Goal: Task Accomplishment & Management: Manage account settings

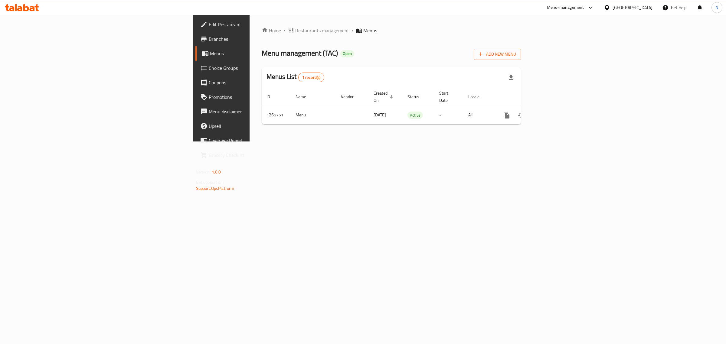
click at [250, 142] on div "Home / Restaurants management / Menus Menu management ( TAC ) Open Add New Menu…" at bounding box center [391, 78] width 283 height 127
click at [553, 113] on icon "enhanced table" at bounding box center [549, 115] width 5 height 5
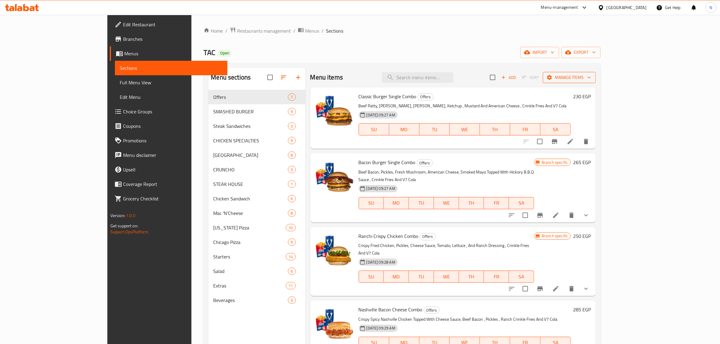
click at [591, 81] on span "Manage items" at bounding box center [569, 78] width 43 height 8
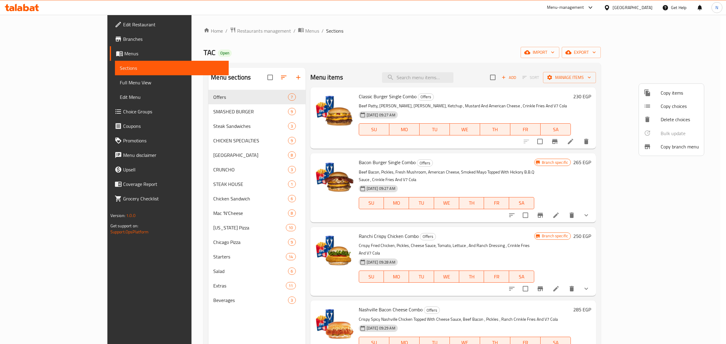
click at [687, 53] on div at bounding box center [363, 172] width 726 height 344
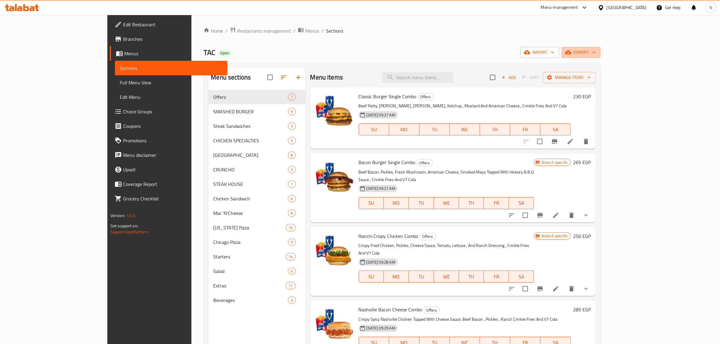
click at [596, 53] on span "export" at bounding box center [580, 53] width 29 height 8
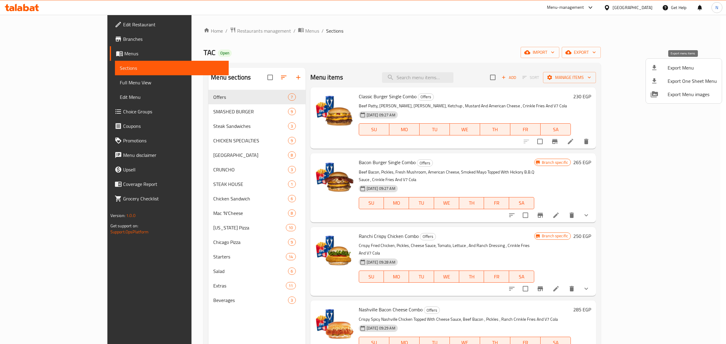
click at [682, 67] on span "Export Menu" at bounding box center [691, 67] width 49 height 7
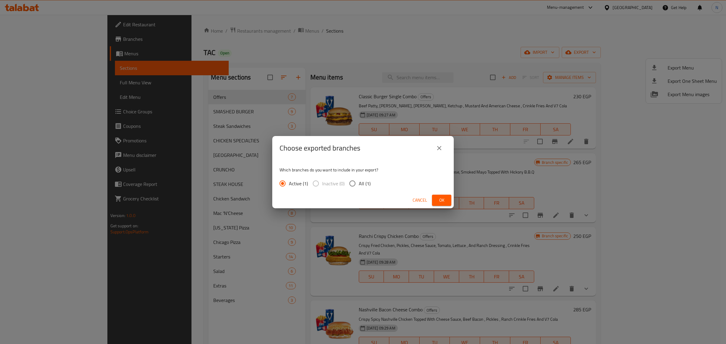
click at [344, 179] on div "Active (1) Inactive (0) All (1)" at bounding box center [327, 183] width 96 height 13
click at [350, 182] on input "All (1)" at bounding box center [352, 183] width 13 height 13
radio input "true"
click at [441, 200] on span "Ok" at bounding box center [442, 201] width 10 height 8
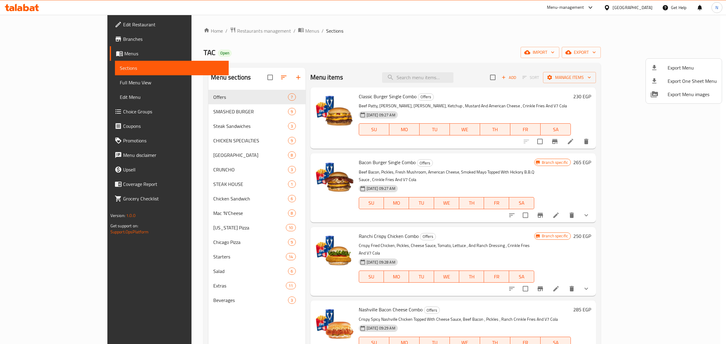
click at [372, 46] on div at bounding box center [363, 172] width 726 height 344
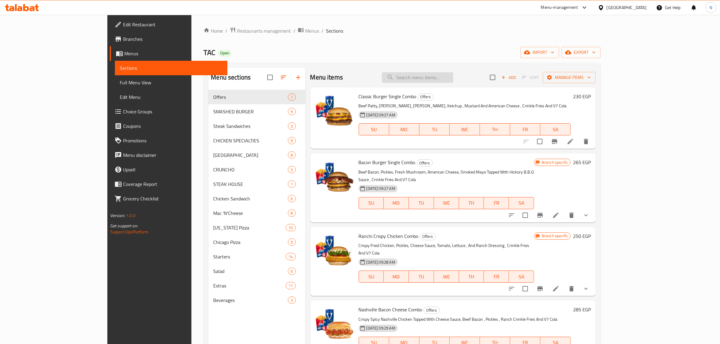
click at [443, 77] on input "search" at bounding box center [417, 77] width 71 height 11
paste input "Classic Burger Single Combo"
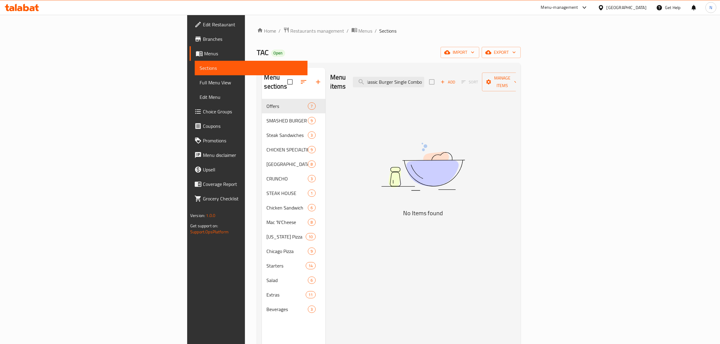
scroll to position [0, 3]
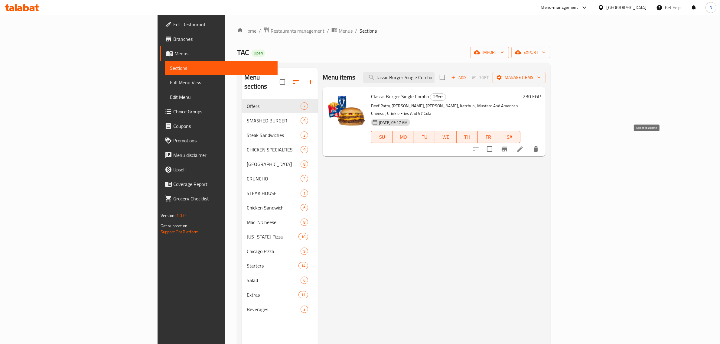
type input "Classic Burger Single Combo"
click at [496, 144] on input "checkbox" at bounding box center [489, 149] width 13 height 13
checkbox input "true"
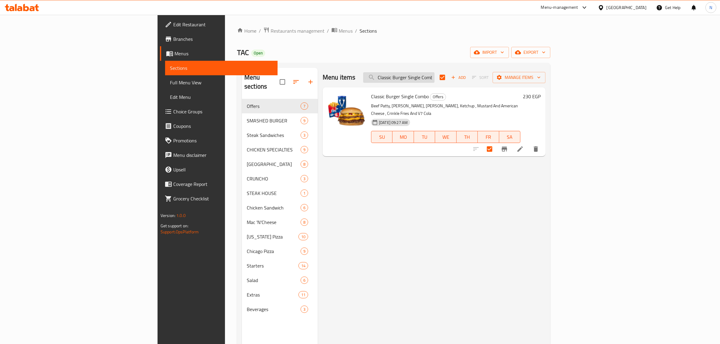
click at [435, 80] on input "Classic Burger Single Combo" at bounding box center [398, 77] width 71 height 11
paste input "Bacon Burger Single Combo"
type input "Bacon Burger Single Combo"
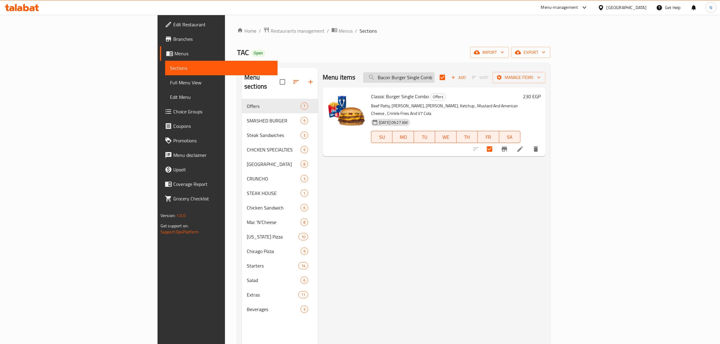
scroll to position [0, 3]
checkbox input "false"
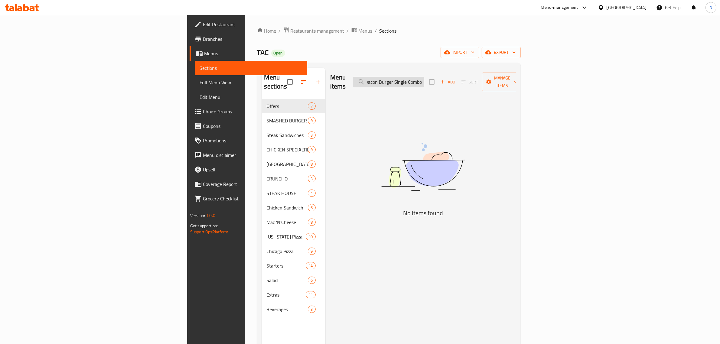
type input "Bacon Burger Single Combo"
checkbox input "true"
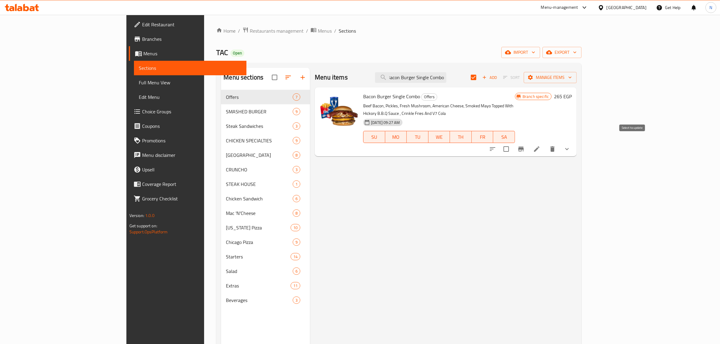
type input "Bacon Burger Single Combo"
click at [513, 143] on input "checkbox" at bounding box center [506, 149] width 13 height 13
checkbox input "true"
checkbox input "false"
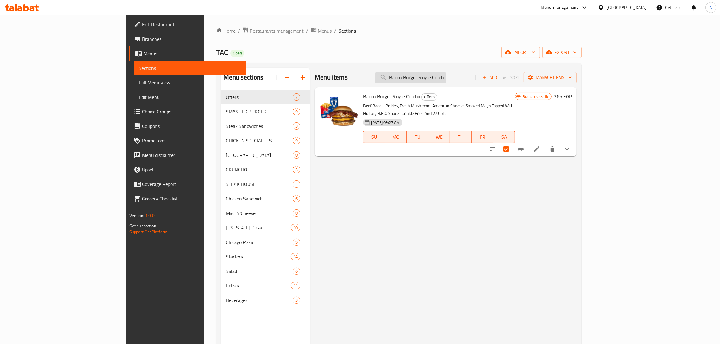
click at [446, 77] on input "Bacon Burger Single Combo" at bounding box center [410, 77] width 71 height 11
paste input "Ranchi Crispy Chicken Combo"
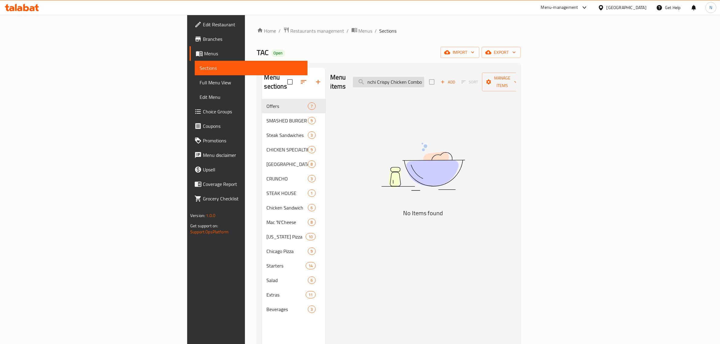
scroll to position [0, 5]
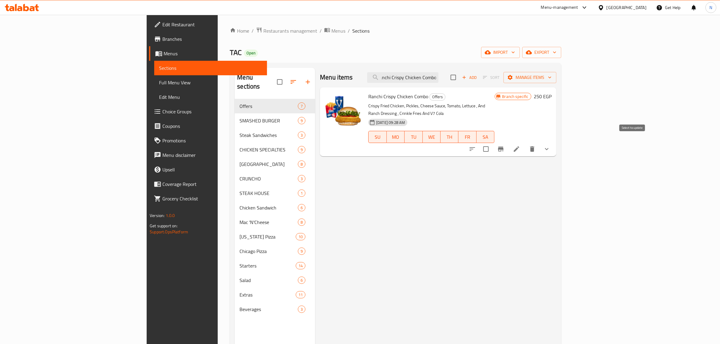
type input "Ranchi Crispy Chicken Combo"
click at [492, 143] on input "checkbox" at bounding box center [486, 149] width 13 height 13
checkbox input "true"
click at [439, 79] on input "Ranchi Crispy Chicken Combo" at bounding box center [402, 77] width 71 height 11
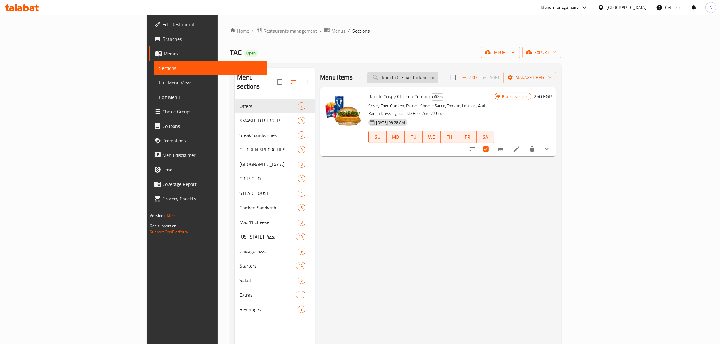
click at [439, 79] on input "Ranchi Crispy Chicken Combo" at bounding box center [402, 77] width 71 height 11
paste input "Nashville Bacon Cheese Combo"
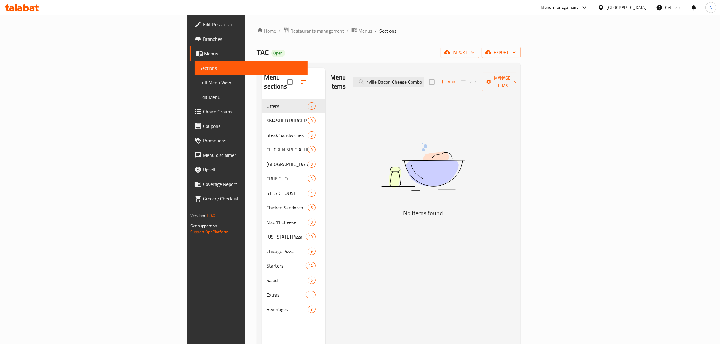
scroll to position [0, 9]
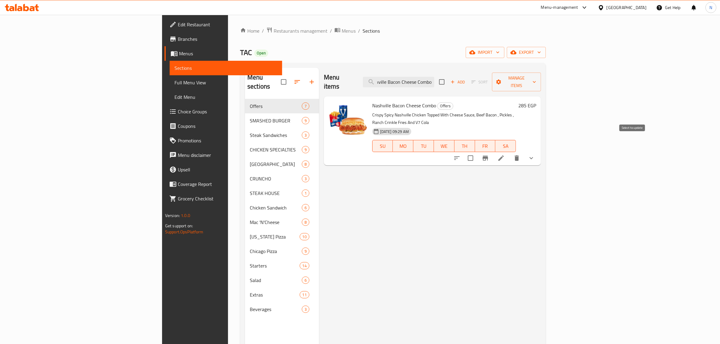
type input "Nashville Bacon Cheese Combo"
click at [477, 152] on input "checkbox" at bounding box center [470, 158] width 13 height 13
checkbox input "true"
click at [434, 81] on input "Nashville Bacon Cheese Combo" at bounding box center [398, 82] width 71 height 11
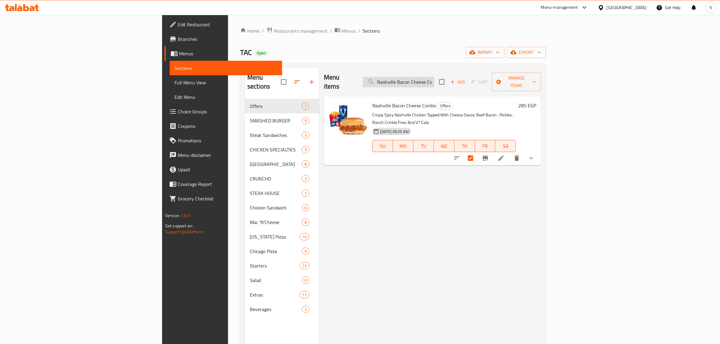
click at [434, 81] on input "Nashville Bacon Cheese Combo" at bounding box center [398, 82] width 71 height 11
paste input "Cheetos Cheese Combo"
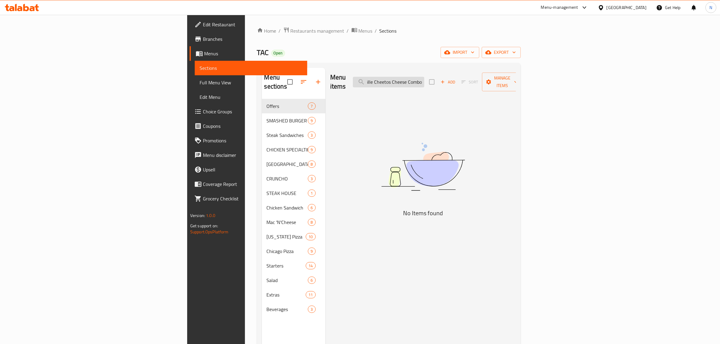
scroll to position [0, 13]
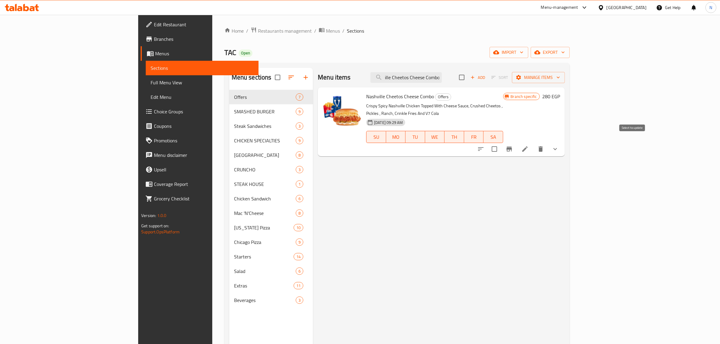
type input "Nashville Cheetos Cheese Combo"
click at [501, 144] on input "checkbox" at bounding box center [494, 149] width 13 height 13
click at [560, 75] on span "Manage items" at bounding box center [538, 78] width 43 height 8
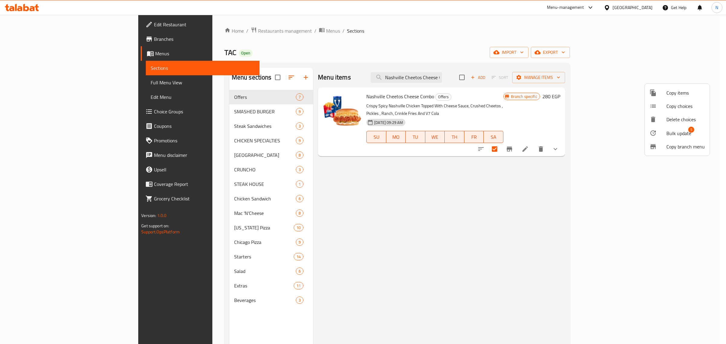
click at [664, 132] on div at bounding box center [657, 132] width 17 height 7
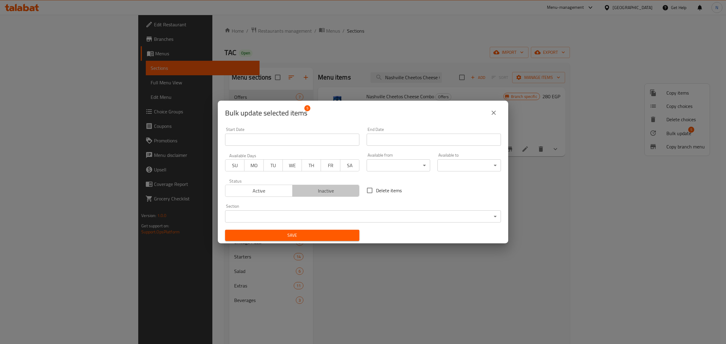
click at [327, 194] on span "Inactive" at bounding box center [326, 191] width 62 height 9
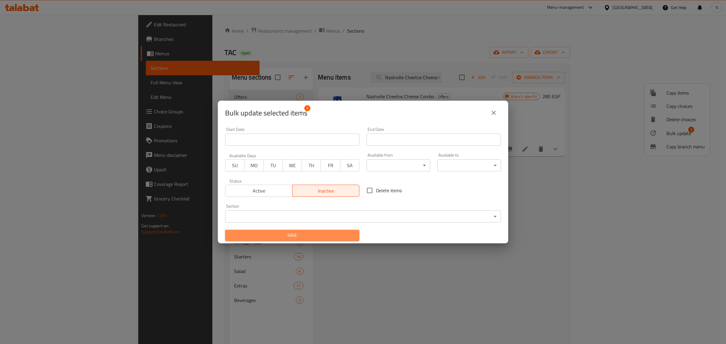
click at [321, 233] on span "Save" at bounding box center [292, 236] width 125 height 8
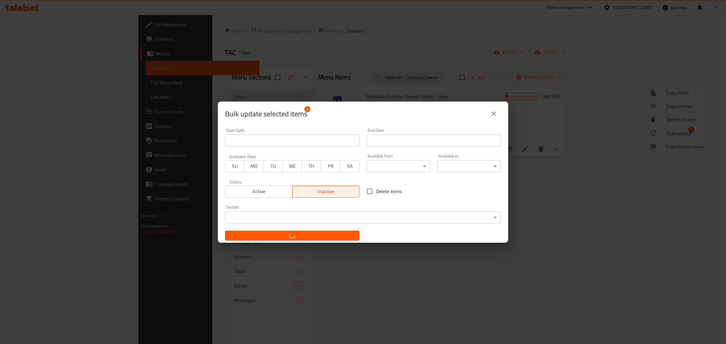
checkbox input "false"
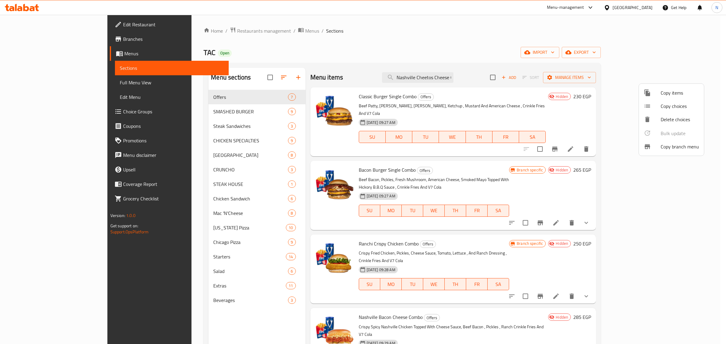
click at [283, 291] on div at bounding box center [363, 172] width 726 height 344
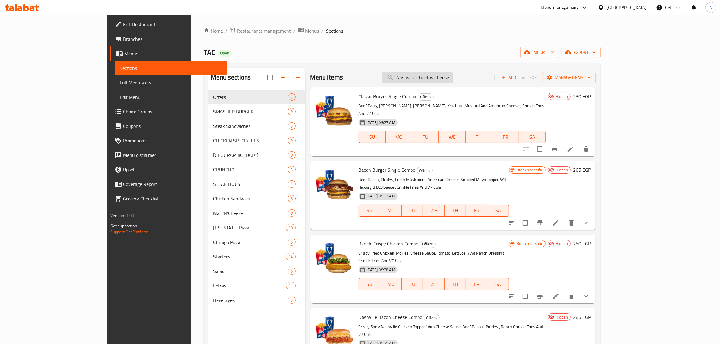
click at [453, 76] on input "Nashville Cheetos Cheese Combo" at bounding box center [417, 77] width 71 height 11
paste input "Ranchi Crispy Chicken"
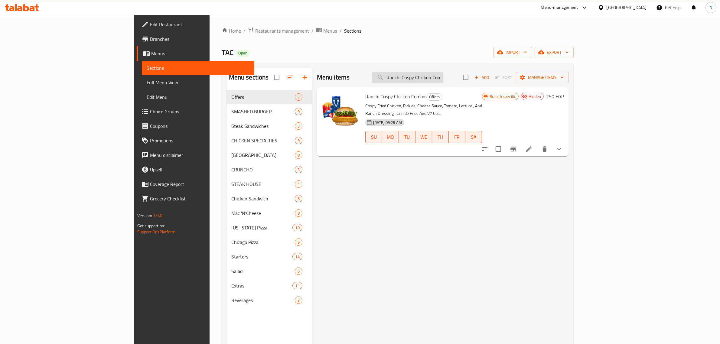
click at [443, 79] on input "Ranchi Crispy Chicken Combo" at bounding box center [407, 77] width 71 height 11
paste input "Classic Burger Single Combo"
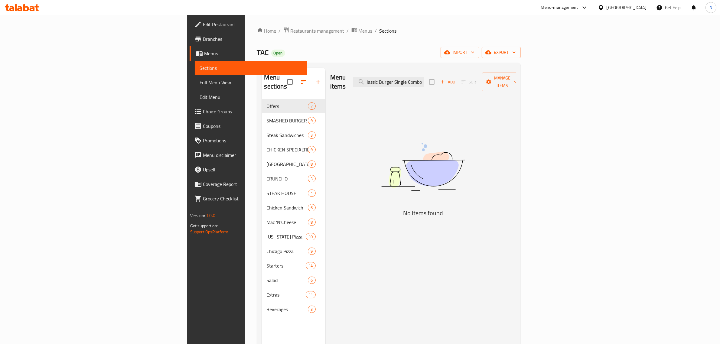
scroll to position [0, 3]
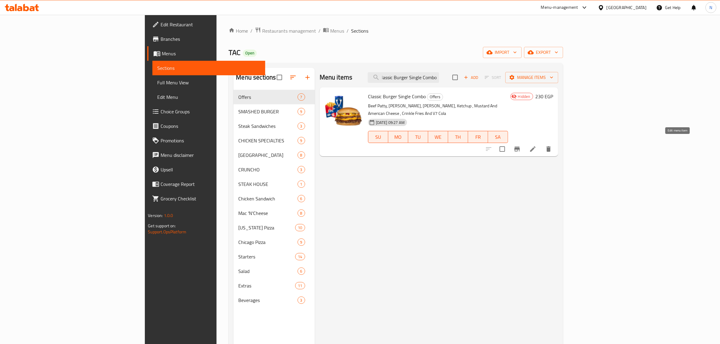
type input "Classic Burger Single Combo"
click at [520, 147] on icon "Branch-specific-item" at bounding box center [516, 149] width 5 height 5
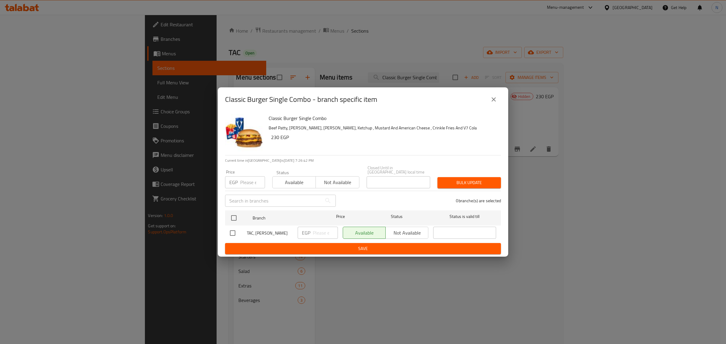
click at [495, 100] on icon "close" at bounding box center [493, 99] width 7 height 7
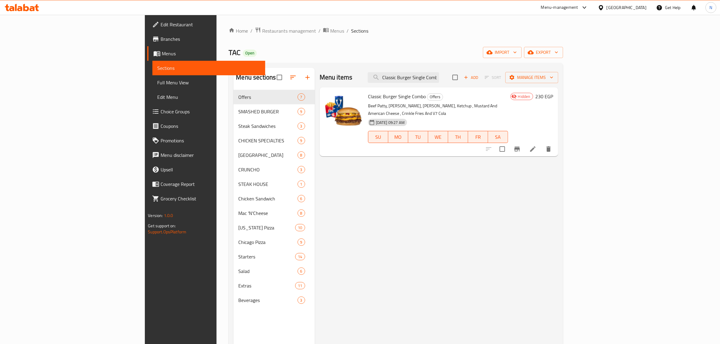
click at [372, 99] on span "Classic Burger Single Combo" at bounding box center [397, 96] width 58 height 9
copy h6 "Classic Burger Single Combo"
click at [509, 143] on input "checkbox" at bounding box center [502, 149] width 13 height 13
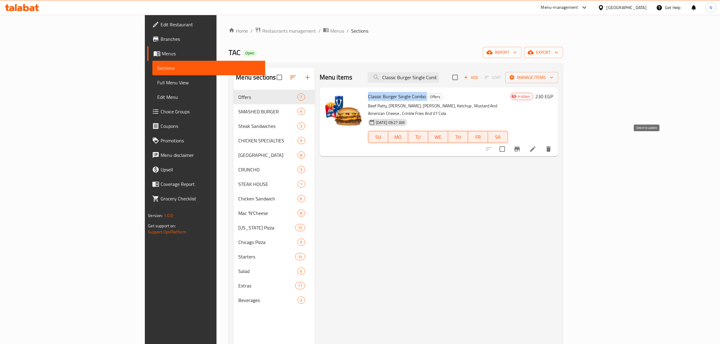
checkbox input "true"
click at [553, 81] on span "Manage items" at bounding box center [531, 78] width 43 height 8
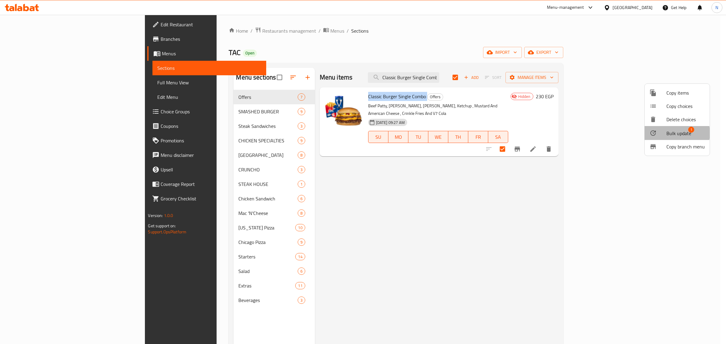
click at [669, 133] on span "Bulk update" at bounding box center [678, 133] width 25 height 7
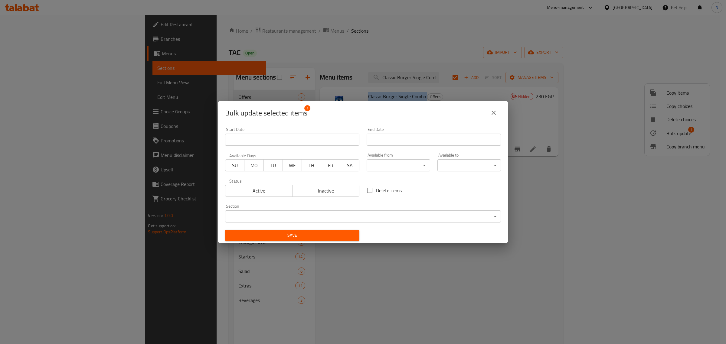
click at [328, 191] on span "Inactive" at bounding box center [326, 191] width 62 height 9
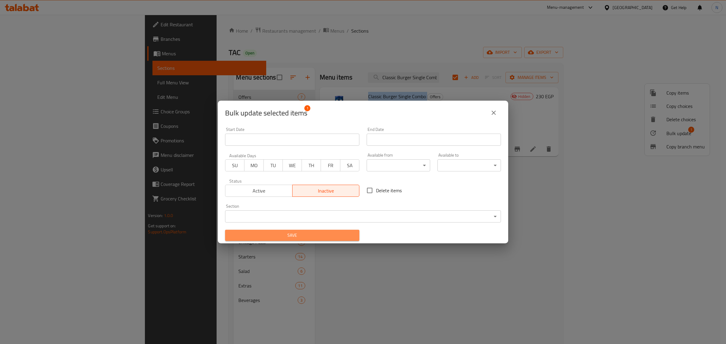
click at [323, 233] on span "Save" at bounding box center [292, 236] width 125 height 8
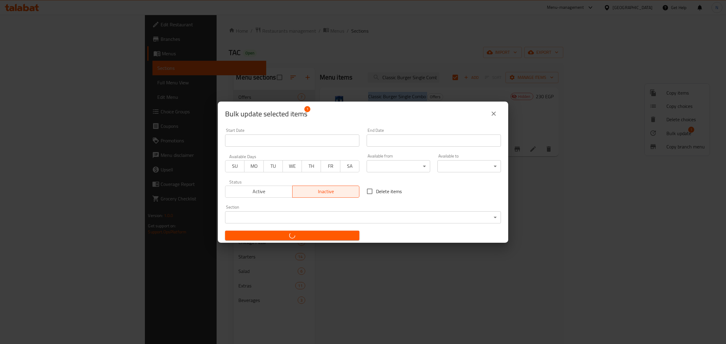
checkbox input "false"
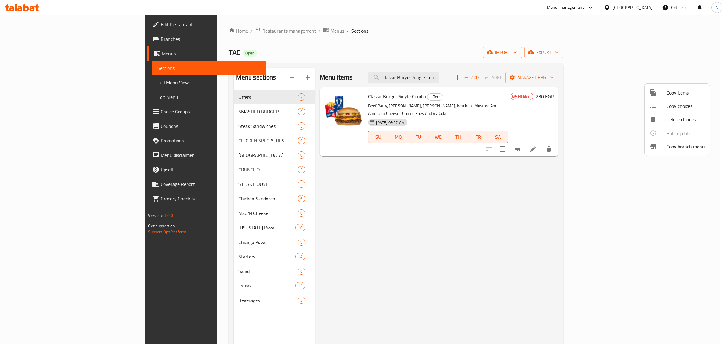
click at [545, 182] on div at bounding box center [363, 172] width 726 height 344
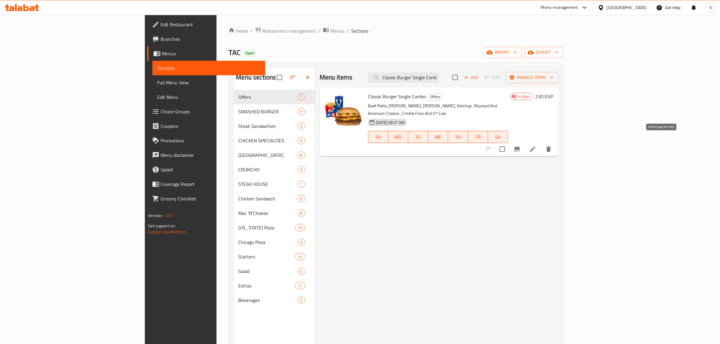
click at [521, 145] on icon "Branch-specific-item" at bounding box center [517, 148] width 7 height 7
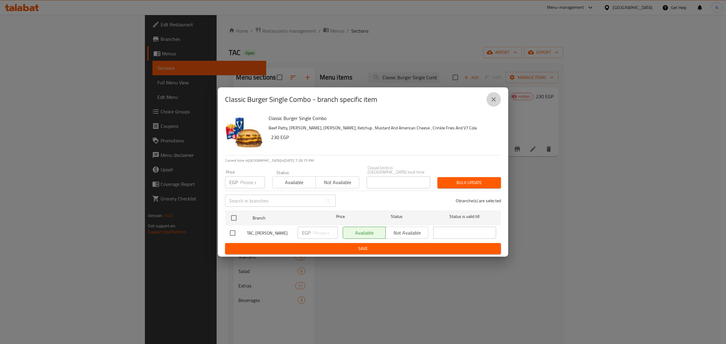
click at [494, 99] on icon "close" at bounding box center [493, 99] width 7 height 7
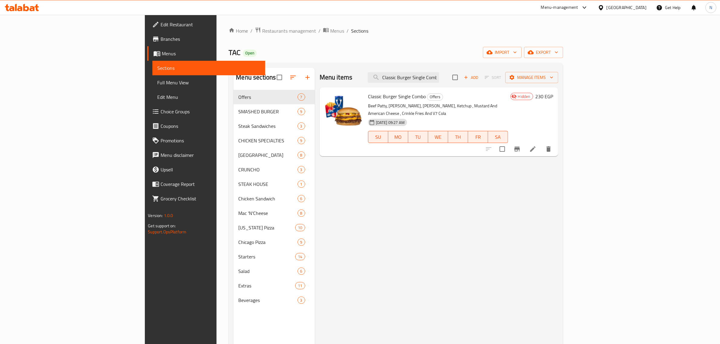
click at [368, 96] on span "Classic Burger Single Combo" at bounding box center [397, 96] width 58 height 9
copy h6 "Classic Burger Single Combo"
click at [439, 82] on input "Classic Burger Single Combo" at bounding box center [403, 77] width 71 height 11
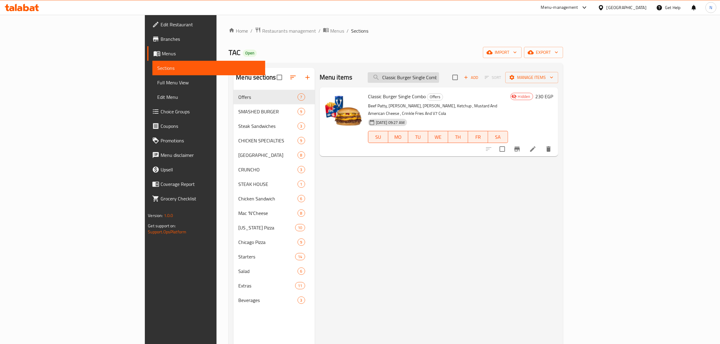
click at [439, 82] on input "Classic Burger Single Combo" at bounding box center [403, 77] width 71 height 11
paste input "Bacon Burger Single Combo"
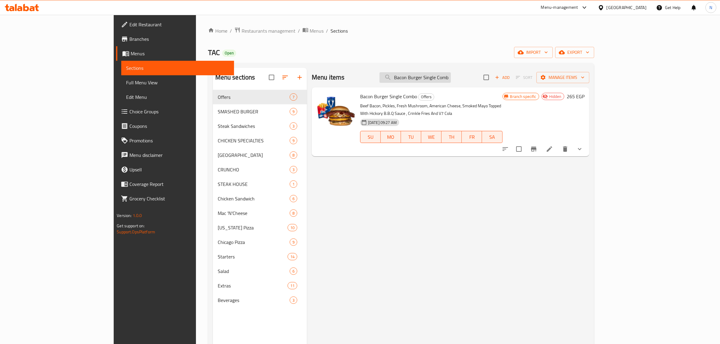
click at [451, 81] on input "Bacon Burger Single Combo" at bounding box center [415, 77] width 71 height 11
paste input "بي بي كيو"
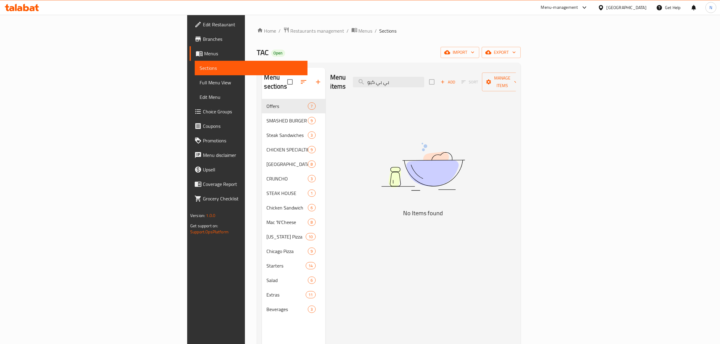
type input "بي بي كيو"
click at [200, 84] on span "Full Menu View" at bounding box center [251, 82] width 103 height 7
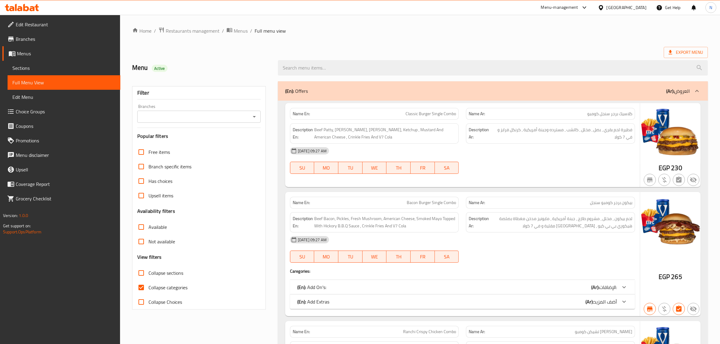
click at [353, 48] on div "Export Menu" at bounding box center [420, 52] width 576 height 11
drag, startPoint x: 18, startPoint y: 67, endPoint x: 262, endPoint y: 2, distance: 252.3
click at [18, 67] on span "Sections" at bounding box center [63, 67] width 103 height 7
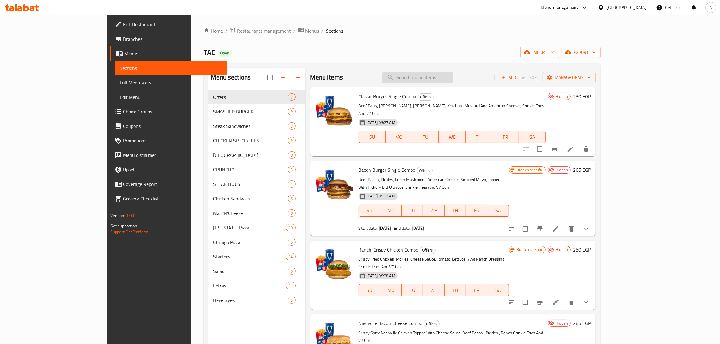
click at [445, 79] on input "search" at bounding box center [417, 77] width 71 height 11
paste input "Ranchi Crispy Chicken Combo"
type input "Ranchi Crispy Chicken Combo"
click at [558, 145] on icon "Branch-specific-item" at bounding box center [554, 148] width 7 height 7
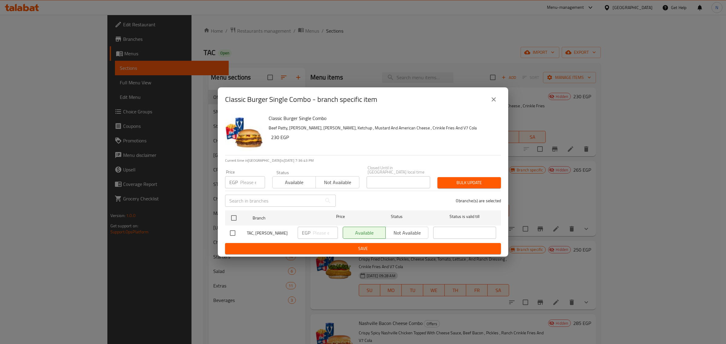
click at [495, 102] on icon "close" at bounding box center [493, 99] width 7 height 7
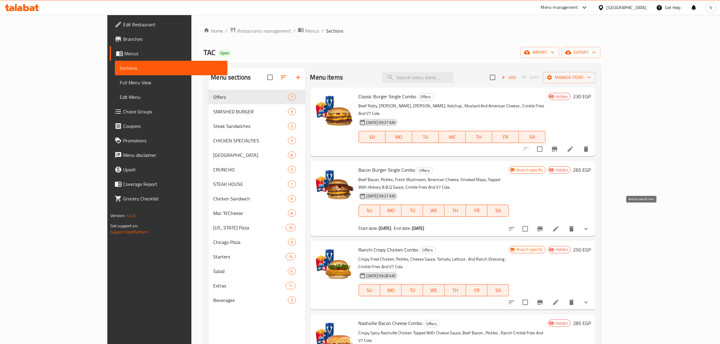
click at [543, 227] on icon "Branch-specific-item" at bounding box center [539, 229] width 5 height 5
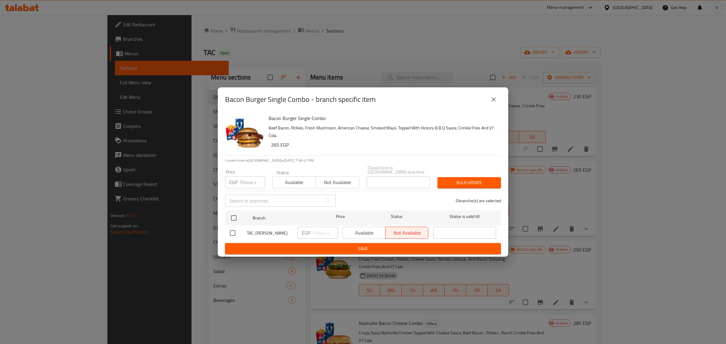
click at [232, 231] on input "checkbox" at bounding box center [232, 233] width 13 height 13
checkbox input "true"
click at [357, 230] on span "Available" at bounding box center [364, 233] width 38 height 9
click at [345, 245] on span "Save" at bounding box center [363, 249] width 266 height 8
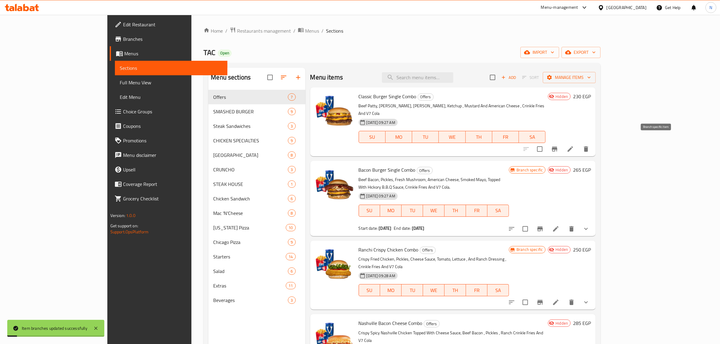
click at [557, 147] on icon "Branch-specific-item" at bounding box center [554, 149] width 5 height 5
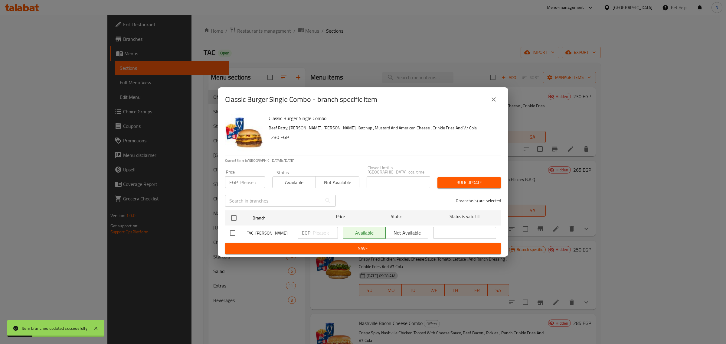
click at [497, 100] on icon "close" at bounding box center [493, 99] width 7 height 7
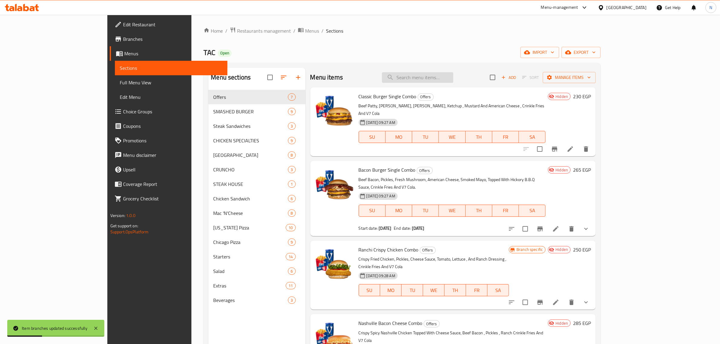
click at [453, 79] on input "search" at bounding box center [417, 77] width 71 height 11
paste input "Ranchi Crispy Chicken Combo"
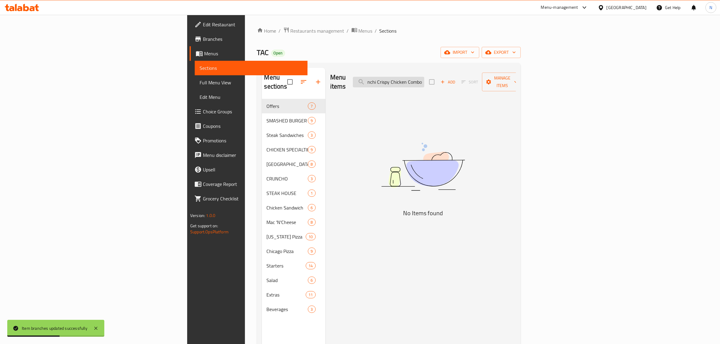
scroll to position [0, 5]
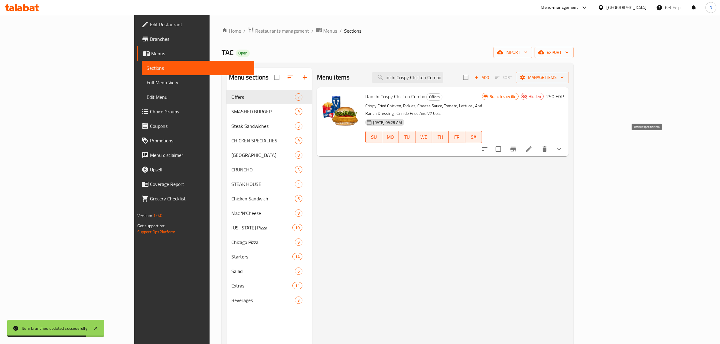
type input "Ranchi Crispy Chicken Combo"
click at [516, 147] on icon "Branch-specific-item" at bounding box center [513, 149] width 5 height 5
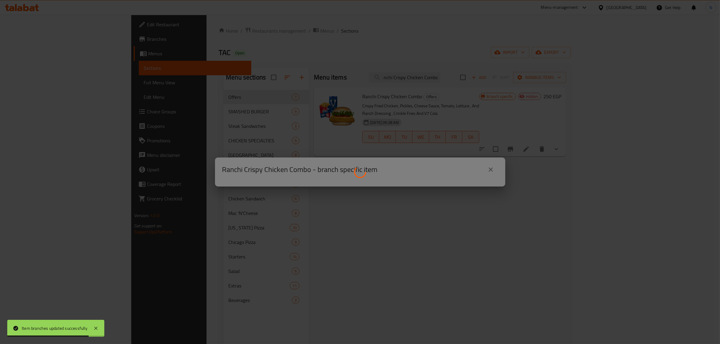
scroll to position [0, 0]
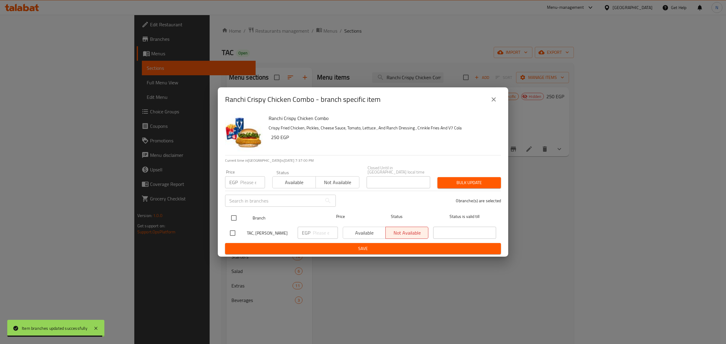
click at [234, 215] on input "checkbox" at bounding box center [233, 218] width 13 height 13
checkbox input "true"
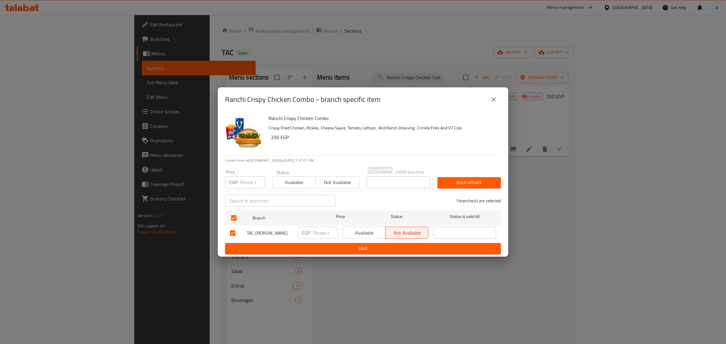
click at [360, 232] on span "Available" at bounding box center [364, 233] width 38 height 9
click at [359, 245] on span "Save" at bounding box center [363, 249] width 266 height 8
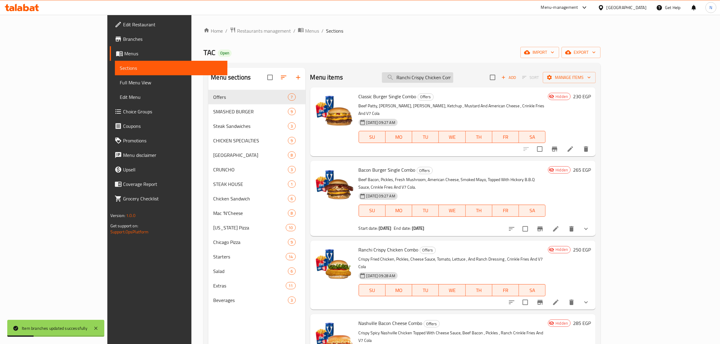
click at [453, 80] on input "Ranchi Crispy Chicken Combo" at bounding box center [417, 77] width 71 height 11
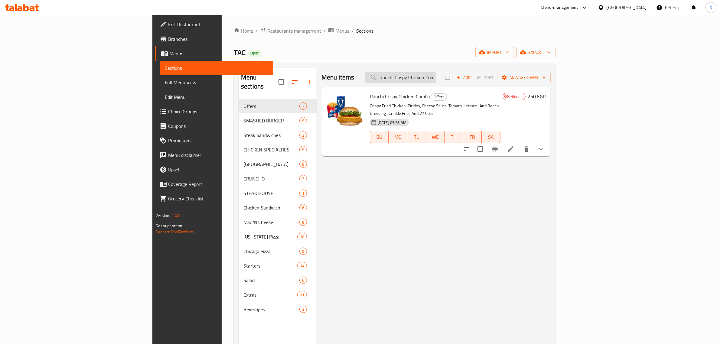
click at [436, 80] on input "Ranchi Crispy Chicken Comb" at bounding box center [400, 77] width 71 height 11
paste input "Nashville Bacon Cheese Combo"
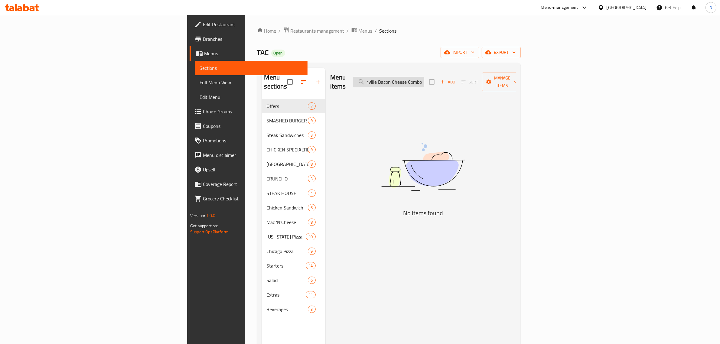
scroll to position [0, 9]
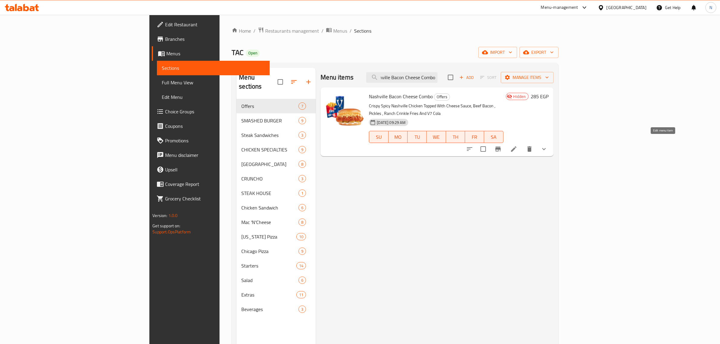
type input "Nashville Bacon Cheese Combo"
click at [165, 111] on span "Choice Groups" at bounding box center [215, 111] width 100 height 7
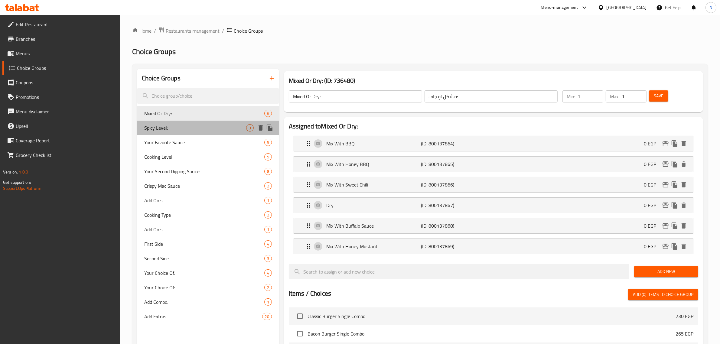
click at [195, 126] on span "Spicy Level:" at bounding box center [195, 127] width 102 height 7
type input "Spicy Level:"
type input "مستوى حار:"
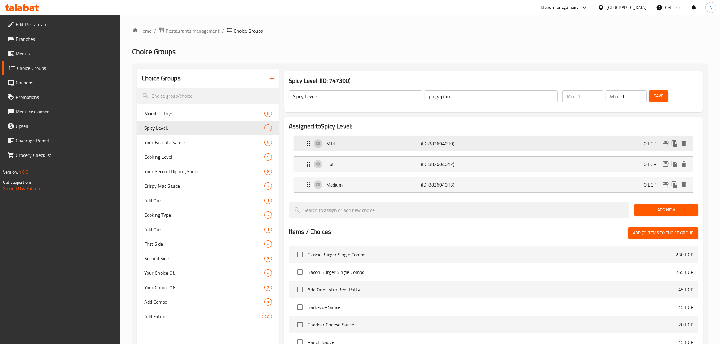
click at [393, 145] on p "Mild" at bounding box center [373, 143] width 95 height 7
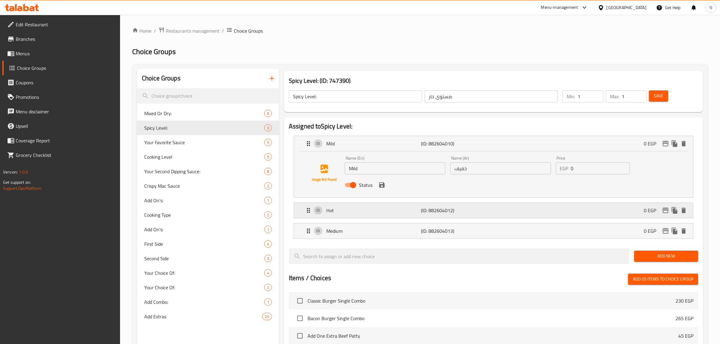
click at [374, 215] on div "Hot (ID: 882604012) 0 EGP" at bounding box center [495, 210] width 381 height 15
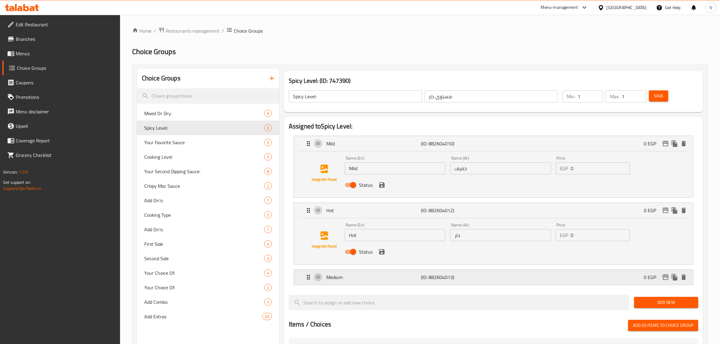
click at [368, 281] on p "Medium" at bounding box center [373, 277] width 95 height 7
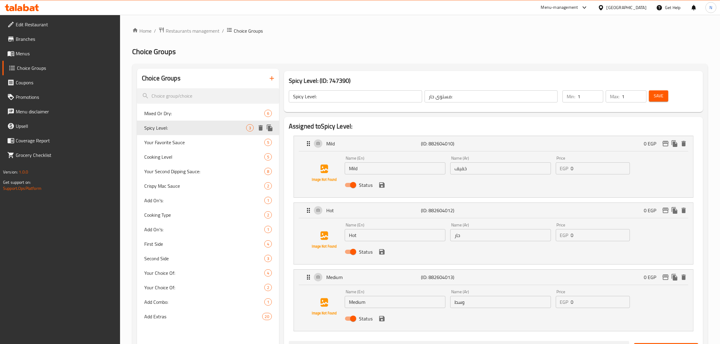
click at [269, 129] on icon "duplicate" at bounding box center [270, 128] width 6 height 7
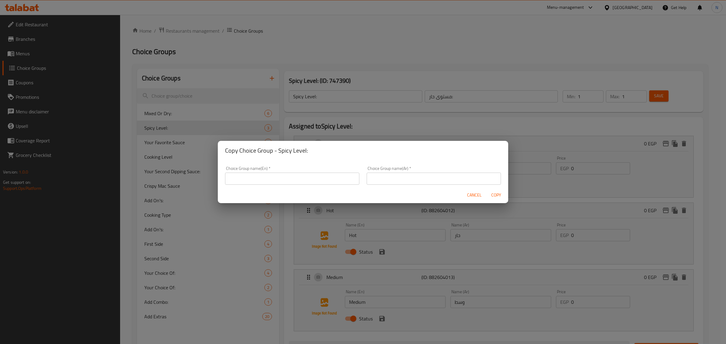
click at [279, 179] on input "text" at bounding box center [292, 179] width 134 height 12
paste input "Nashville Sandwich Spicy Level"
type input "Nashville Sandwich Spicy Level:"
click at [435, 173] on input "text" at bounding box center [434, 179] width 134 height 12
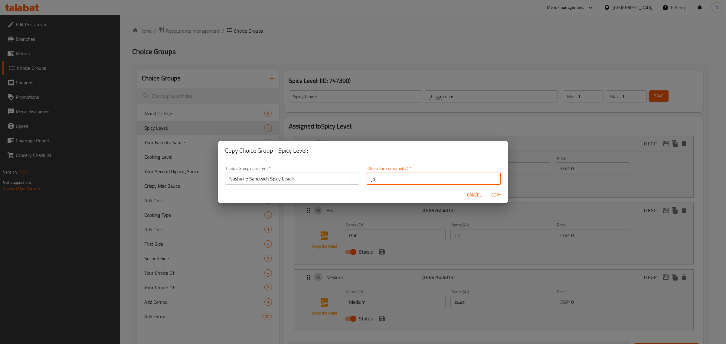
type input "د"
click at [399, 179] on input "مستوى الحار لسندويتش ناشفيل:" at bounding box center [434, 179] width 134 height 12
type input "مستوى الحار لساندوتش ناشفيل:"
click at [492, 193] on span "Copy" at bounding box center [496, 195] width 15 height 8
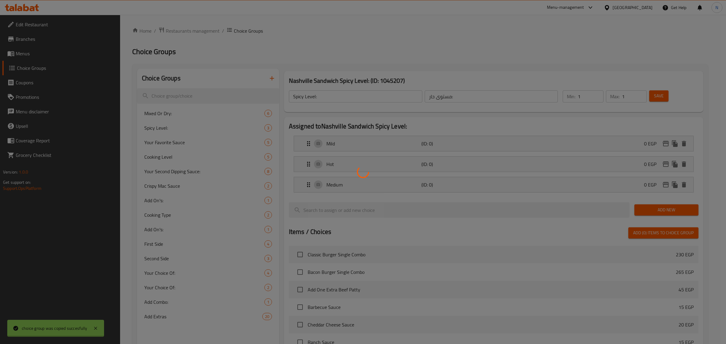
type input "Nashville Sandwich Spicy Level:"
type input "مستوى الحار لساندوتش ناشفيل:"
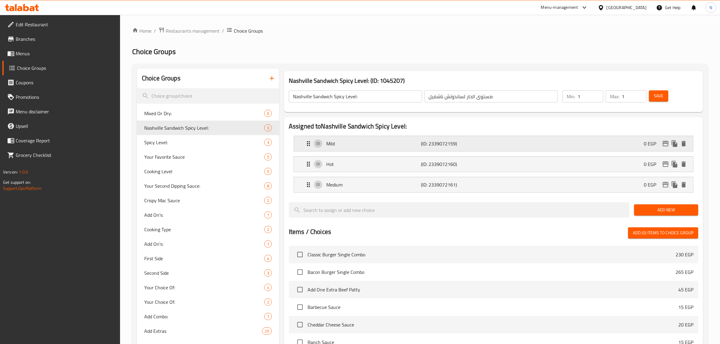
click at [501, 142] on div "Mild (ID: 2339072159) 0 EGP" at bounding box center [495, 143] width 381 height 15
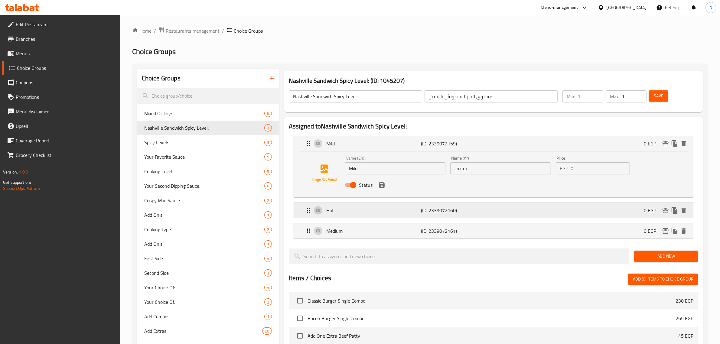
click at [480, 205] on div "Hot (ID: 2339072160) 0 EGP" at bounding box center [495, 210] width 381 height 15
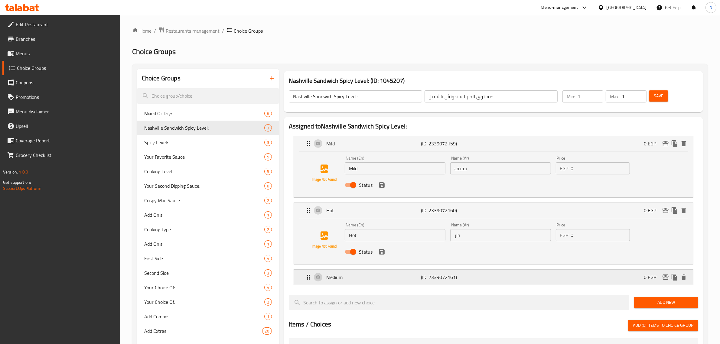
click at [473, 279] on p "(ID: 2339072161)" at bounding box center [452, 277] width 63 height 7
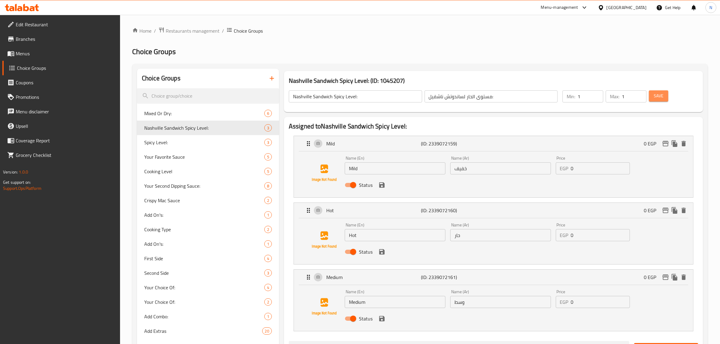
click at [657, 96] on span "Save" at bounding box center [659, 96] width 10 height 8
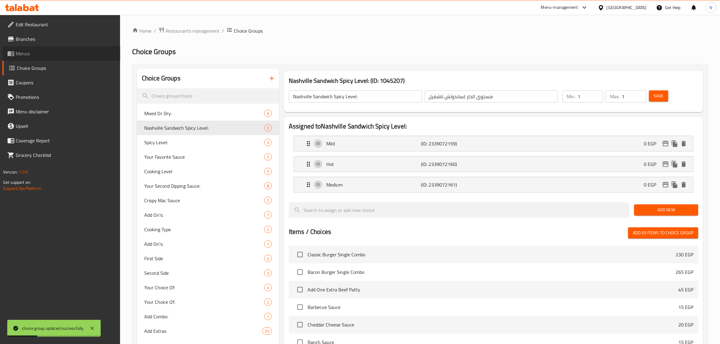
click at [39, 56] on span "Menus" at bounding box center [66, 53] width 100 height 7
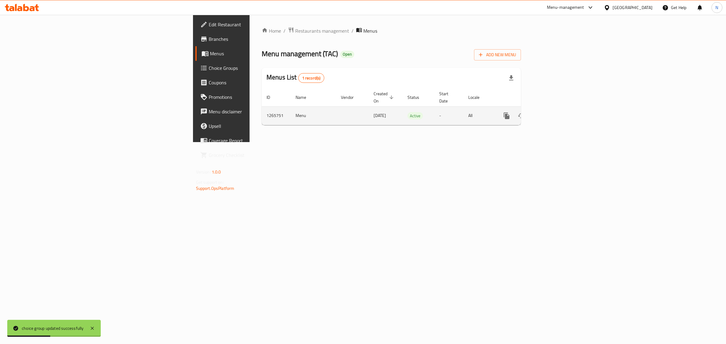
click at [554, 112] on icon "enhanced table" at bounding box center [549, 115] width 7 height 7
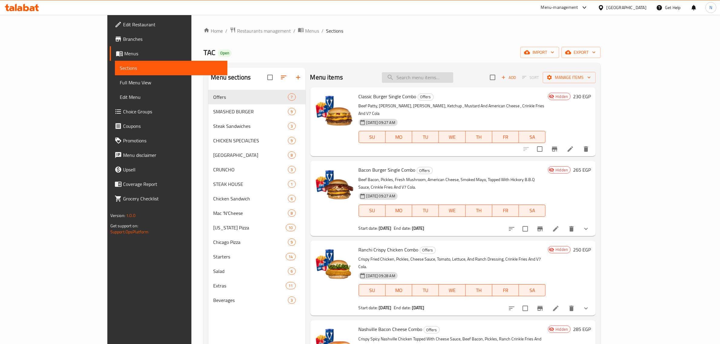
click at [453, 80] on input "search" at bounding box center [417, 77] width 71 height 11
paste input "Nashville Cheetos Cheese Combo"
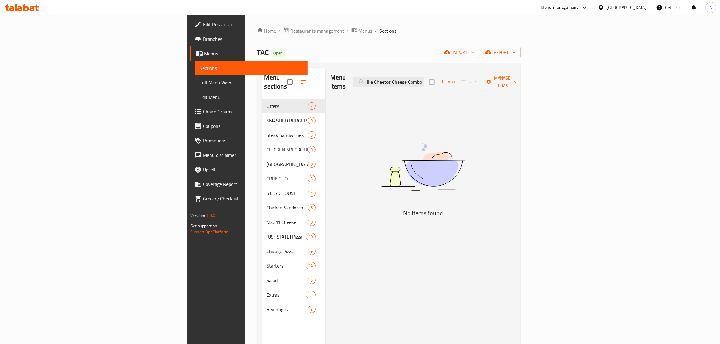
scroll to position [0, 13]
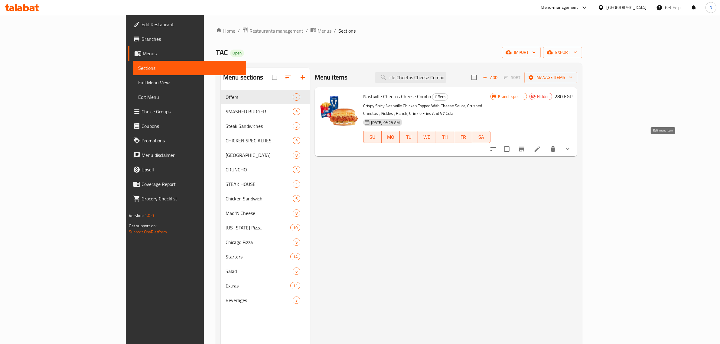
type input "Nashville Cheetos Cheese Combo"
click at [446, 77] on input "Nashville Cheetos Cheese Combo" at bounding box center [410, 77] width 71 height 11
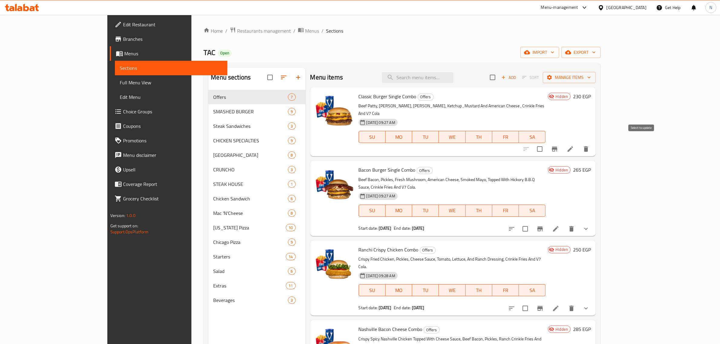
click at [546, 144] on input "checkbox" at bounding box center [539, 149] width 13 height 13
checkbox input "true"
click at [532, 223] on input "checkbox" at bounding box center [525, 229] width 13 height 13
checkbox input "true"
click at [532, 302] on input "checkbox" at bounding box center [525, 308] width 13 height 13
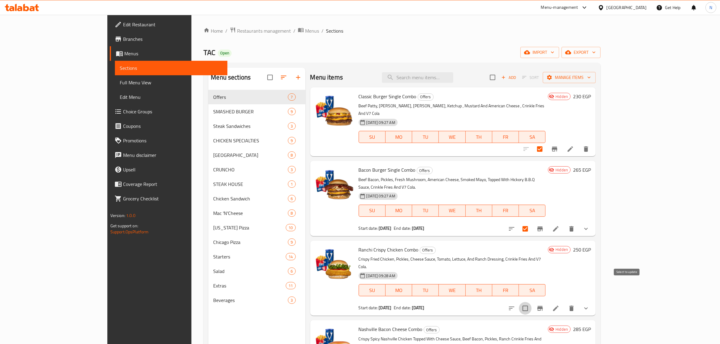
checkbox input "true"
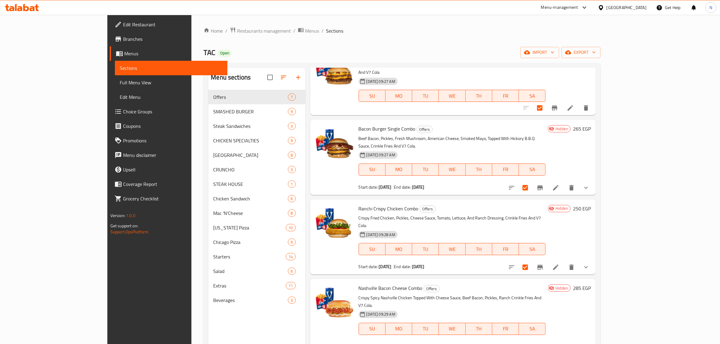
scroll to position [76, 0]
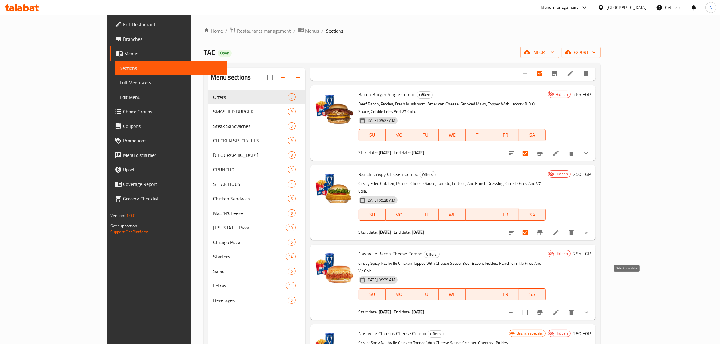
click at [532, 306] on input "checkbox" at bounding box center [525, 312] width 13 height 13
checkbox input "true"
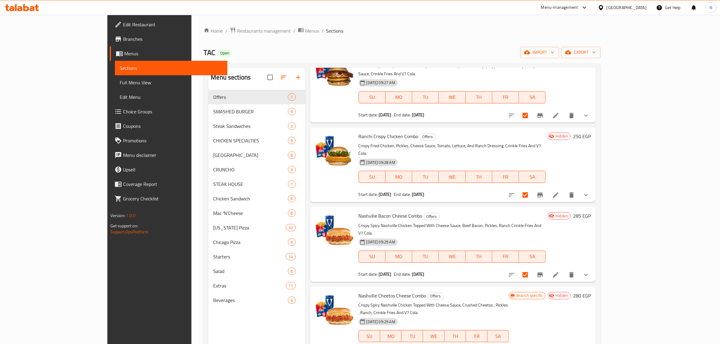
scroll to position [151, 0]
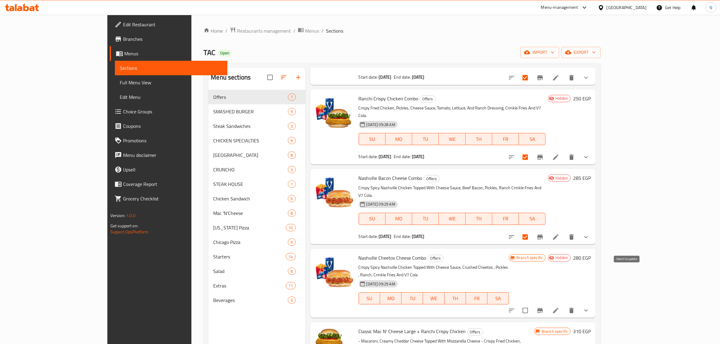
click at [532, 304] on input "checkbox" at bounding box center [525, 310] width 13 height 13
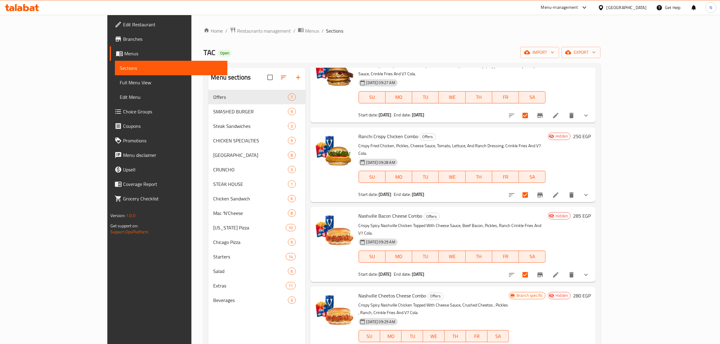
scroll to position [0, 0]
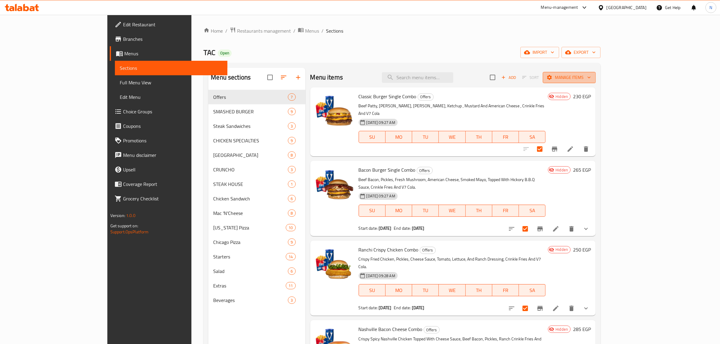
click at [591, 78] on span "Manage items" at bounding box center [569, 78] width 43 height 8
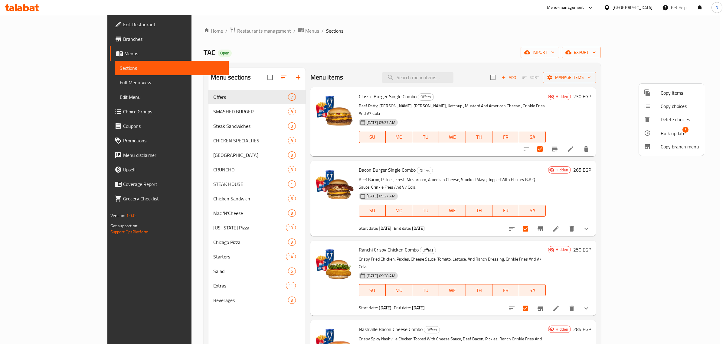
click at [661, 130] on span "Bulk update" at bounding box center [673, 133] width 25 height 7
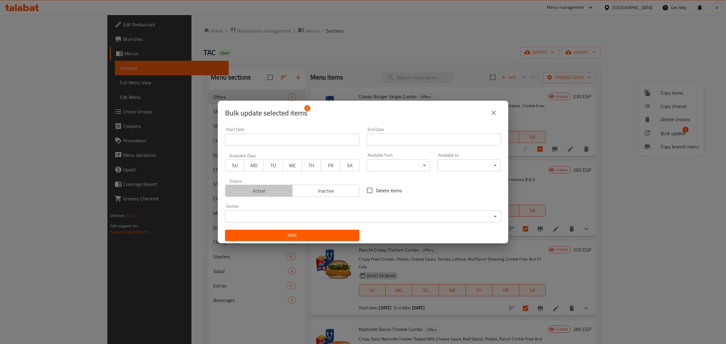
click at [266, 190] on span "Active" at bounding box center [259, 191] width 62 height 9
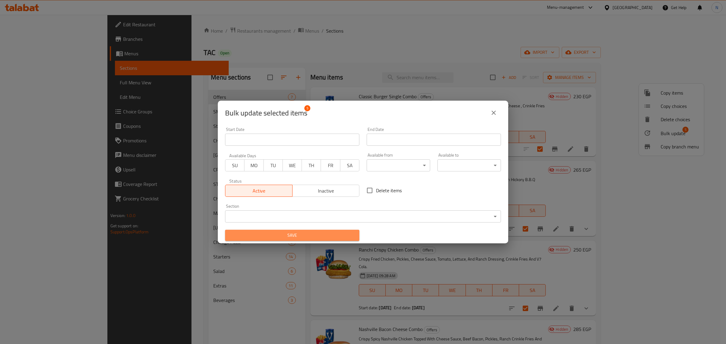
click at [298, 233] on span "Save" at bounding box center [292, 236] width 125 height 8
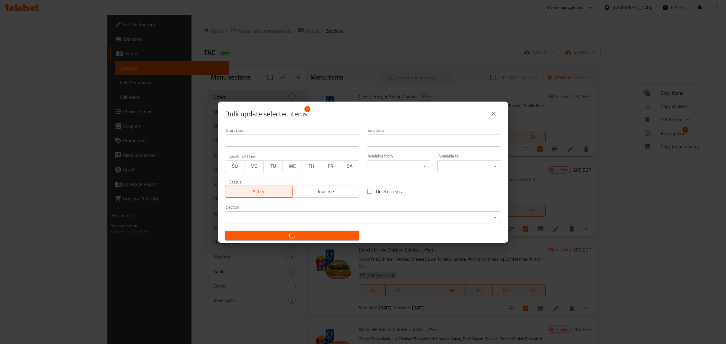
checkbox input "false"
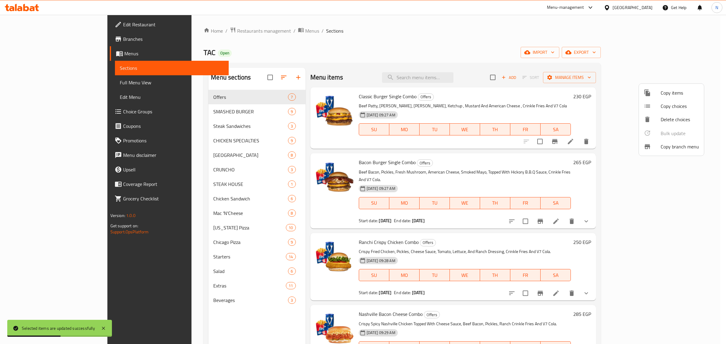
click at [377, 53] on div at bounding box center [363, 172] width 726 height 344
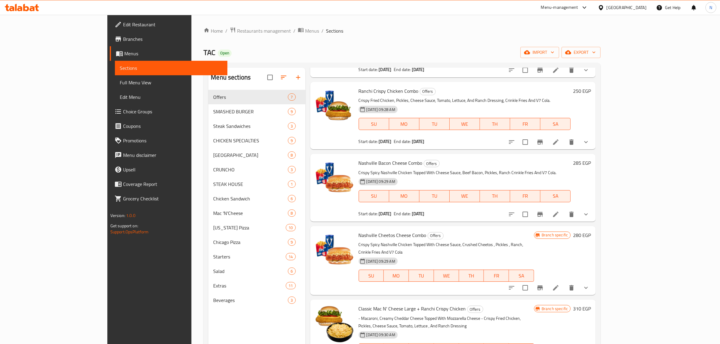
scroll to position [38, 0]
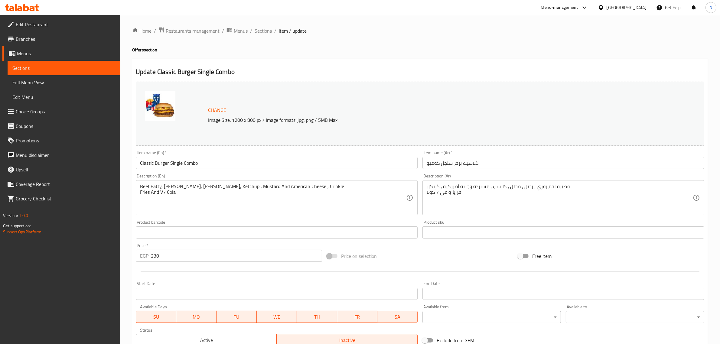
click at [444, 33] on ol "Home / Restaurants management / Menus / Sections / item / update" at bounding box center [420, 31] width 576 height 8
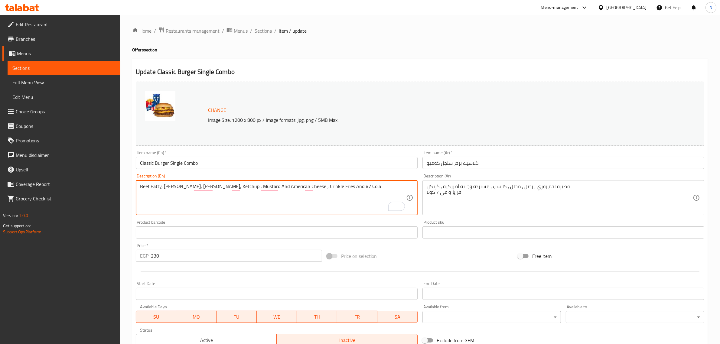
click at [320, 203] on textarea "Beef Patty, Onion, Pickles, Ketchup , Mustard And American Cheese , Crinkle Fri…" at bounding box center [273, 198] width 266 height 29
click at [483, 45] on div "Home / Restaurants management / Menus / Sections / item / update Offers section…" at bounding box center [420, 225] width 576 height 397
type textarea "Beef Patty, Onion, Pickles, Ketchup, Mustard And American Cheese, Crinkle Fries…"
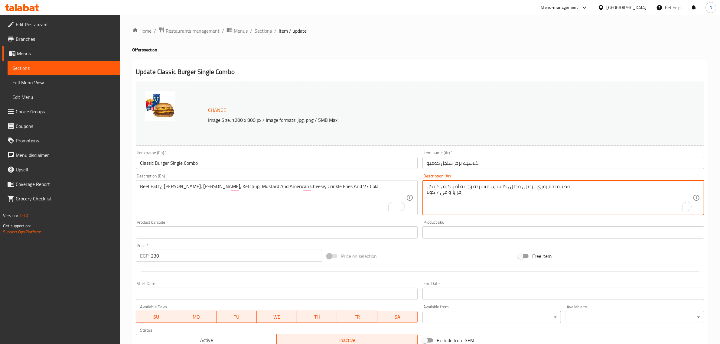
click at [566, 188] on textarea "فطيرة لحم بقري ، بصل ، مخلل ، كاتشب ، مسترده وجبنة أمريكية ، كرنكل فرايز و في 7…" at bounding box center [560, 198] width 266 height 29
click at [490, 188] on textarea "لحم بقري ، بصل ، مخلل ، كاتشب ، مسترده وجبنة أمريكية ، كرنكل فرايز و في 7 كولا" at bounding box center [560, 198] width 266 height 29
click at [536, 189] on textarea "شريحة لحم بقري ، بصل ، مخلل ، كاتشب ، مسترده وجبنة أمريكية ، كرنكل فرايز و في 7…" at bounding box center [560, 198] width 266 height 29
click at [468, 188] on textarea "شريحة لحم بقري، بصل، مخلل، كاتشب، مستردة وجبنة أمريكية، كرنكل فرايز و في 7 كولا." at bounding box center [560, 198] width 266 height 29
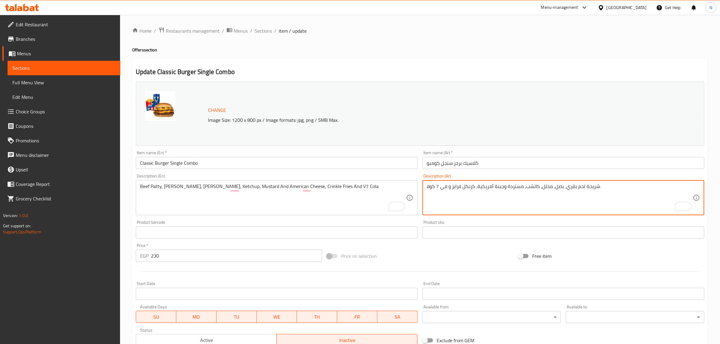
paste textarea "بطاطس كرينكل"
type textarea "شريحة لحم بقري، بصل، مخلل، كاتشب، مستردة وجبنة أمريكية، بطاطس كرينكل و في 7 كول…"
click at [237, 291] on input "Start Date" at bounding box center [277, 294] width 282 height 12
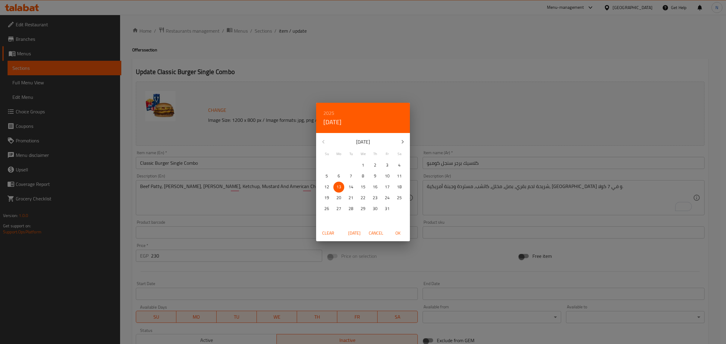
click at [400, 235] on span "OK" at bounding box center [397, 234] width 15 height 8
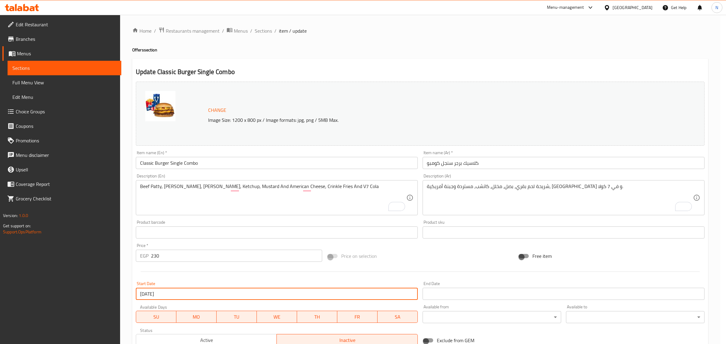
type input "[DATE]"
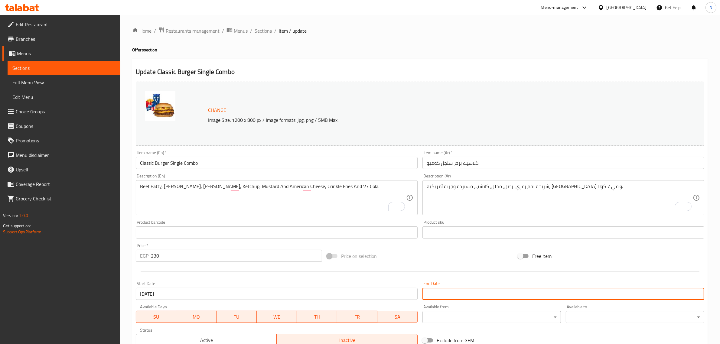
click at [469, 293] on input "Start Date" at bounding box center [563, 294] width 282 height 12
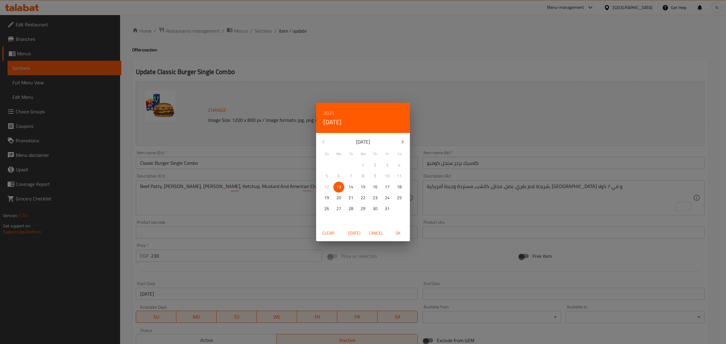
click at [332, 112] on h6 "2025" at bounding box center [328, 113] width 11 height 8
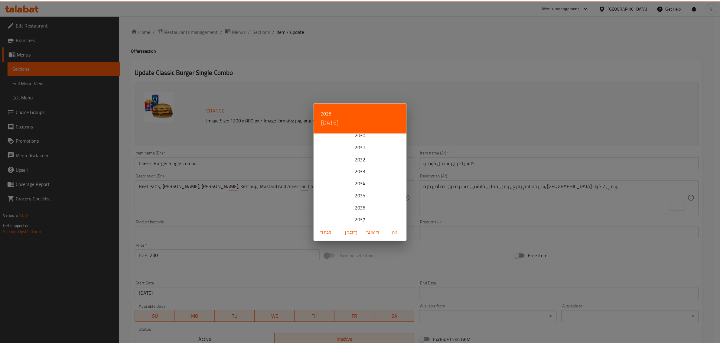
scroll to position [76, 0]
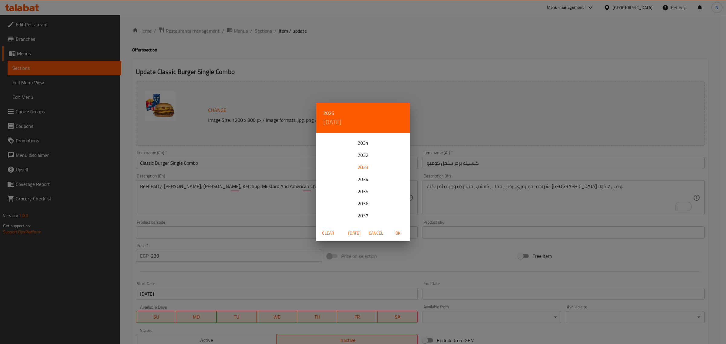
click at [362, 168] on div "2033" at bounding box center [363, 167] width 94 height 12
click at [389, 199] on p "21" at bounding box center [387, 198] width 5 height 8
click at [398, 232] on span "OK" at bounding box center [397, 234] width 15 height 8
type input "21-10-2033"
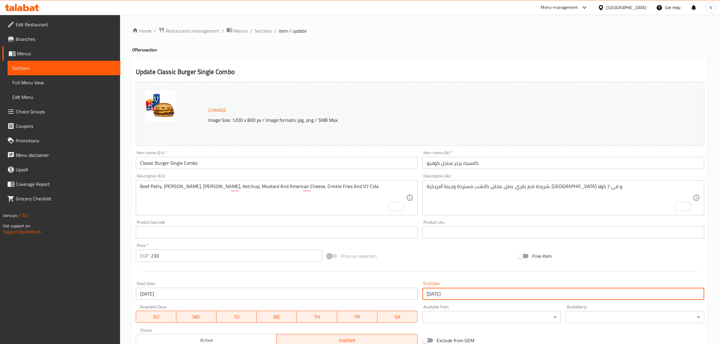
click at [132, 220] on div "Update Classic Burger Single Combo Change Image Size: 1200 x 800 px / Image for…" at bounding box center [420, 239] width 576 height 361
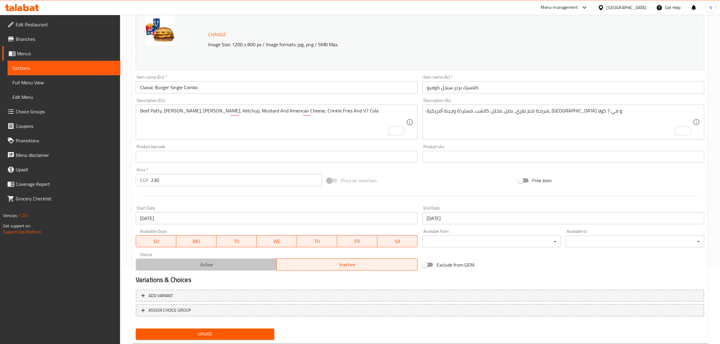
click at [229, 270] on button "Active" at bounding box center [206, 265] width 141 height 12
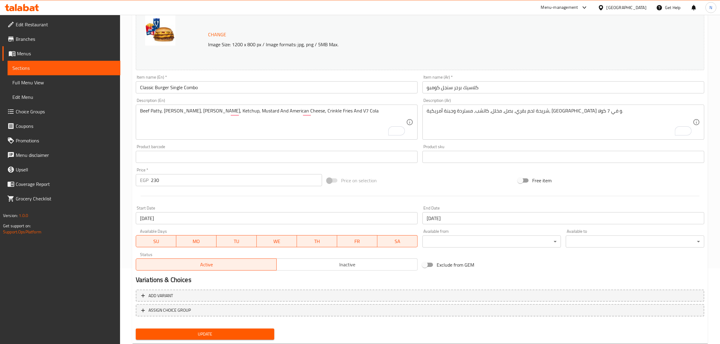
click at [232, 88] on input "Classic Burger Single Combo" at bounding box center [277, 87] width 282 height 12
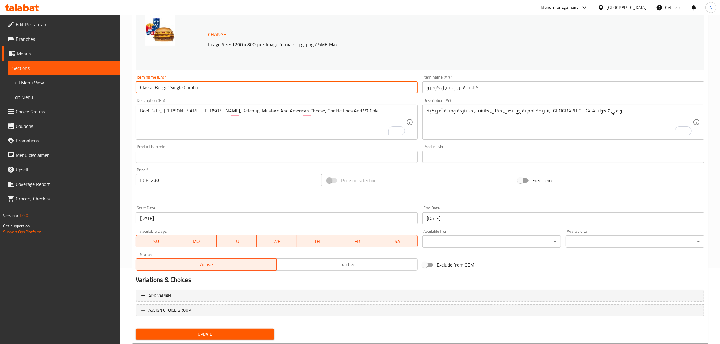
click at [136, 329] on button "Update" at bounding box center [205, 334] width 139 height 11
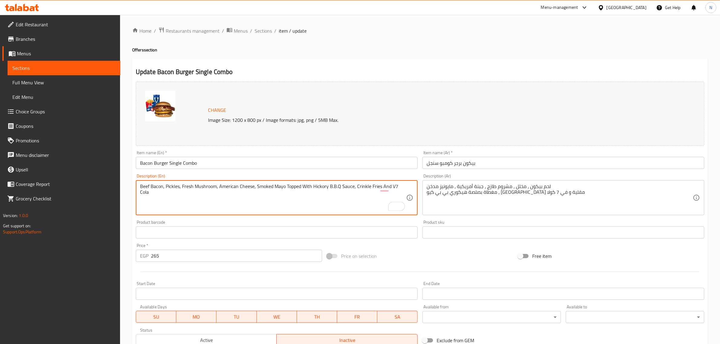
type textarea "Beef Bacon, Pickles, Fresh Mushroom, American Cheese, Smoked Mayo Topped With H…"
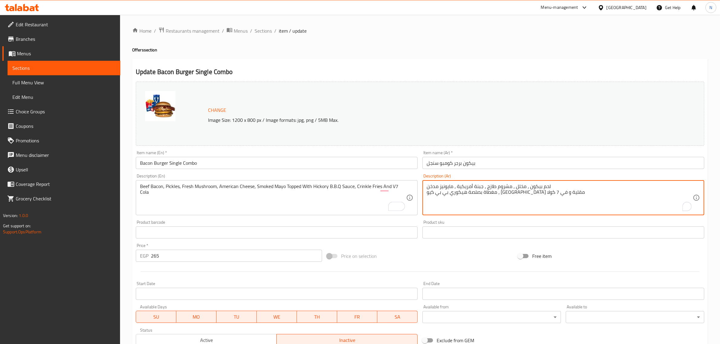
click at [540, 186] on textarea "لحم بيكون ، مخلل ، مشروم طازج ، جبنة أمريكية ، مايونيز مدخن مغطاة بصلصة هيكوري …" at bounding box center [560, 198] width 266 height 29
click at [527, 188] on textarea "لحم بيكون ، مخلل ، مشروم طازج ، جبنة أمريكية ، مايونيز مدخن مغطاة بصلصة هيكوري …" at bounding box center [560, 198] width 266 height 29
click at [534, 188] on textarea "لحم بيكون ، مخلل ، مشروم طازج ، جبنة أمريكية ، مايونيز مدخن مغطاة بصلصة هيكوري …" at bounding box center [560, 198] width 266 height 29
click at [533, 188] on textarea "لحم بيكون ، مخلل ، مشروم طازج ، جبنة أمريكية ، مايونيز مدخن مغطاة بصلصة هيكوري …" at bounding box center [560, 198] width 266 height 29
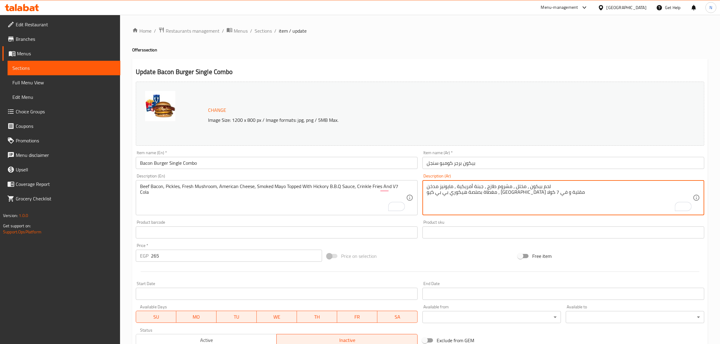
click at [533, 185] on textarea "لحم بيكون ، مخلل ، مشروم طازج ، جبنة أمريكية ، مايونيز مدخن مغطاة بصلصة هيكوري …" at bounding box center [560, 198] width 266 height 29
paste textarea "بيكون"
drag, startPoint x: 484, startPoint y: 188, endPoint x: 504, endPoint y: 189, distance: 20.6
click at [504, 189] on textarea "بيكون لحم بقري، مخلل، مشروم طازج، جبنة أمريكية، مايونيز مدخن، مغطاة بصلصة هيكور…" at bounding box center [560, 198] width 266 height 29
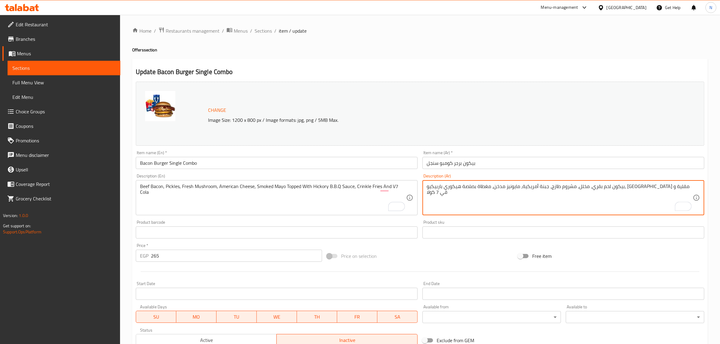
type textarea "بيكون لحم بقري، مخلل، مشروم طازج، جبنة أمريكية، مايونيز مدخن، مغطاة بصلصة هيكور…"
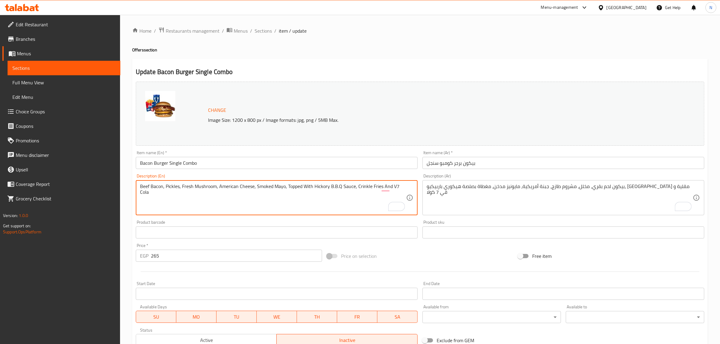
type textarea "Beef Bacon, Pickles, Fresh Mushroom, American Cheese, Smoked Mayo, Topped With …"
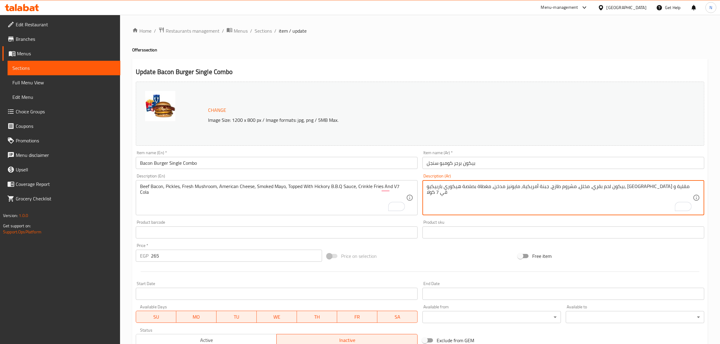
click at [460, 188] on textarea "بيكون لحم بقري، مخلل، مشروم طازج، جبنة أمريكية، مايونيز مدخن، مغطاة بصلصة هيكور…" at bounding box center [560, 198] width 266 height 29
paste textarea "رينكل"
type textarea "بيكون لحم بقري، مخلل، مشروم طازج، جبنة أمريكية، مايونيز مدخن، مغطاة بصلصة هيكور…"
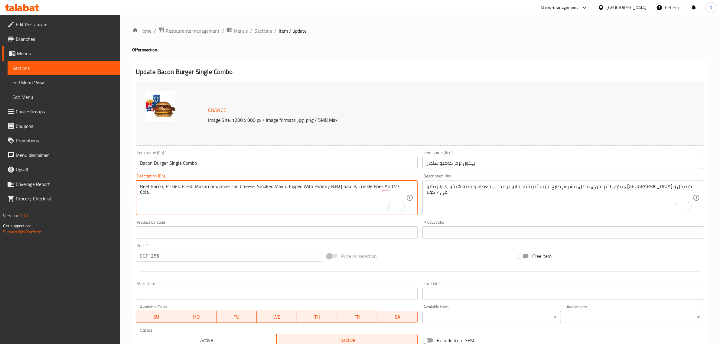
type textarea "Beef Bacon, Pickles, Fresh Mushroom, American Cheese, Smoked Mayo, Topped With …"
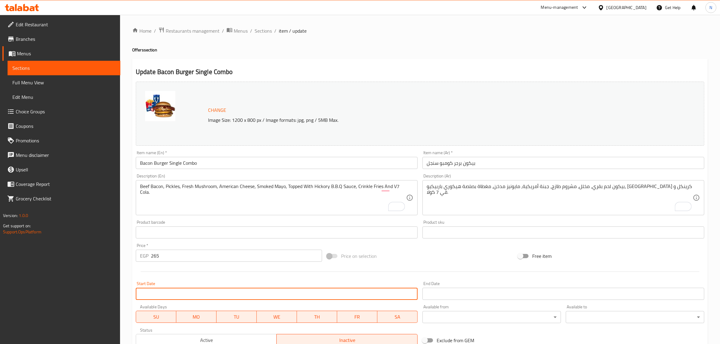
click at [218, 299] on input "Start Date" at bounding box center [277, 294] width 282 height 12
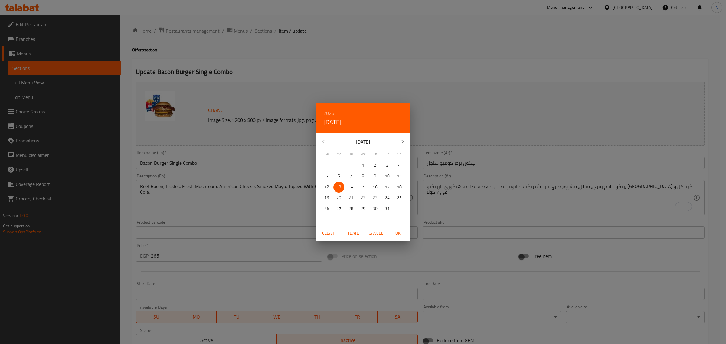
click at [397, 232] on span "OK" at bounding box center [397, 234] width 15 height 8
type input "13-10-2025"
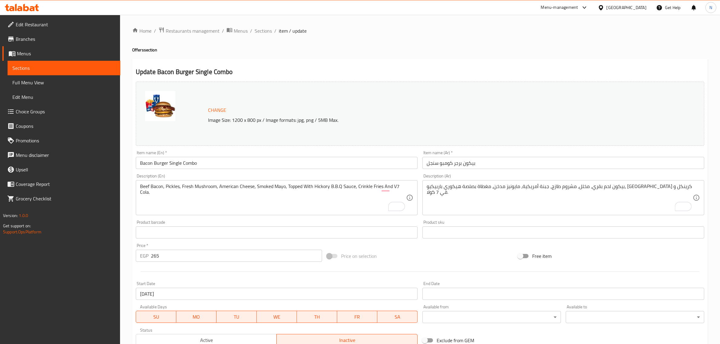
click at [446, 290] on input "Start Date" at bounding box center [563, 294] width 282 height 12
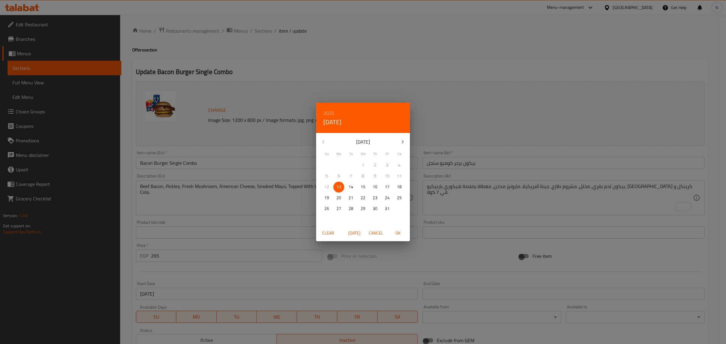
click at [330, 110] on h6 "2025" at bounding box center [328, 113] width 11 height 8
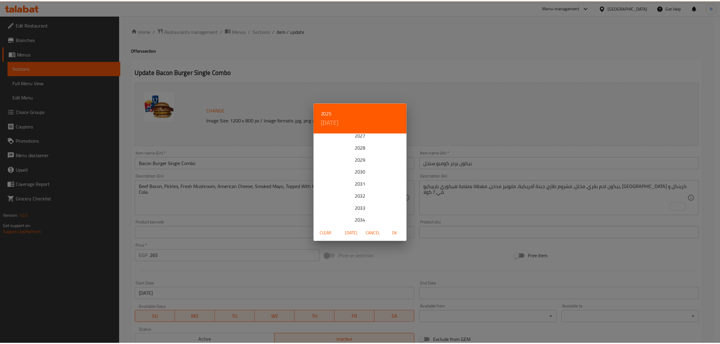
scroll to position [38, 0]
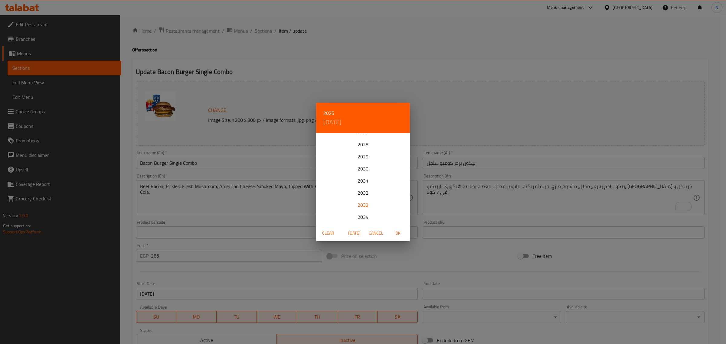
click at [362, 206] on div "2033" at bounding box center [363, 205] width 94 height 12
click at [386, 197] on p "21" at bounding box center [387, 198] width 5 height 8
click at [395, 232] on span "OK" at bounding box center [397, 234] width 15 height 8
type input "21-10-2033"
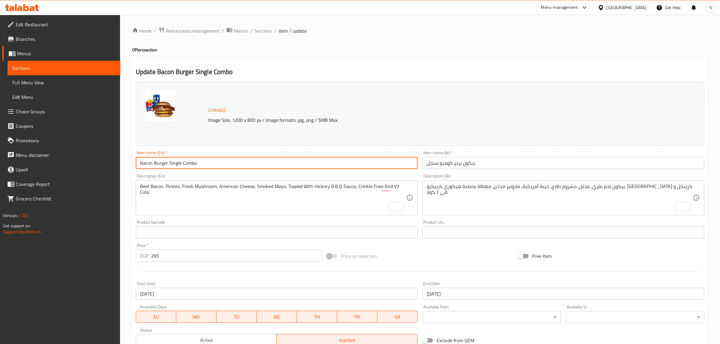
click at [216, 162] on input "Bacon Burger Single Combo" at bounding box center [277, 163] width 282 height 12
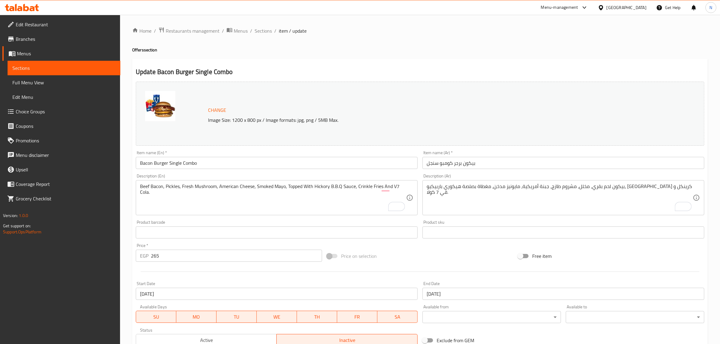
click at [262, 168] on input "Bacon Burger Single Combo" at bounding box center [277, 163] width 282 height 12
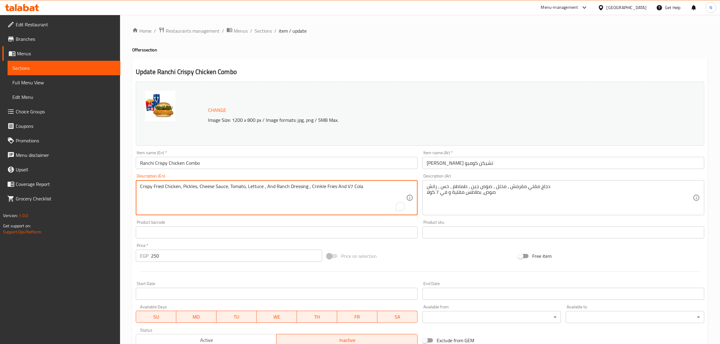
click at [304, 188] on textarea "Crispy Fried Chicken, Pickles, Cheese Sauce, Tomato, Lettuce , And Ranch Dressi…" at bounding box center [273, 198] width 266 height 29
type textarea "Crispy Fried Chicken, Pickles, Cheese Sauce, Tomato, Lettuce, And Ranch Dressin…"
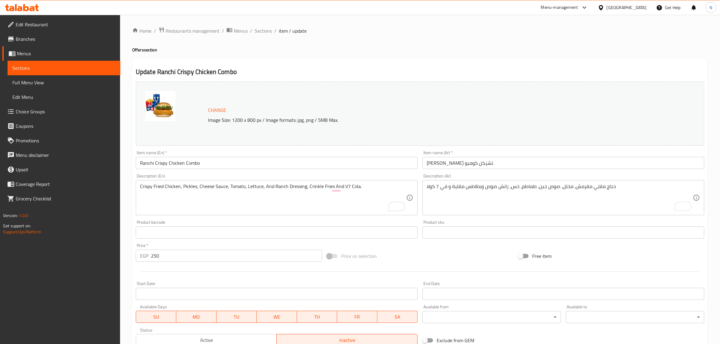
click at [460, 191] on textarea "دجاج مقلي مقرمش، مخلل، صوص جبن، طماطم، خس، رانش صوص وبطاطس مقلية و في 7 كولا" at bounding box center [560, 198] width 266 height 29
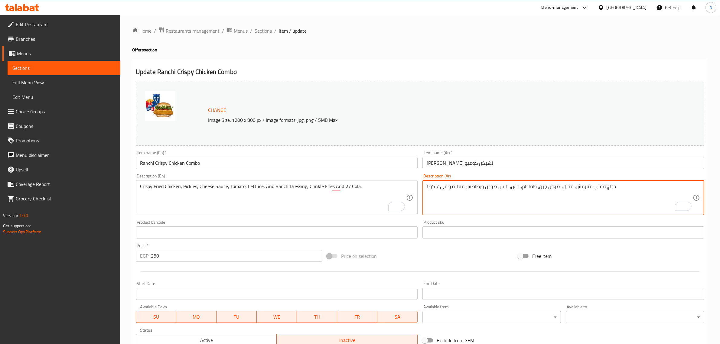
click at [460, 191] on textarea "دجاج مقلي مقرمش، مخلل، صوص جبن، طماطم، خس، رانش صوص وبطاطس مقلية و في 7 كولا" at bounding box center [560, 198] width 266 height 29
paste textarea "بطاطس كرينكل"
click at [476, 184] on textarea "دجاج مقلي مقرمش، مخلل، صوص جبن، طماطم، خس، رانش صوص وبطاطس بطاطس كرينكل و في 7 …" at bounding box center [560, 198] width 266 height 29
click at [489, 189] on textarea "دجاج مقلي مقرمش، مخلل، صوص جبن، طماطم، خس، رانش صوص وبطاطس كرينكل و في 7 كولا" at bounding box center [560, 198] width 266 height 29
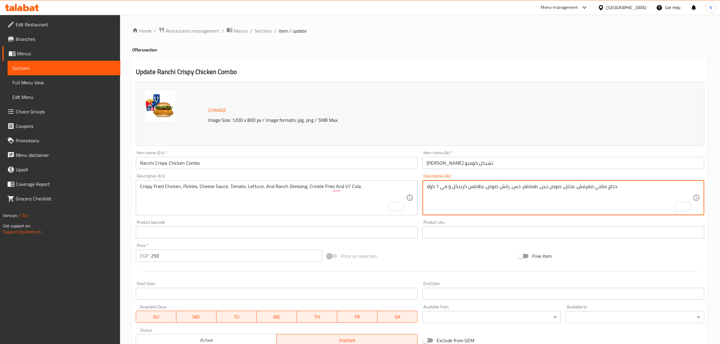
type textarea "دجاج مقلي مقرمش، مخلل، صوص جبن، طماطم، خس، رانش صوص، بطاطس كرينكل و في 7 كولا."
click at [213, 292] on input "Start Date" at bounding box center [277, 294] width 282 height 12
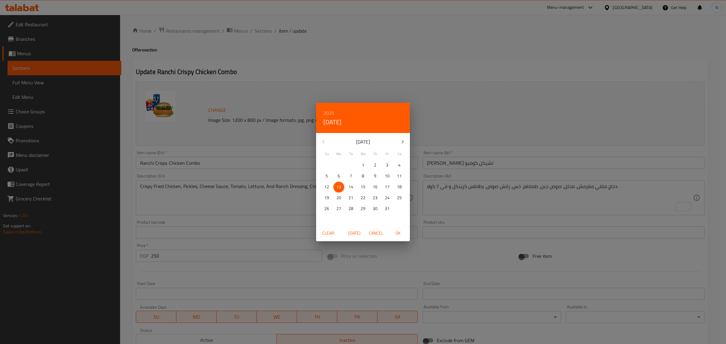
click at [401, 233] on span "OK" at bounding box center [397, 234] width 15 height 8
type input "[DATE]"
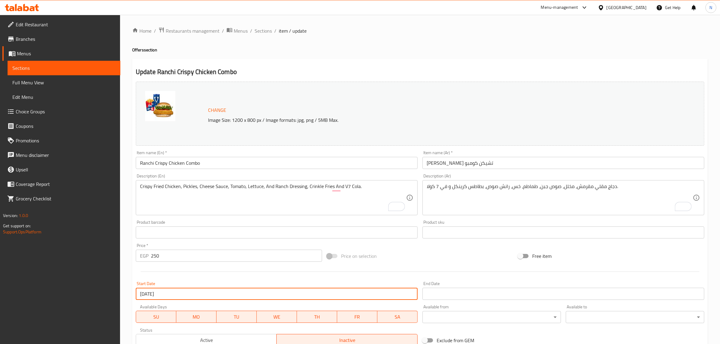
click at [454, 299] on input "Start Date" at bounding box center [563, 294] width 282 height 12
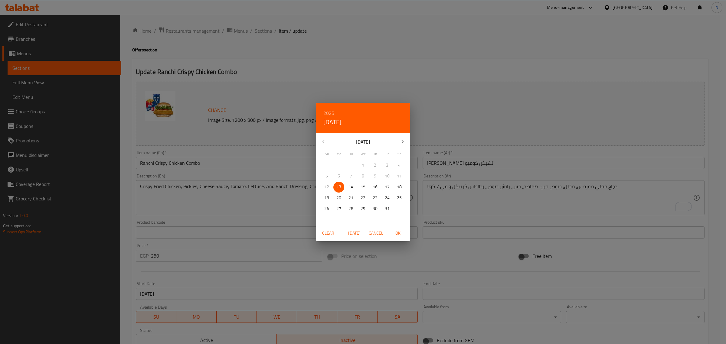
click at [331, 111] on h6 "2025" at bounding box center [328, 113] width 11 height 8
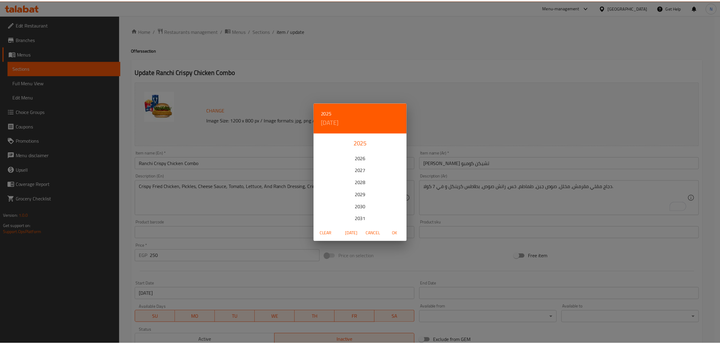
scroll to position [38, 0]
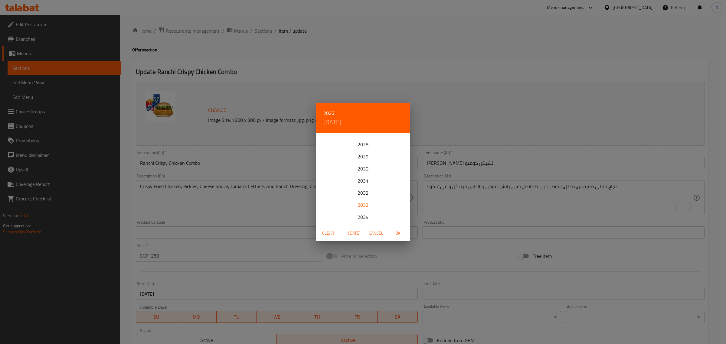
click at [358, 206] on div "2033" at bounding box center [363, 205] width 94 height 12
click at [386, 197] on p "21" at bounding box center [387, 198] width 5 height 8
click at [397, 232] on span "OK" at bounding box center [397, 234] width 15 height 8
type input "[DATE]"
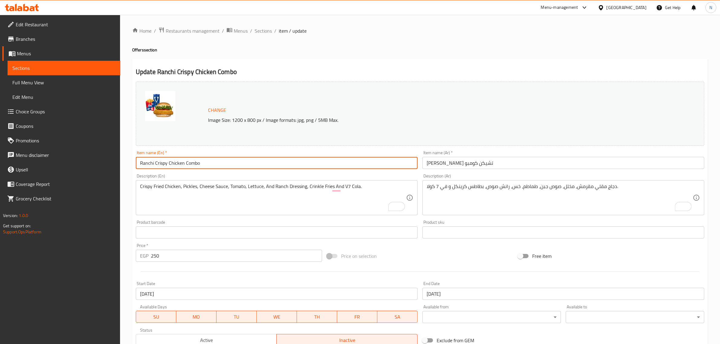
click at [274, 162] on input "Ranchi Crispy Chicken Combo" at bounding box center [277, 163] width 282 height 12
click at [183, 163] on input "Ranchi Crispy Chicken Combo" at bounding box center [277, 163] width 282 height 12
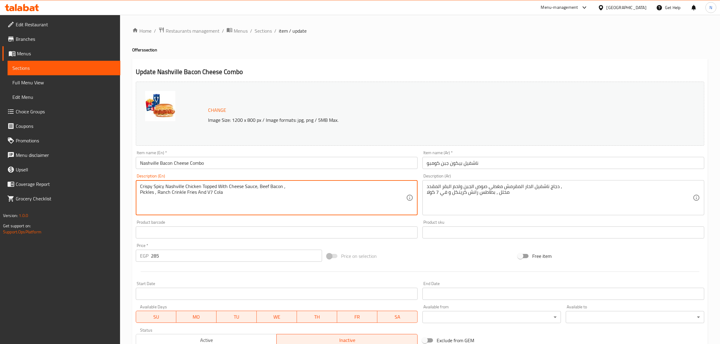
paste textarea "Crushed Cheetos , Pickles , Ranch , Crinkle Fries And V7 Cola"
click at [300, 186] on textarea "Crispy Spicy Nashville Chicken Topped With Cheese Sauce, Crushed Cheetos , Pick…" at bounding box center [273, 198] width 266 height 29
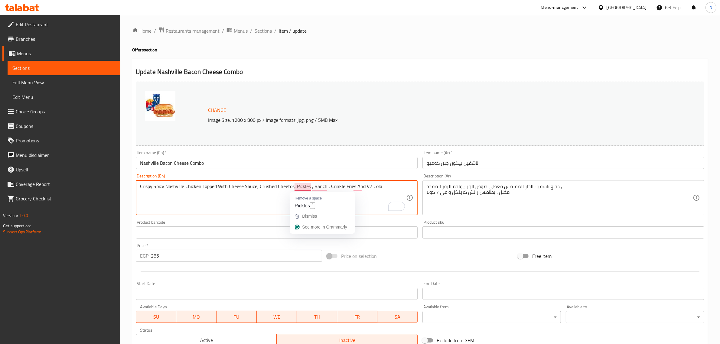
click at [306, 189] on textarea "Crispy Spicy Nashville Chicken Topped With Cheese Sauce, Crushed Cheetos, Pickl…" at bounding box center [273, 198] width 266 height 29
click at [324, 188] on textarea "Crispy Spicy Nashville Chicken Topped With Cheese Sauce, Crushed Cheetos, Pickl…" at bounding box center [273, 198] width 266 height 29
click at [315, 191] on textarea "Crispy Spicy Nashville Chicken Topped With Cheese Sauce, Crushed Cheetos, Pickl…" at bounding box center [273, 198] width 266 height 29
click at [318, 189] on textarea "Crispy Spicy Nashville Chicken Topped With Cheese Sauce, Crushed Cheetos, Pickl…" at bounding box center [273, 198] width 266 height 29
type textarea "Crispy Spicy Nashville Chicken Topped With Cheese Sauce, Crushed Cheetos, Pickl…"
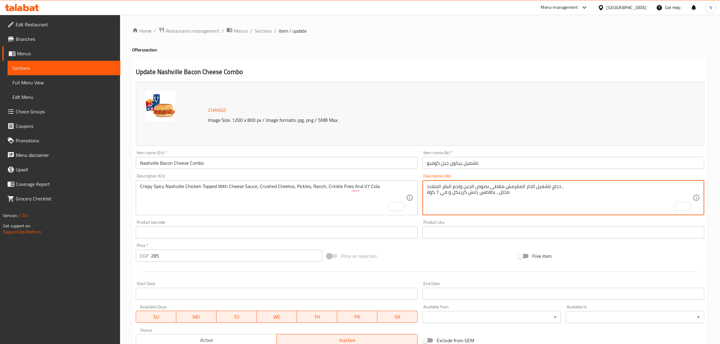
click at [475, 188] on textarea "دجاج ناشفيل الحار المقرمش مغطى بصوص الجبن ولحم البقر المقدد , مخلل ، بطاطس رانش…" at bounding box center [560, 198] width 266 height 29
click at [269, 188] on textarea "Crispy Spicy Nashville Chicken Topped With Cheese Sauce, Crushed Cheetos, Pickl…" at bounding box center [273, 198] width 266 height 29
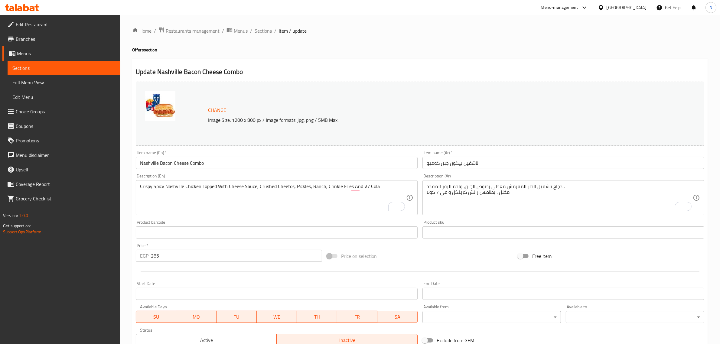
drag, startPoint x: 464, startPoint y: 188, endPoint x: 501, endPoint y: 195, distance: 36.9
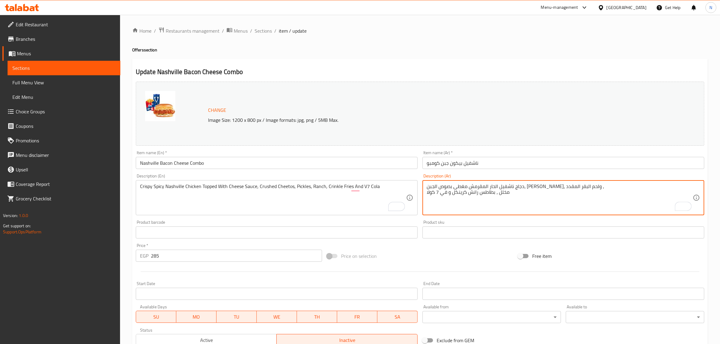
type textarea "دجاج ناشفيل الحار المقرمش مغطى بصوص الجبن، [PERSON_NAME]، ولحم البقر المقدد , م…"
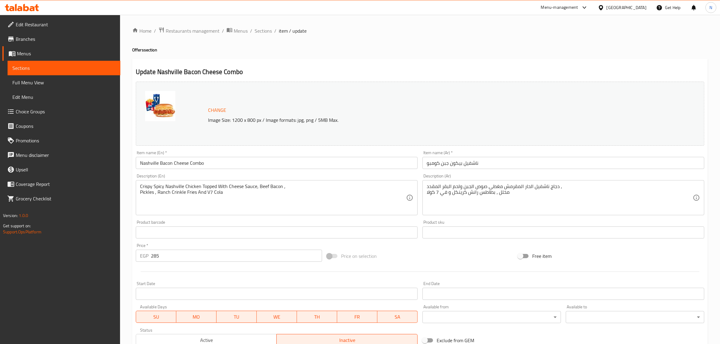
click at [452, 52] on h4 "Offers section" at bounding box center [420, 50] width 576 height 6
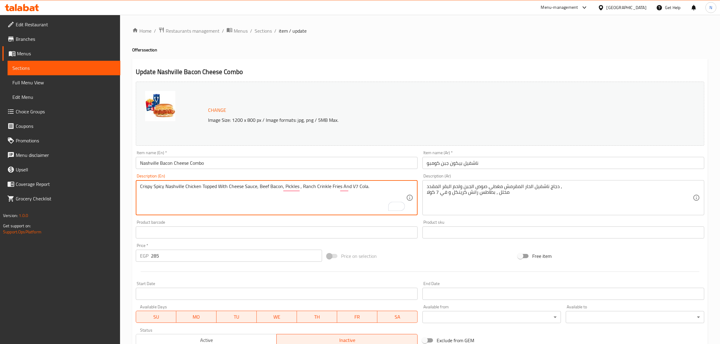
type textarea "Crispy Spicy Nashville Chicken Topped With Cheese Sauce, Beef Bacon, Pickles , …"
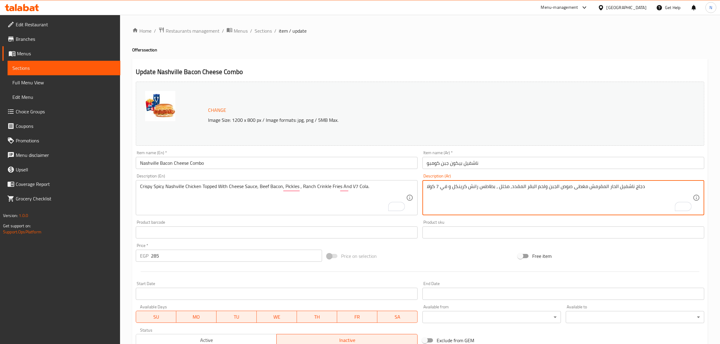
click at [572, 190] on textarea "دجاج ناشفيل الحار المقرمش مغطى صوص الجبن ولحم البقر المقدد, مخلل ، بطاطس رانش ك…" at bounding box center [560, 198] width 266 height 29
click at [548, 188] on textarea "دجاج ناشفيل الحار المقرمش مغطى بصوص الجبن ولحم البقر المقدد, مخلل ، بطاطس رانش …" at bounding box center [560, 198] width 266 height 29
type textarea "دجاج ناشفيل الحار المقرمش مغطى بصوص الجبن، لحم بقري مقدد، مخلل، بطاطس رانش كرين…"
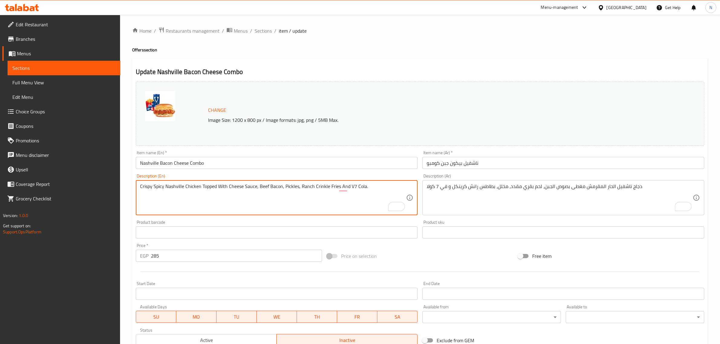
type textarea "Crispy Spicy Nashville Chicken Topped With Cheese Sauce, Beef Bacon, Pickles, R…"
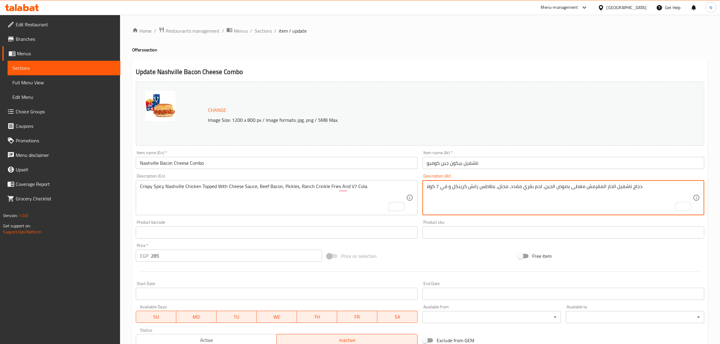
type textarea "دجاج ناشفيل الحار المقرمش مغطى بصوص الجبن، لحم بقري مقدد، مخلل، بطاطس رانش كرين…"
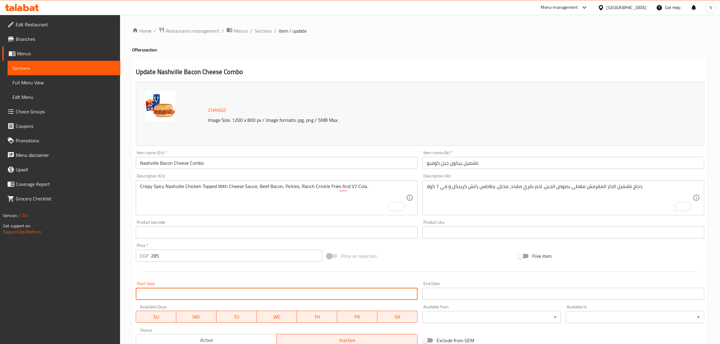
click at [215, 289] on input "Start Date" at bounding box center [277, 294] width 282 height 12
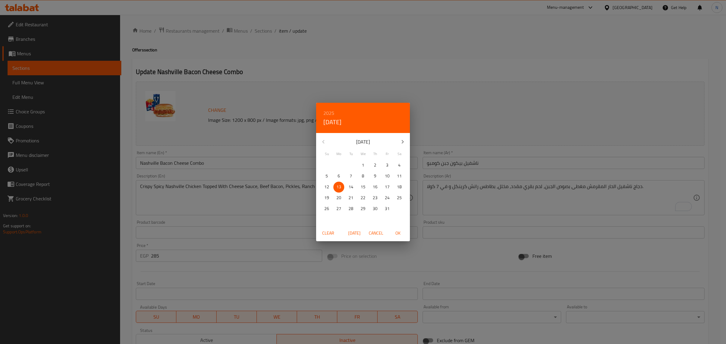
click at [398, 233] on span "OK" at bounding box center [397, 234] width 15 height 8
type input "[DATE]"
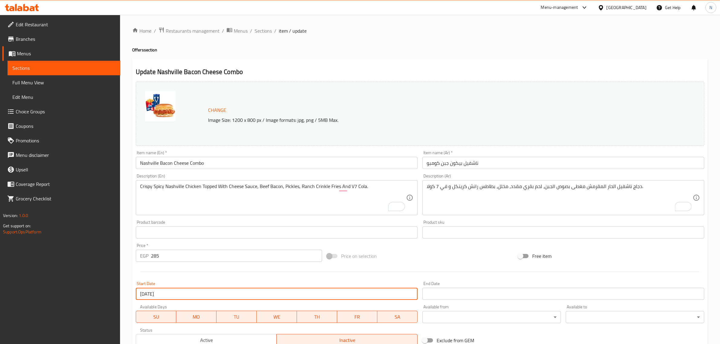
click at [438, 292] on input "Start Date" at bounding box center [563, 294] width 282 height 12
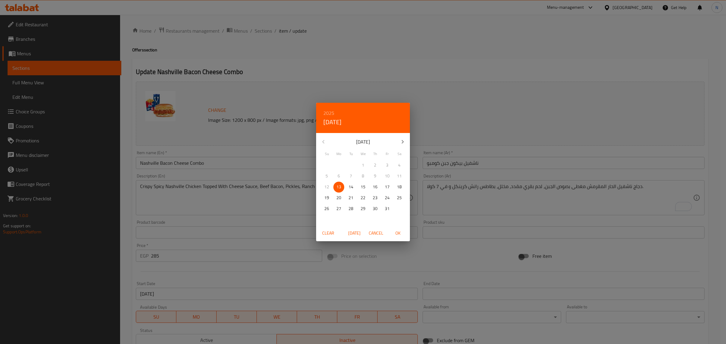
click at [325, 113] on h6 "2025" at bounding box center [328, 113] width 11 height 8
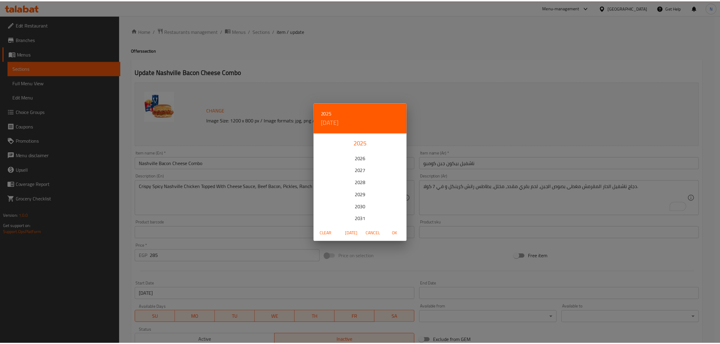
scroll to position [38, 0]
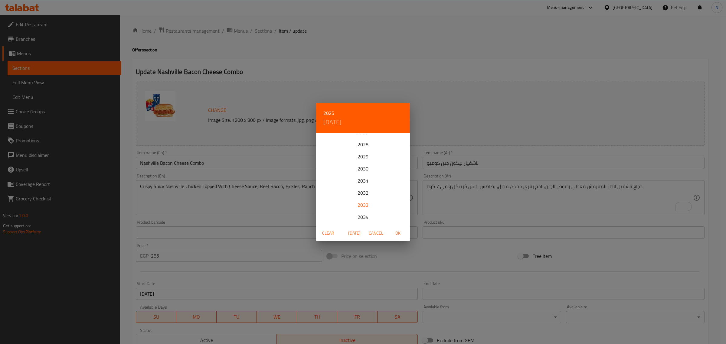
click at [361, 204] on div "2033" at bounding box center [363, 205] width 94 height 12
click at [386, 196] on p "21" at bounding box center [387, 198] width 5 height 8
click at [395, 234] on span "OK" at bounding box center [397, 234] width 15 height 8
type input "[DATE]"
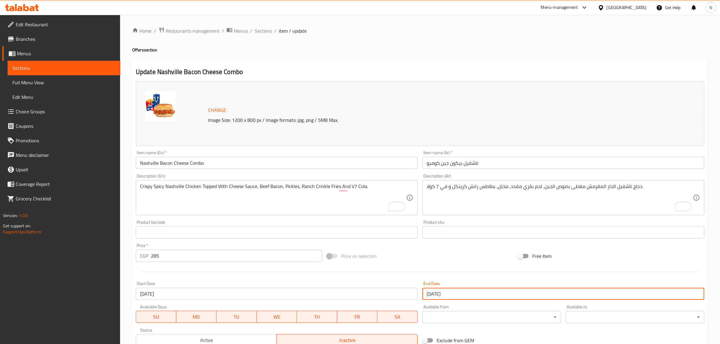
click at [276, 164] on input "Nashville Bacon Cheese Combo" at bounding box center [277, 163] width 282 height 12
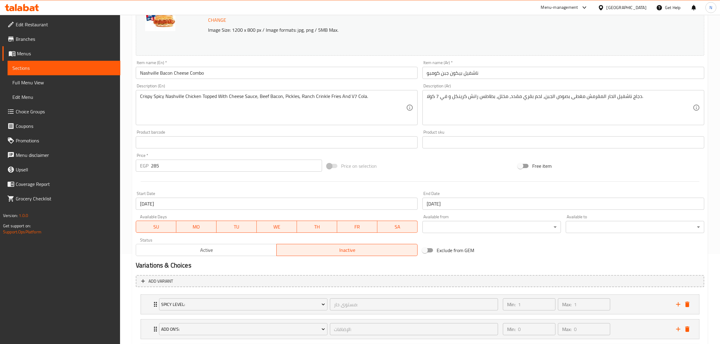
scroll to position [151, 0]
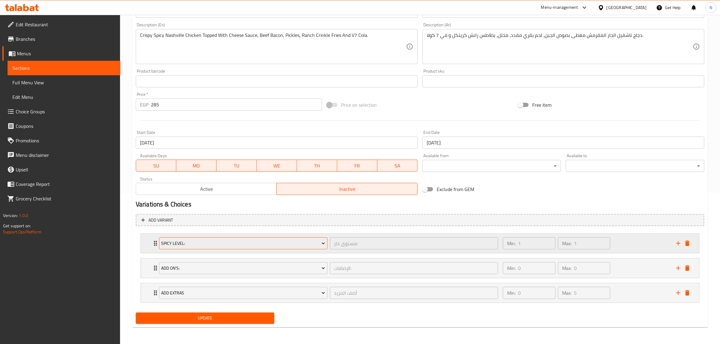
click at [324, 246] on icon "Expand" at bounding box center [323, 243] width 6 height 6
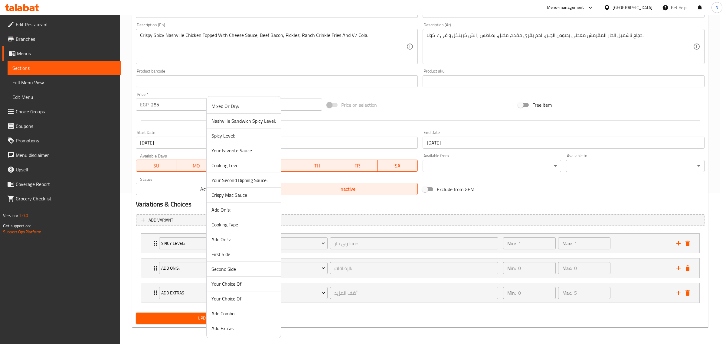
click at [241, 120] on span "Nashville Sandwich Spicy Level:" at bounding box center [243, 120] width 64 height 7
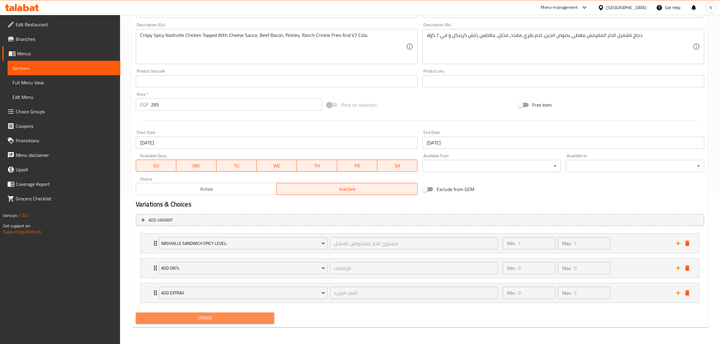
click at [232, 318] on span "Update" at bounding box center [205, 319] width 129 height 8
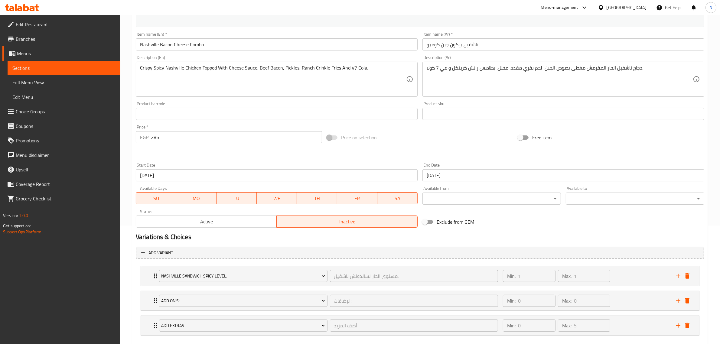
scroll to position [76, 0]
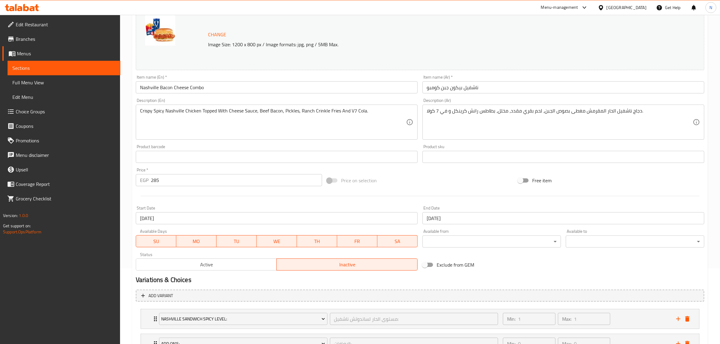
click at [233, 85] on input "Nashville Bacon Cheese Combo" at bounding box center [277, 87] width 282 height 12
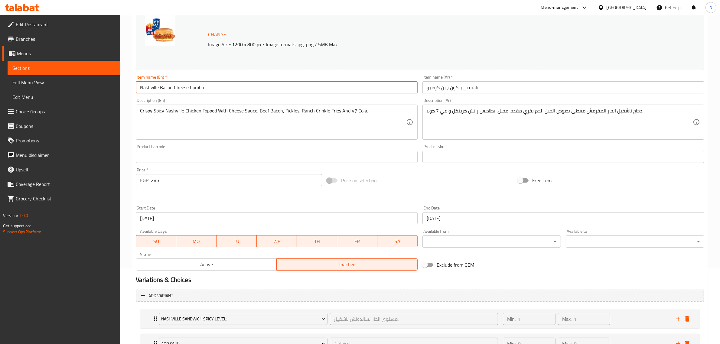
click at [233, 85] on input "Nashville Bacon Cheese Combo" at bounding box center [277, 87] width 282 height 12
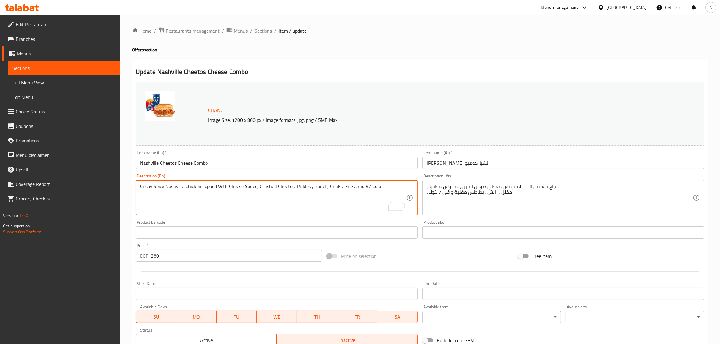
click at [307, 188] on textarea "Crispy Spicy Nashville Chicken Topped With Cheese Sauce, Crushed Cheetos, Pickl…" at bounding box center [273, 198] width 266 height 29
type textarea "Crispy Spicy Nashville Chicken Topped With Cheese Sauce, Crushed Cheetos, Pickl…"
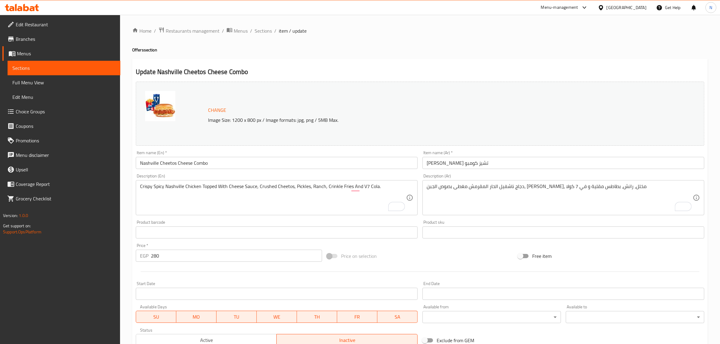
click at [330, 186] on textarea "Crispy Spicy Nashville Chicken Topped With Cheese Sauce, Crushed Cheetos, Pickl…" at bounding box center [273, 198] width 266 height 29
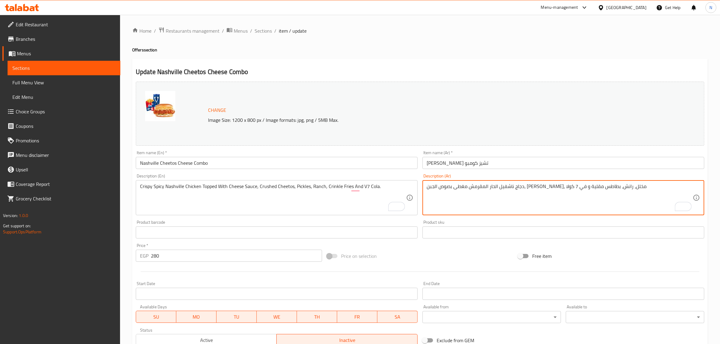
click at [460, 188] on textarea "دجاج ناشفيل الحار المقرمش مغطى بصوص الجبن، شيتوس مطحون، مخلل، رانش، بطاطس مقلية…" at bounding box center [560, 198] width 266 height 29
paste textarea "بطاطس كرينكل"
click at [472, 188] on textarea "دجاج ناشفيل الحار المقرمش مغطى بصوص الجبن، شيتوس مطحون، مخلل، رانش، بطاطس بطاطس…" at bounding box center [560, 198] width 266 height 29
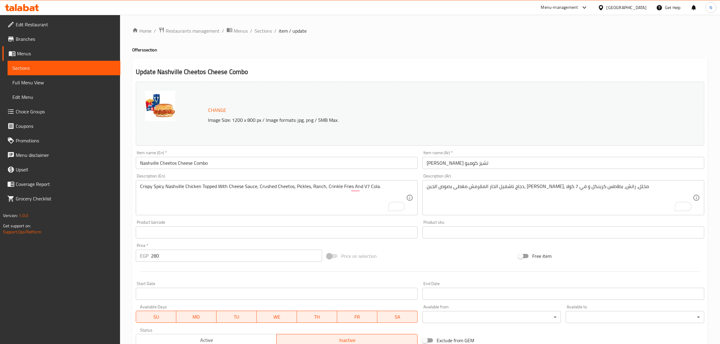
click at [478, 187] on textarea "دجاج ناشفيل الحار المقرمش مغطى بصوص الجبن، شيتوس مطحون، مخلل، رانش، بطاطس كرينك…" at bounding box center [560, 198] width 266 height 29
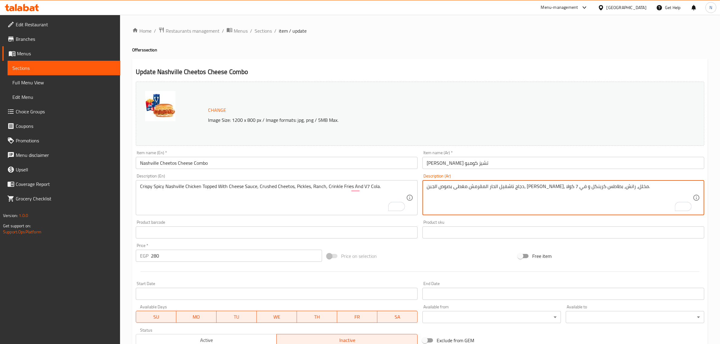
type textarea "دجاج ناشفيل الحار المقرمش مغطى بصوص الجبن، [PERSON_NAME]، مخلل، رانش، بطاطس كري…"
click at [227, 297] on input "Start Date" at bounding box center [277, 294] width 282 height 12
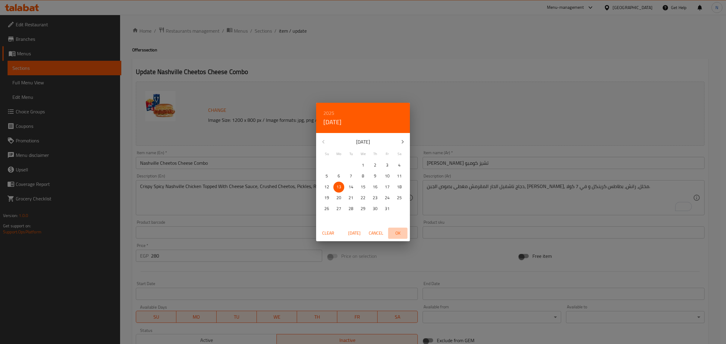
click at [398, 235] on span "OK" at bounding box center [397, 234] width 15 height 8
type input "[DATE]"
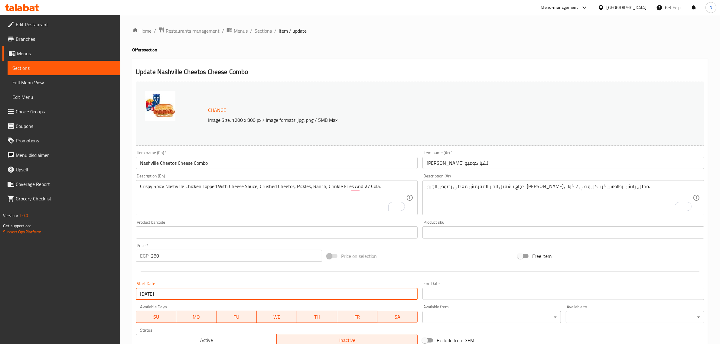
click at [434, 295] on input "Start Date" at bounding box center [563, 294] width 282 height 12
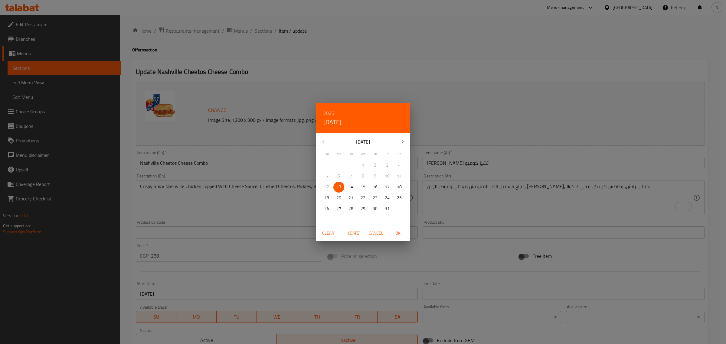
click at [330, 113] on h6 "2025" at bounding box center [328, 113] width 11 height 8
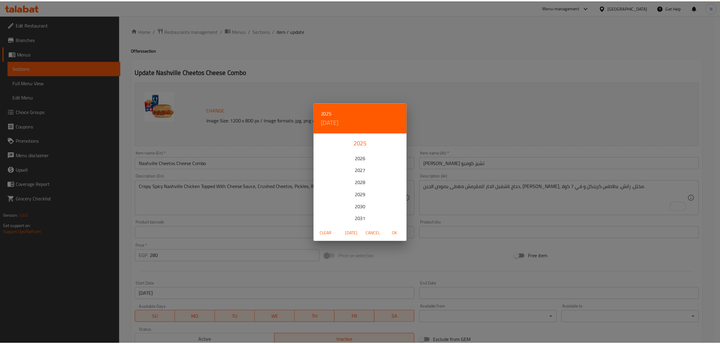
scroll to position [38, 0]
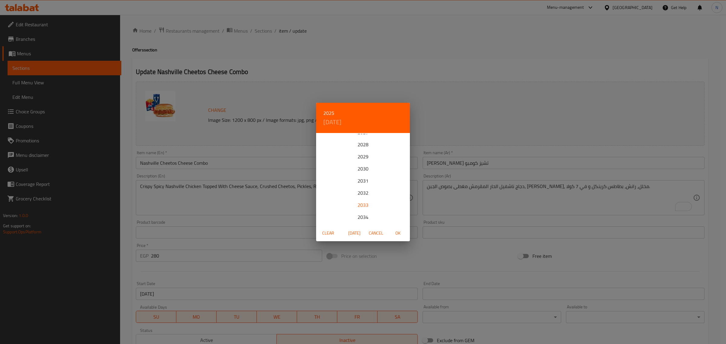
click at [359, 205] on div "2033" at bounding box center [363, 205] width 94 height 12
click at [383, 198] on span "21" at bounding box center [387, 198] width 11 height 8
click at [398, 231] on span "OK" at bounding box center [397, 234] width 15 height 8
type input "[DATE]"
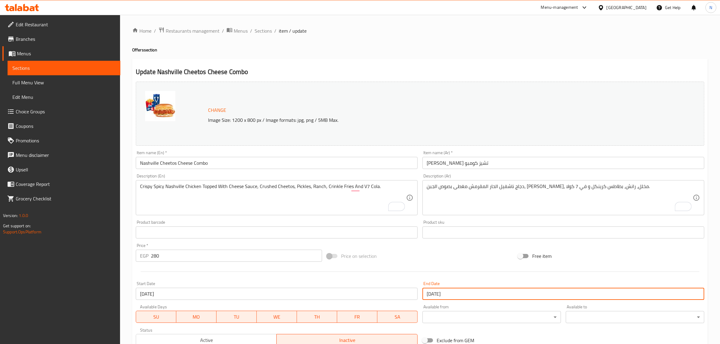
click at [370, 58] on div "Home / Restaurants management / Menus / Sections / item / update Offers section…" at bounding box center [420, 255] width 576 height 457
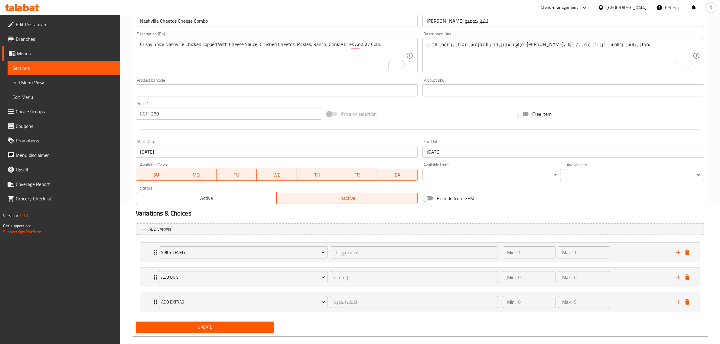
scroll to position [152, 0]
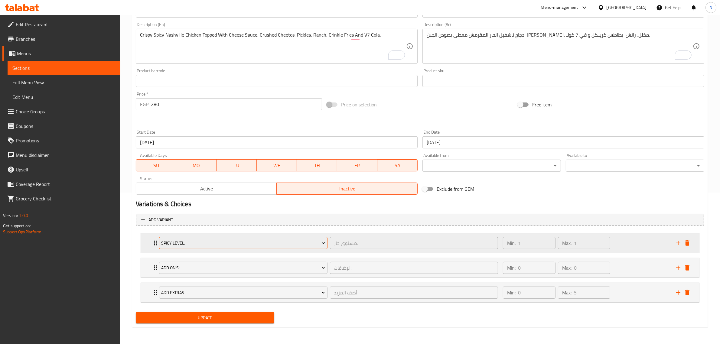
click at [267, 240] on span "Spicy Level:" at bounding box center [243, 244] width 164 height 8
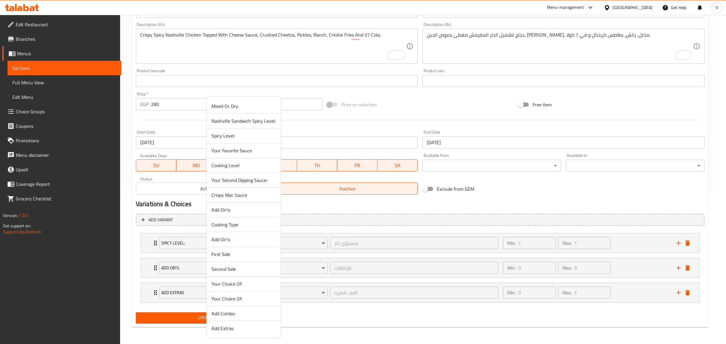
click at [257, 120] on span "Nashville Sandwich Spicy Level:" at bounding box center [243, 120] width 64 height 7
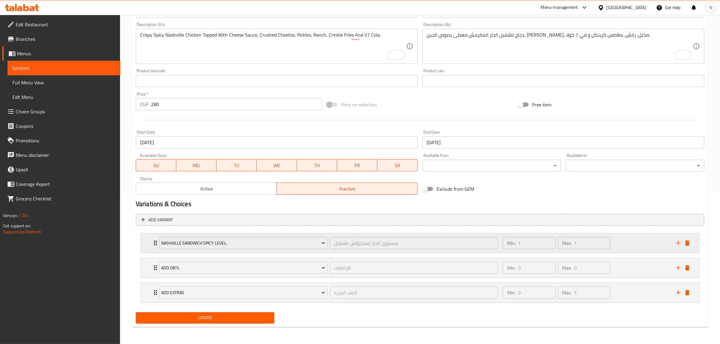
click at [629, 252] on div "Min: 1 ​ Max: 1 ​" at bounding box center [585, 242] width 173 height 19
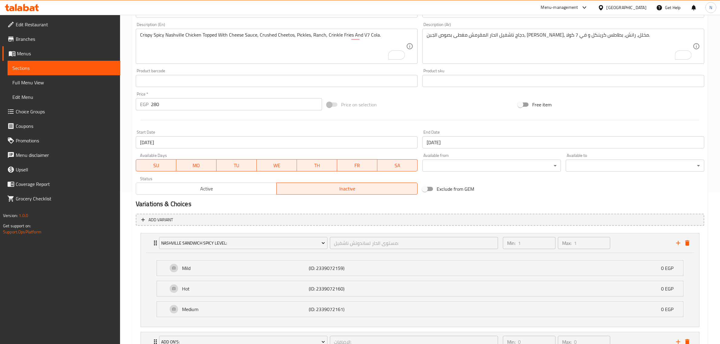
click at [182, 106] on input "280" at bounding box center [236, 104] width 171 height 12
click at [455, 104] on div "Price on selection" at bounding box center [420, 104] width 191 height 16
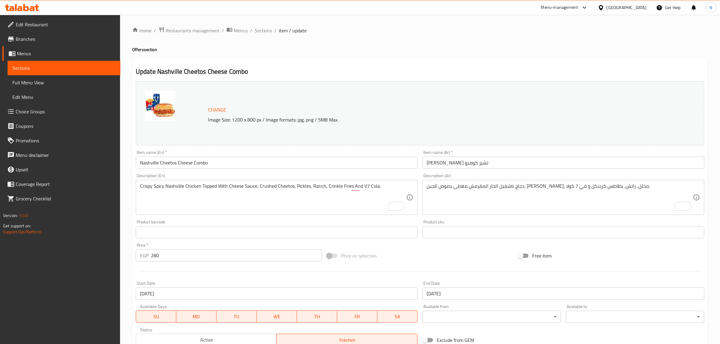
click at [200, 165] on input "Nashville Cheetos Cheese Combo" at bounding box center [277, 163] width 282 height 12
click at [199, 164] on input "Nashville Cheetos Cheese Combo" at bounding box center [277, 163] width 282 height 12
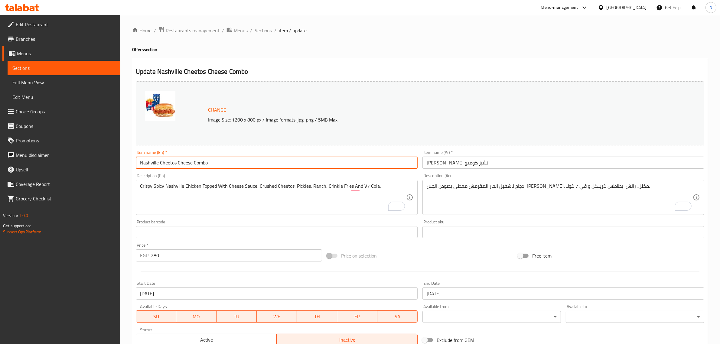
click at [199, 164] on input "Nashville Cheetos Cheese Combo" at bounding box center [277, 163] width 282 height 12
click at [259, 164] on input "Nashville Cheetos Cheese Combo" at bounding box center [277, 163] width 282 height 12
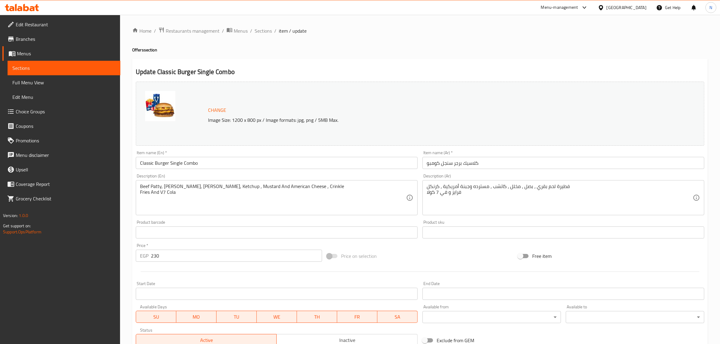
click at [235, 295] on input "Start Date" at bounding box center [277, 294] width 282 height 12
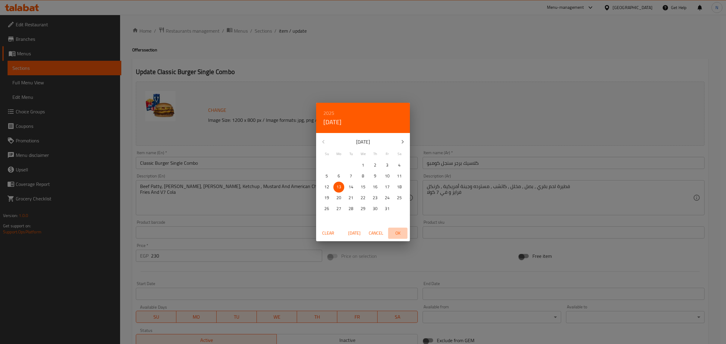
click at [398, 232] on span "OK" at bounding box center [397, 234] width 15 height 8
type input "[DATE]"
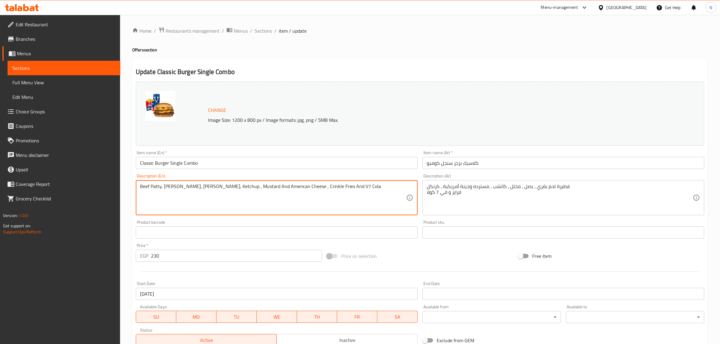
click at [273, 187] on textarea "Beef Patty, [PERSON_NAME], [PERSON_NAME], Ketchup , Mustard And American Cheese…" at bounding box center [273, 198] width 266 height 29
type textarea "Beef Patty, [PERSON_NAME], [PERSON_NAME], Ketchup , Mustard And American Cheese…"
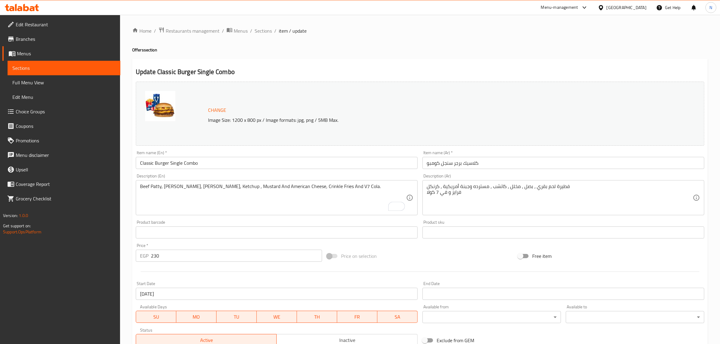
click at [433, 185] on textarea "فطيرة لحم بقري ، بصل ، مخلل ، كاتشب ، مسترده وجبنة أمريكية ، كرنكل فرايز و في 7…" at bounding box center [560, 198] width 266 height 29
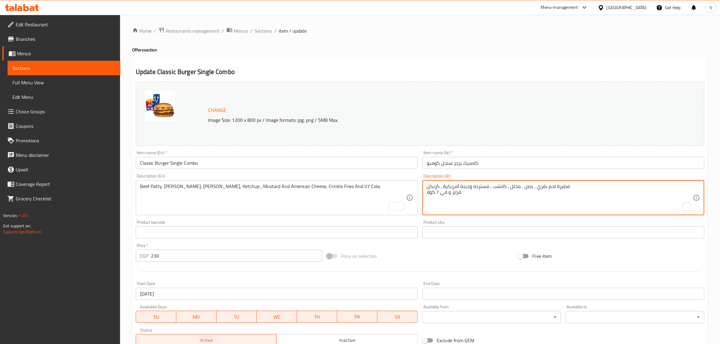
paste textarea "بطاطس كرينكل"
click at [604, 188] on textarea "فطيرة لحم بقري ، بصل ، مخلل ، كاتشب ، مسترده وجبنة أمريكية ، [GEOGRAPHIC_DATA] …" at bounding box center [560, 198] width 266 height 29
type textarea "شريحة لحم بقري، بصل، مخلل، كاتشب، مستردة وجبنة أمريكية، [GEOGRAPHIC_DATA] و في …"
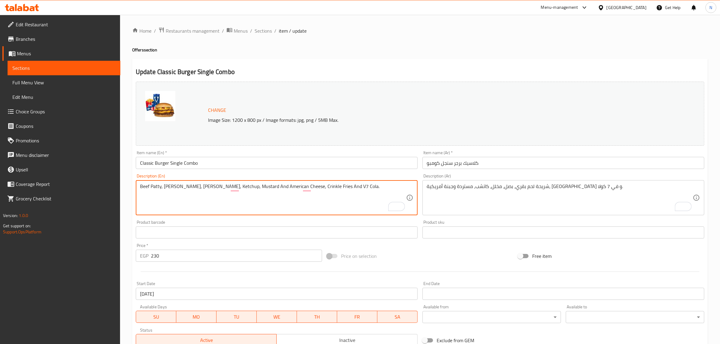
type textarea "Beef Patty, [PERSON_NAME], [PERSON_NAME], Ketchup, Mustard And American Cheese,…"
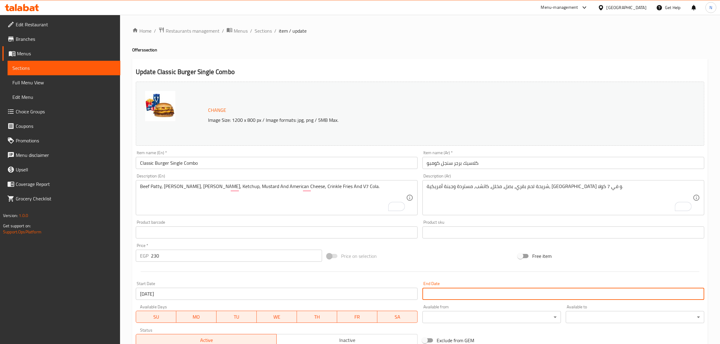
click at [431, 289] on input "Start Date" at bounding box center [563, 294] width 282 height 12
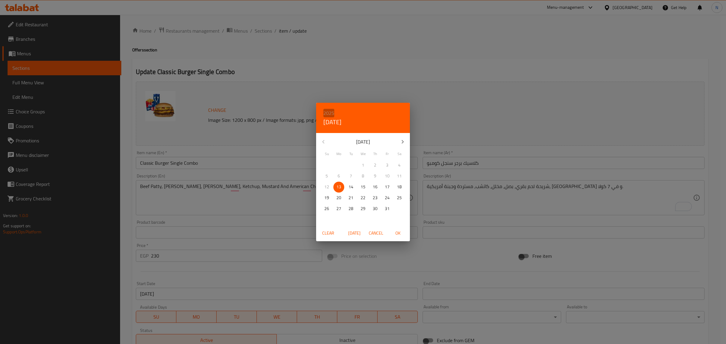
click at [331, 112] on h6 "2025" at bounding box center [328, 113] width 11 height 8
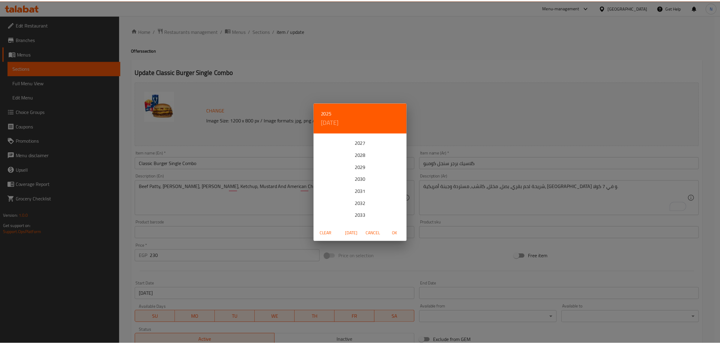
scroll to position [38, 0]
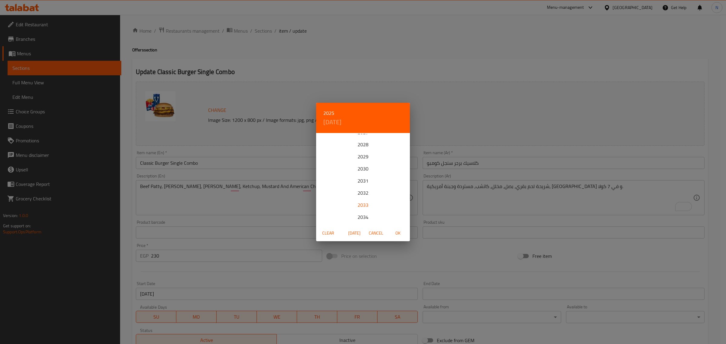
click at [362, 204] on div "2033" at bounding box center [363, 205] width 94 height 12
click at [390, 198] on span "21" at bounding box center [387, 198] width 11 height 8
click at [404, 232] on span "OK" at bounding box center [397, 234] width 15 height 8
type input "[DATE]"
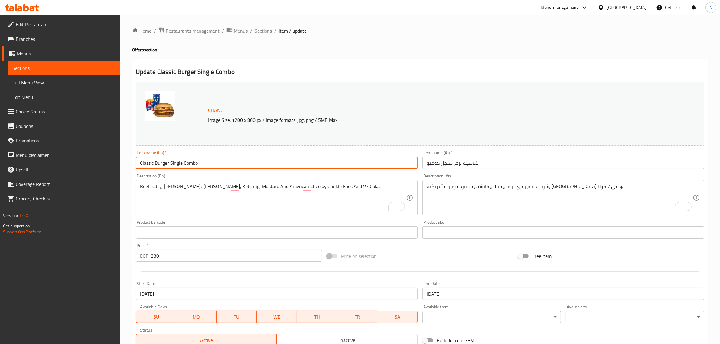
click at [289, 167] on input "Classic Burger Single Combo" at bounding box center [277, 163] width 282 height 12
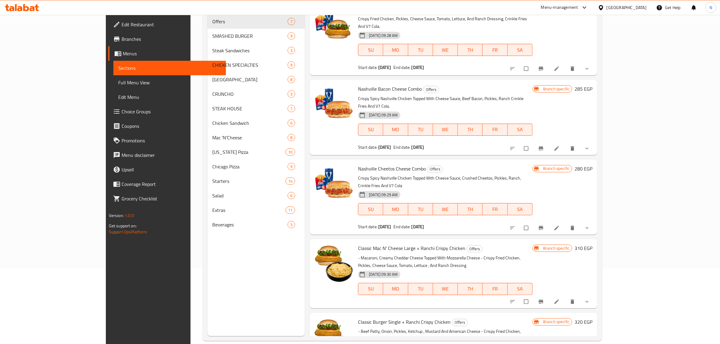
scroll to position [85, 0]
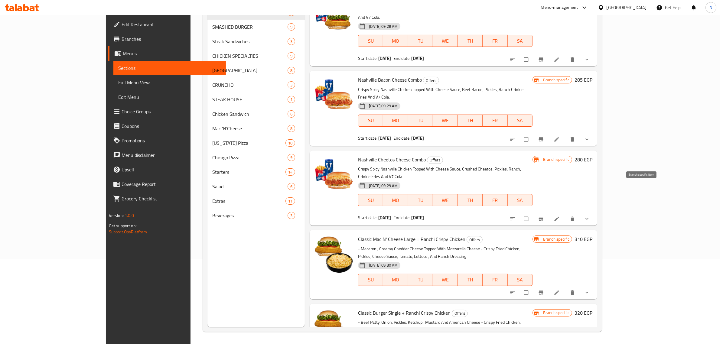
click at [543, 217] on icon "Branch-specific-item" at bounding box center [541, 219] width 5 height 4
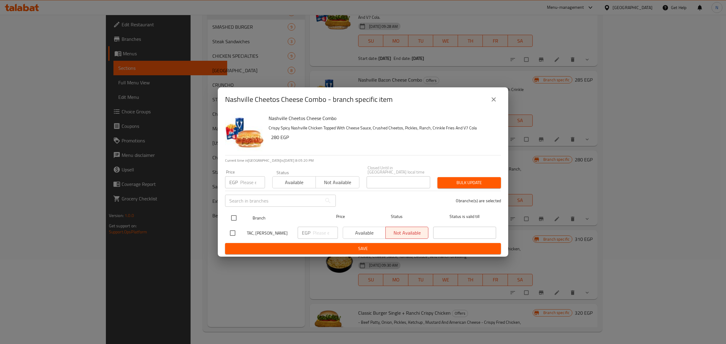
click at [234, 219] on input "checkbox" at bounding box center [233, 218] width 13 height 13
checkbox input "true"
click at [363, 232] on span "Available" at bounding box center [364, 233] width 38 height 9
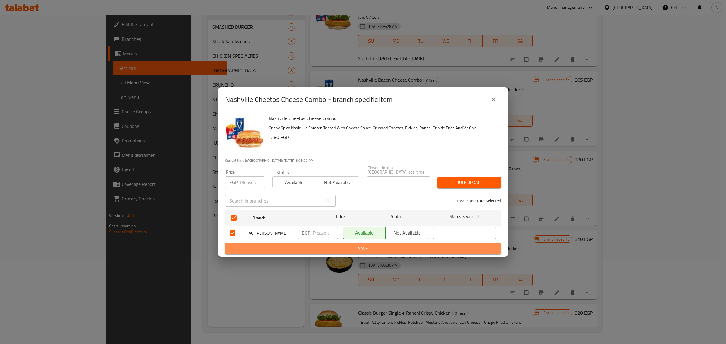
click at [357, 247] on span "Save" at bounding box center [363, 249] width 266 height 8
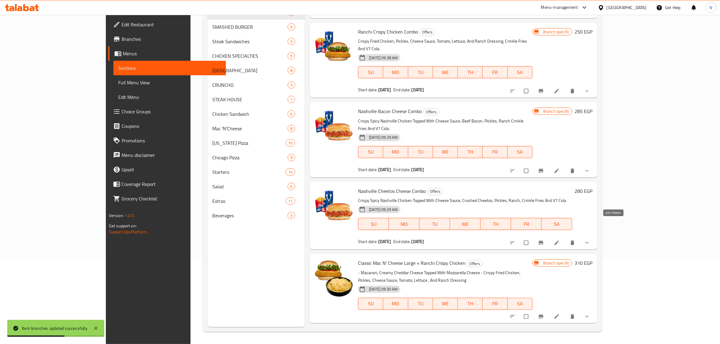
scroll to position [126, 0]
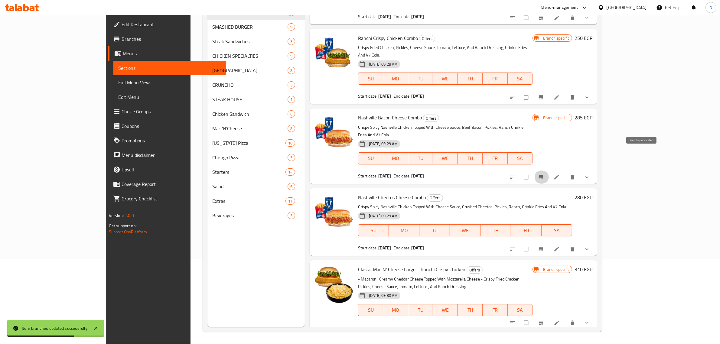
click at [549, 171] on button "Branch-specific-item" at bounding box center [541, 177] width 15 height 13
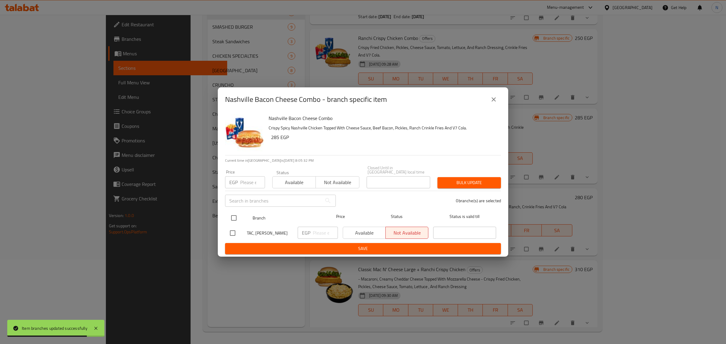
click at [230, 217] on input "checkbox" at bounding box center [233, 218] width 13 height 13
checkbox input "true"
click at [363, 233] on span "Available" at bounding box center [364, 233] width 38 height 9
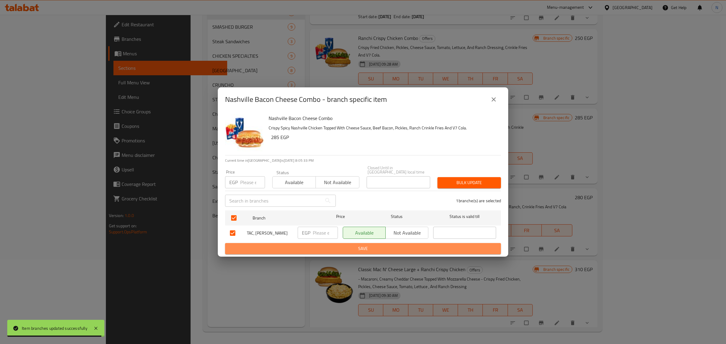
click at [356, 245] on span "Save" at bounding box center [363, 249] width 266 height 8
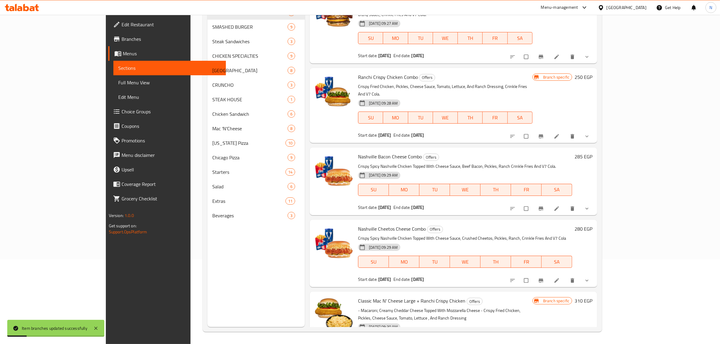
scroll to position [50, 0]
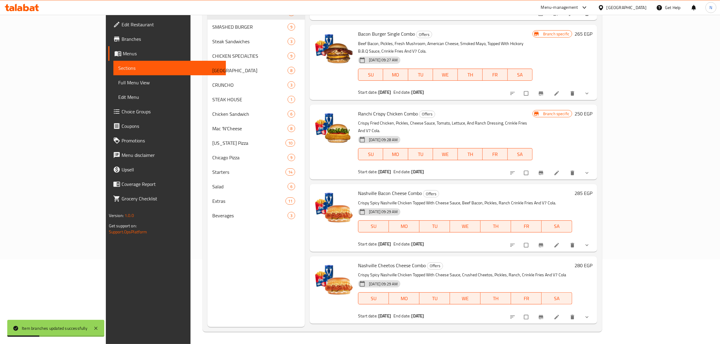
click at [544, 170] on icon "Branch-specific-item" at bounding box center [541, 173] width 6 height 6
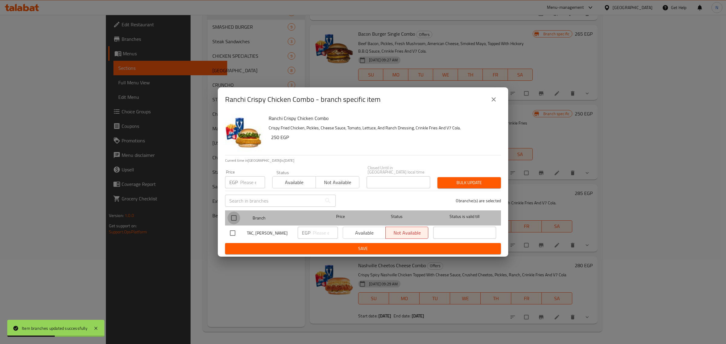
click at [237, 218] on input "checkbox" at bounding box center [233, 218] width 13 height 13
checkbox input "true"
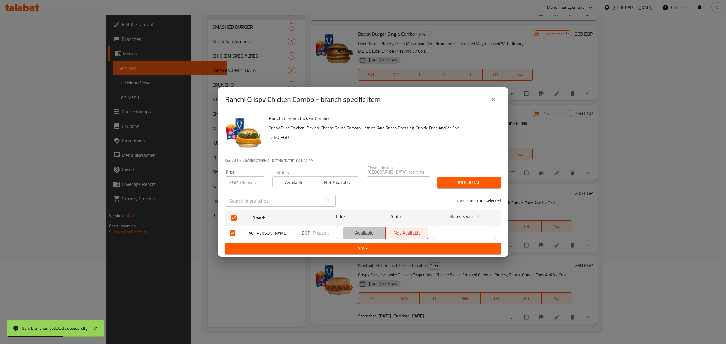
click at [352, 235] on span "Available" at bounding box center [364, 233] width 38 height 9
click at [353, 245] on span "Save" at bounding box center [363, 249] width 266 height 8
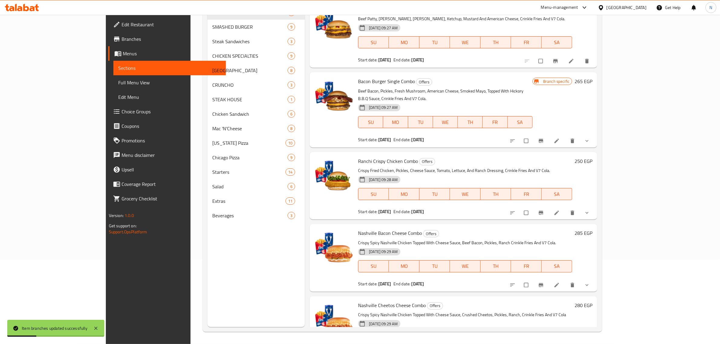
scroll to position [0, 0]
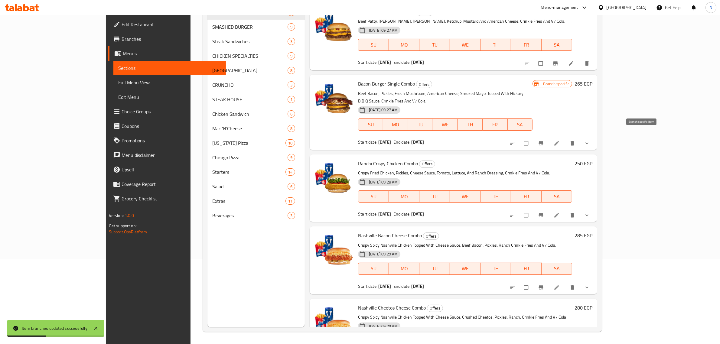
click at [543, 141] on icon "Branch-specific-item" at bounding box center [541, 143] width 5 height 4
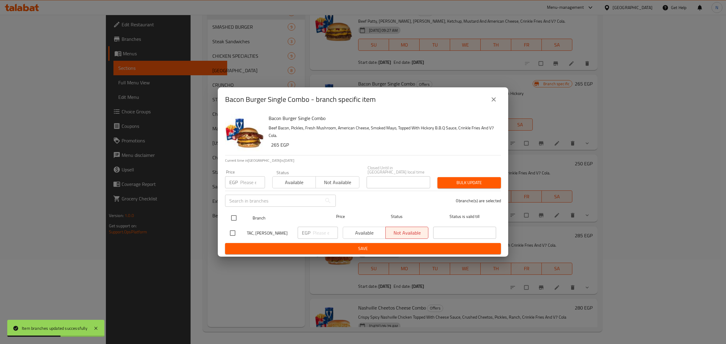
click at [236, 218] on input "checkbox" at bounding box center [233, 218] width 13 height 13
checkbox input "true"
click at [363, 232] on span "Available" at bounding box center [364, 233] width 38 height 9
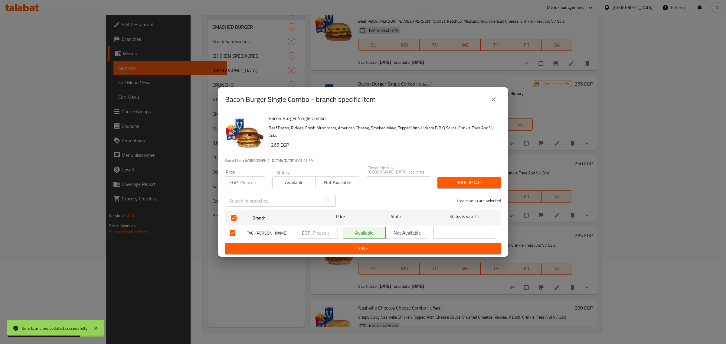
click at [352, 245] on span "Save" at bounding box center [363, 249] width 266 height 8
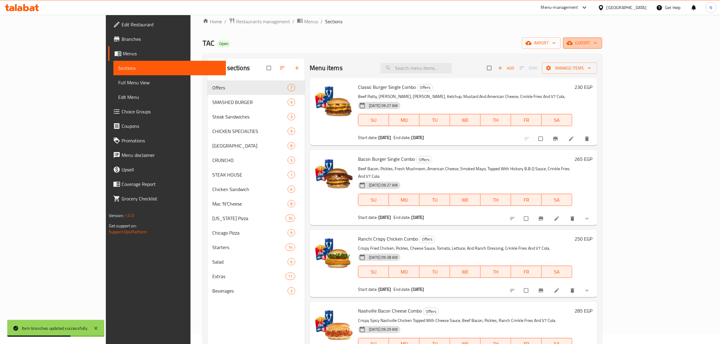
click at [597, 46] on span "export" at bounding box center [582, 43] width 29 height 8
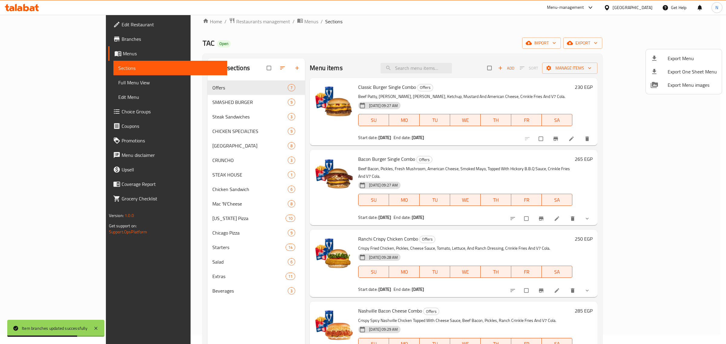
click at [682, 56] on span "Export Menu" at bounding box center [691, 58] width 49 height 7
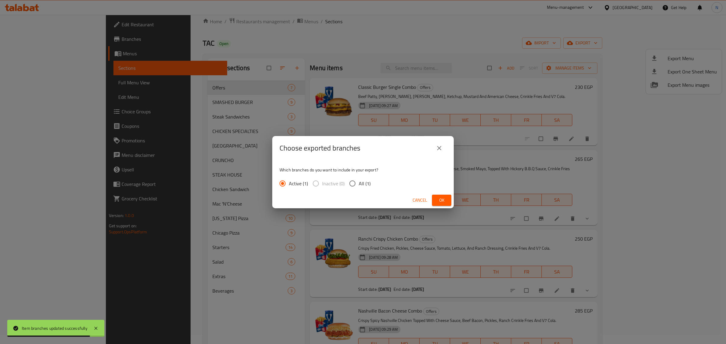
click at [356, 184] on input "All (1)" at bounding box center [352, 183] width 13 height 13
radio input "true"
click at [434, 204] on button "Ok" at bounding box center [441, 200] width 19 height 11
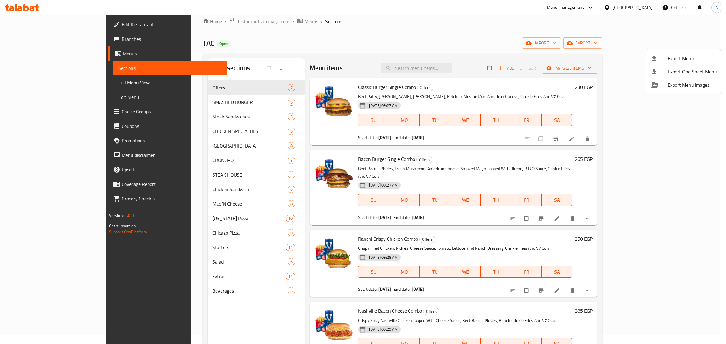
click at [59, 83] on div at bounding box center [363, 172] width 726 height 344
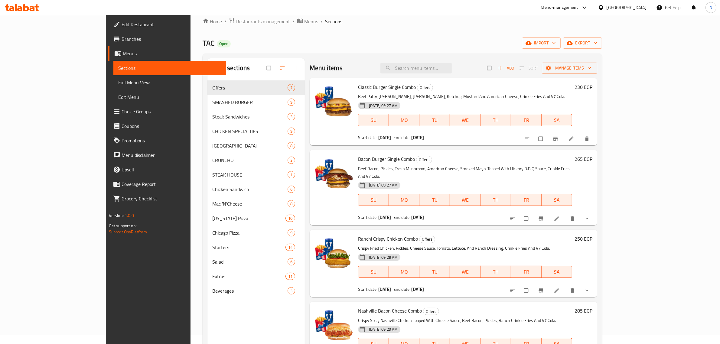
click at [118, 84] on span "Full Menu View" at bounding box center [169, 82] width 103 height 7
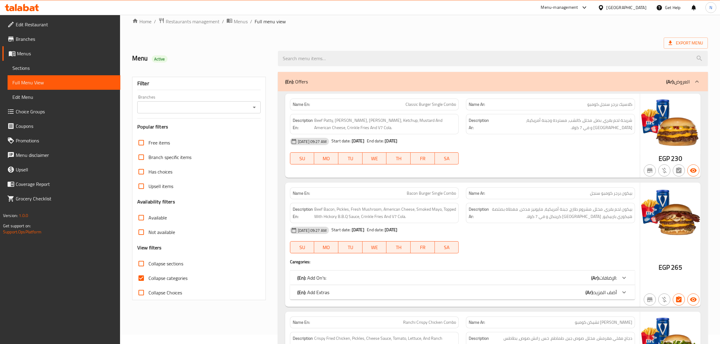
click at [221, 110] on input "Branches" at bounding box center [194, 107] width 110 height 8
click at [209, 137] on li "TAC, [PERSON_NAME]" at bounding box center [198, 133] width 123 height 11
type input "TAC, [PERSON_NAME]"
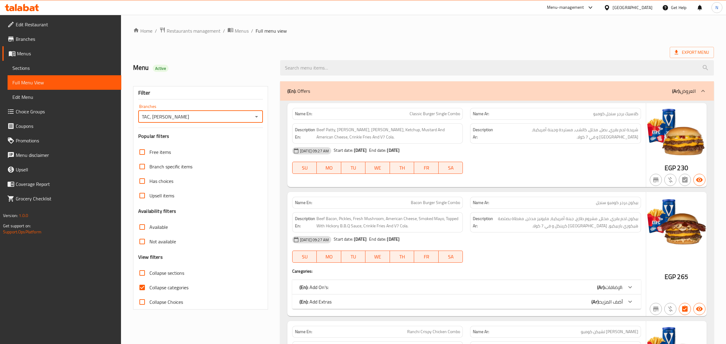
click at [155, 273] on span "Collapse sections" at bounding box center [166, 272] width 35 height 7
click at [149, 273] on input "Collapse sections" at bounding box center [142, 273] width 15 height 15
checkbox input "true"
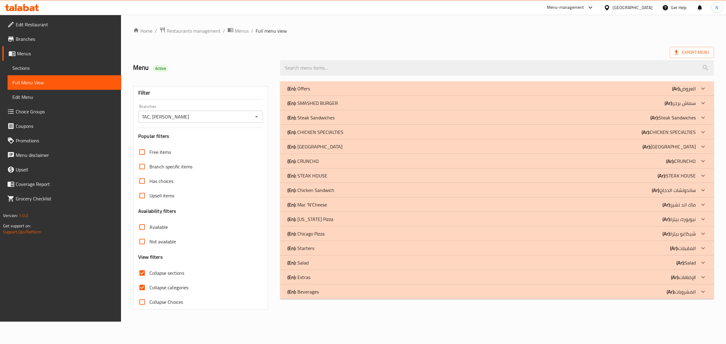
click at [154, 289] on span "Collapse categories" at bounding box center [168, 287] width 39 height 7
click at [149, 289] on input "Collapse categories" at bounding box center [142, 287] width 15 height 15
checkbox input "false"
click at [544, 88] on div "(En): Offers (Ar): العروض" at bounding box center [491, 88] width 408 height 7
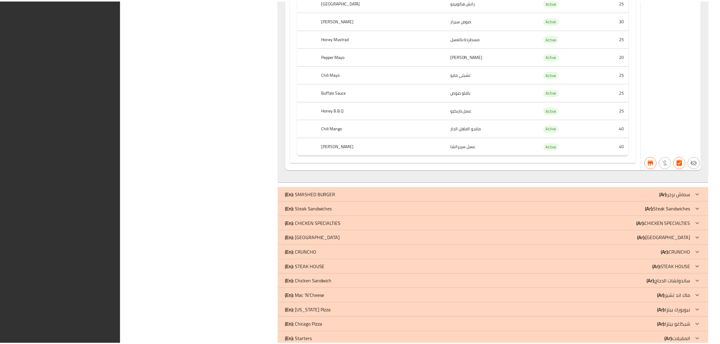
scroll to position [3780, 0]
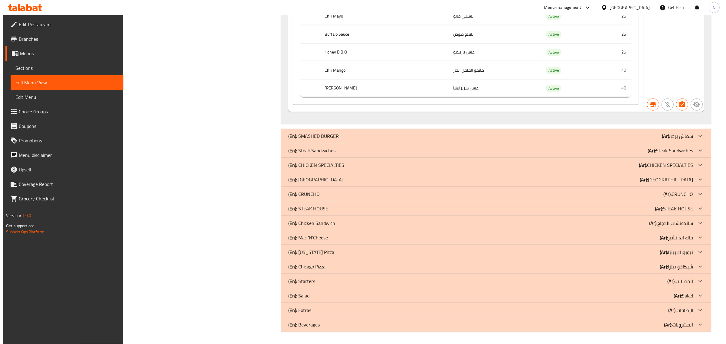
scroll to position [0, 0]
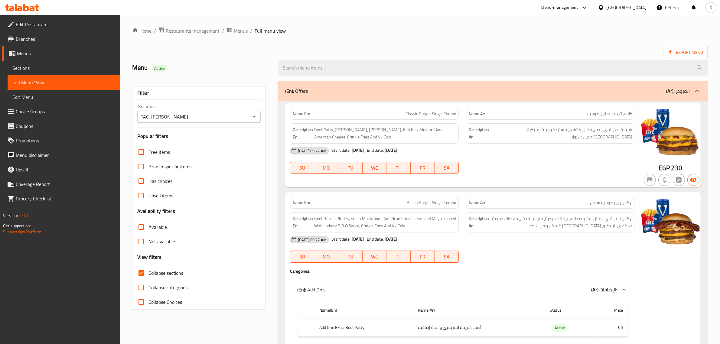
click at [199, 32] on span "Restaurants management" at bounding box center [193, 30] width 54 height 7
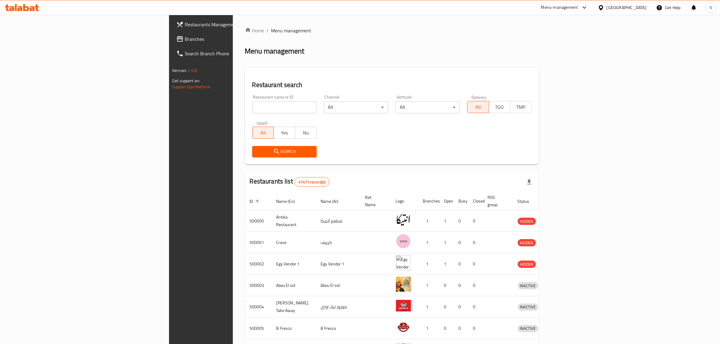
click at [252, 109] on input "search" at bounding box center [284, 107] width 64 height 12
paste input "686032"
click button "Search" at bounding box center [284, 151] width 64 height 11
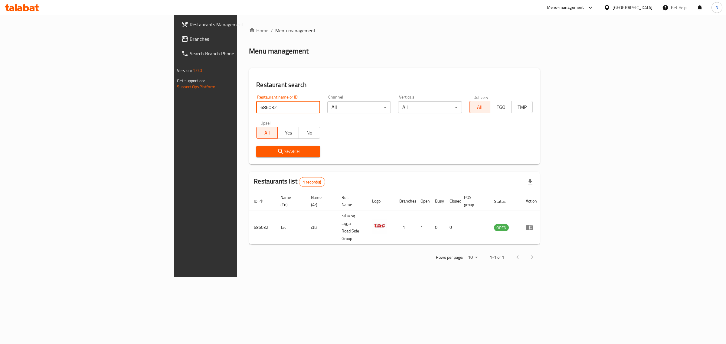
click at [256, 104] on input "686032" at bounding box center [288, 107] width 64 height 12
paste input "957"
click button "Search" at bounding box center [288, 151] width 64 height 11
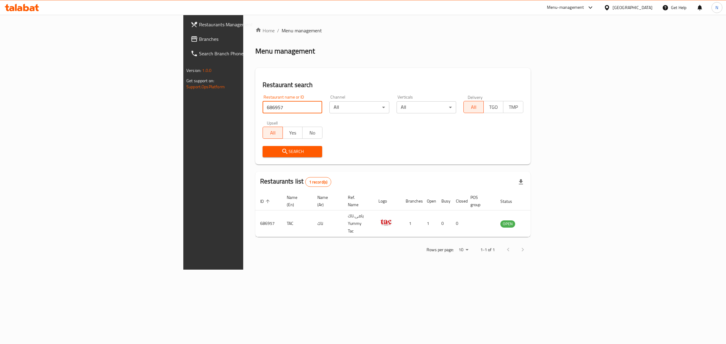
click at [263, 102] on input "686957" at bounding box center [293, 107] width 60 height 12
paste input "032"
type input "686032"
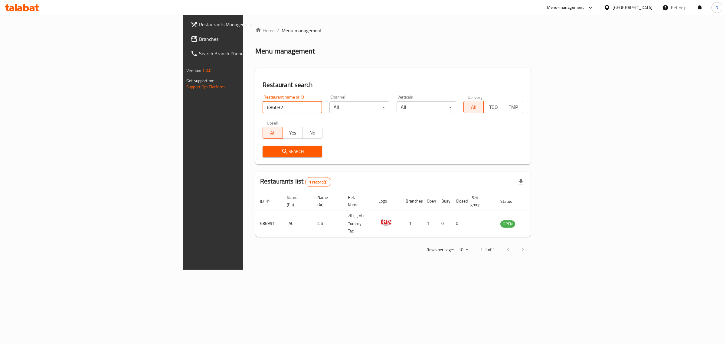
click button "Search" at bounding box center [293, 151] width 60 height 11
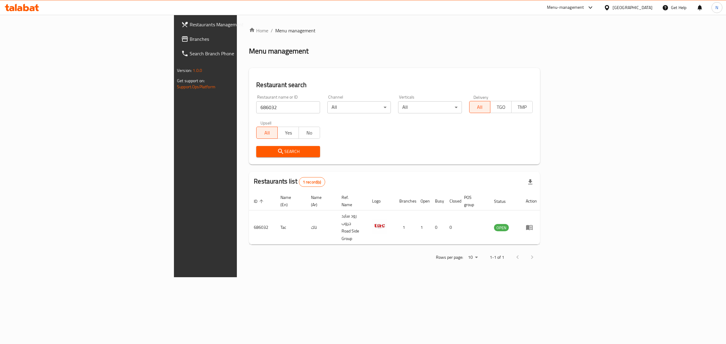
click at [475, 277] on div "Home / Menu management Menu management Restaurant search Restaurant name or ID …" at bounding box center [394, 146] width 315 height 263
click at [453, 260] on div "Home / Menu management Menu management Restaurant search Restaurant name or ID …" at bounding box center [394, 146] width 315 height 263
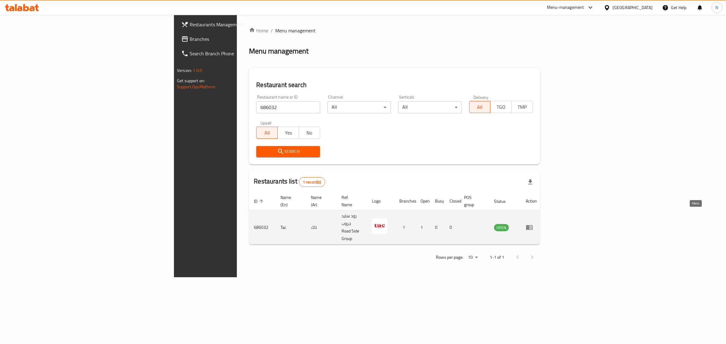
click at [533, 225] on icon "enhanced table" at bounding box center [529, 227] width 7 height 5
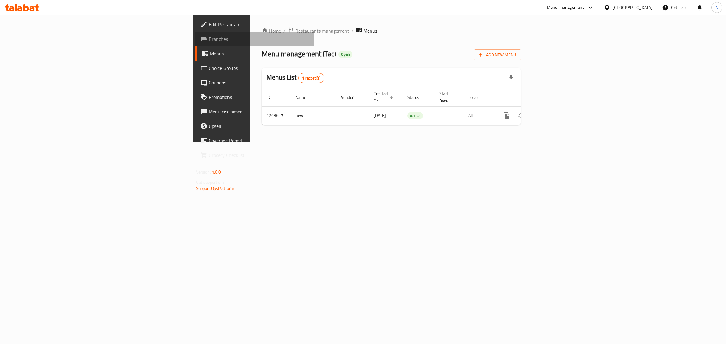
click at [209, 40] on span "Branches" at bounding box center [259, 38] width 101 height 7
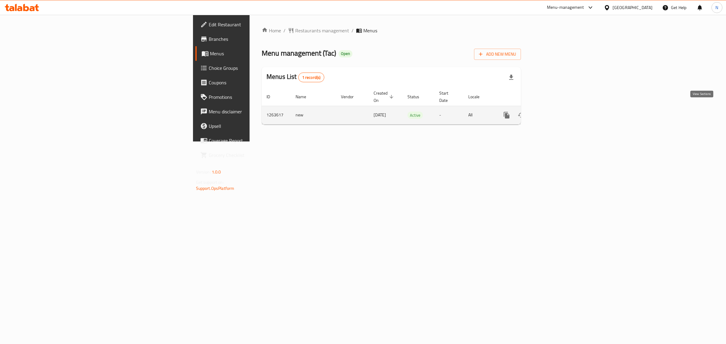
click at [554, 112] on icon "enhanced table" at bounding box center [549, 115] width 7 height 7
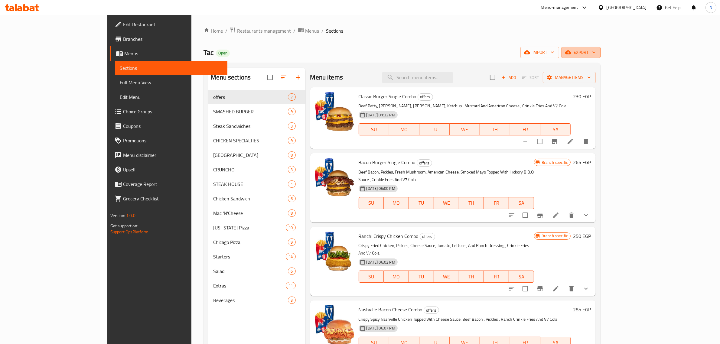
click at [596, 51] on span "export" at bounding box center [580, 53] width 29 height 8
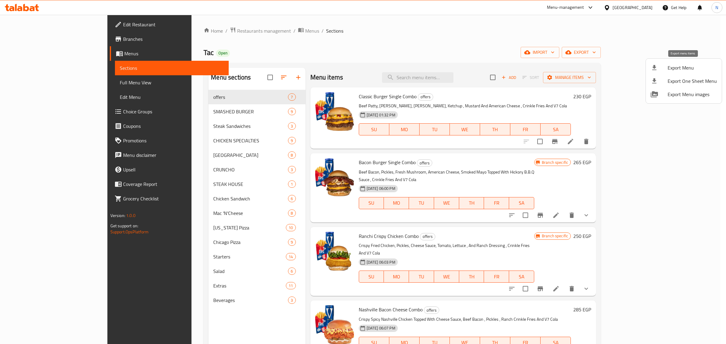
click at [680, 67] on span "Export Menu" at bounding box center [691, 67] width 49 height 7
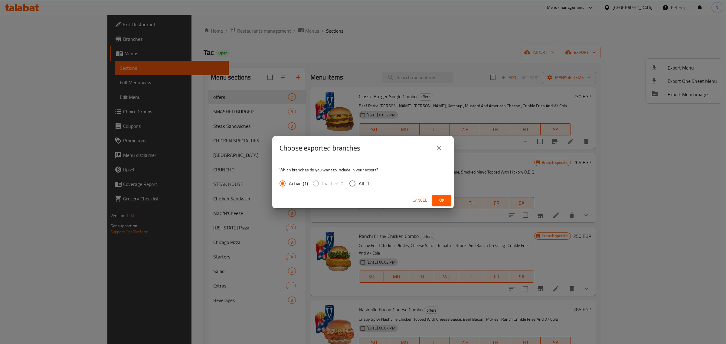
click at [358, 185] on input "All (1)" at bounding box center [352, 183] width 13 height 13
radio input "true"
click at [449, 200] on button "Ok" at bounding box center [441, 200] width 19 height 11
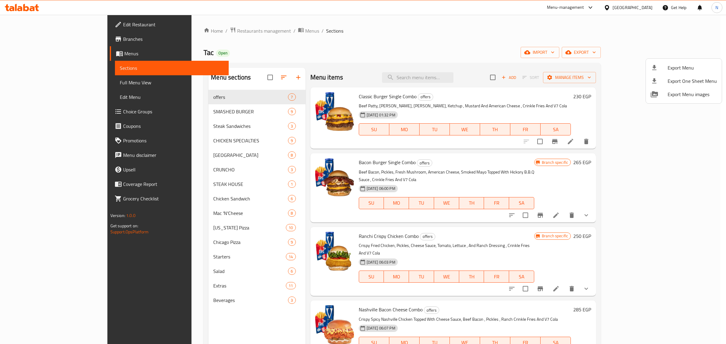
click at [280, 323] on div at bounding box center [363, 172] width 726 height 344
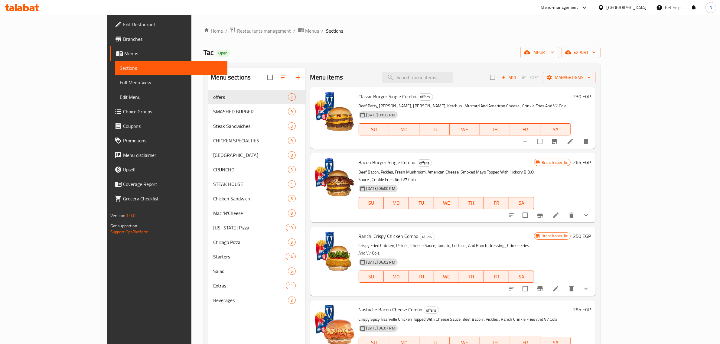
click at [359, 98] on span "Classic Burger Single Combo" at bounding box center [388, 96] width 58 height 9
copy h6 "Classic Burger Single Combo"
click at [546, 144] on input "checkbox" at bounding box center [539, 141] width 13 height 13
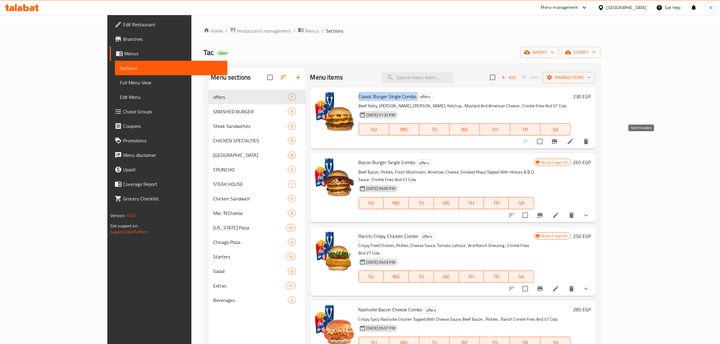
checkbox input "true"
click at [532, 209] on input "checkbox" at bounding box center [525, 215] width 13 height 13
checkbox input "true"
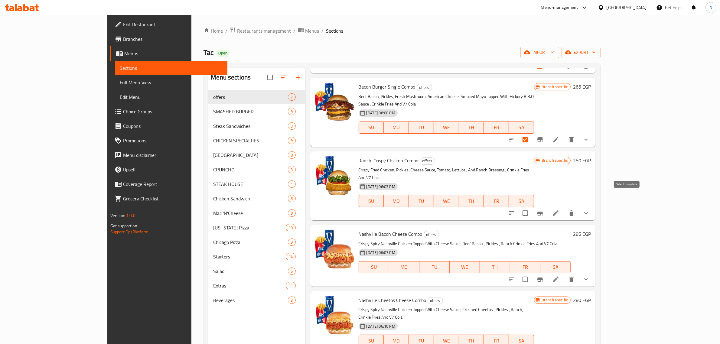
click at [532, 207] on input "checkbox" at bounding box center [525, 213] width 13 height 13
checkbox input "true"
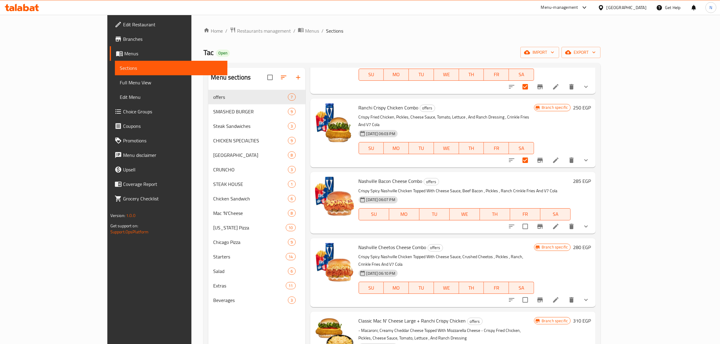
scroll to position [133, 0]
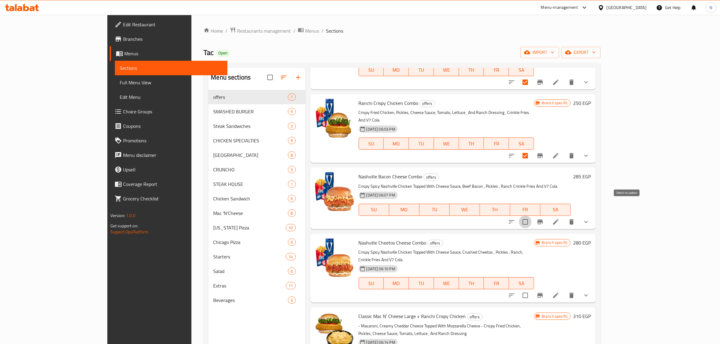
click at [532, 216] on input "checkbox" at bounding box center [525, 222] width 13 height 13
checkbox input "true"
click at [532, 289] on input "checkbox" at bounding box center [525, 295] width 13 height 13
checkbox input "true"
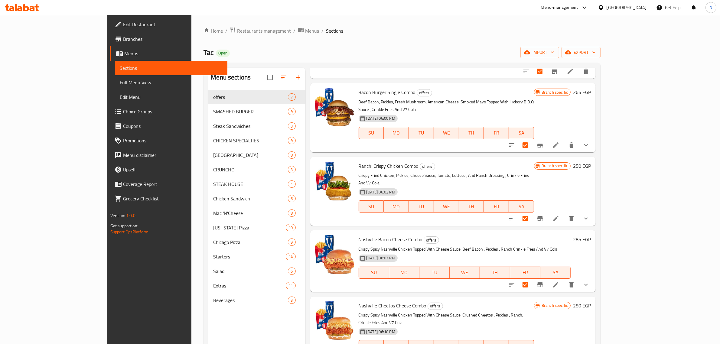
scroll to position [0, 0]
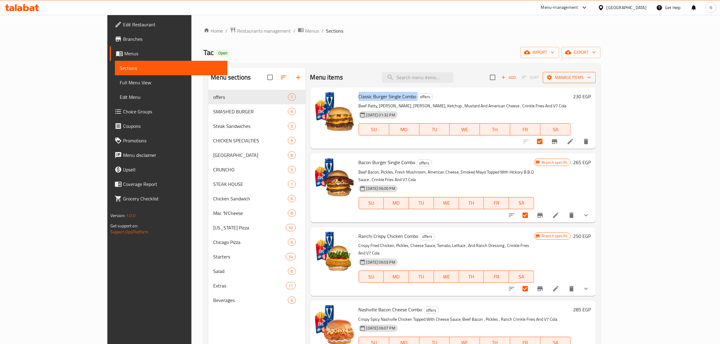
click at [591, 81] on span "Manage items" at bounding box center [569, 78] width 43 height 8
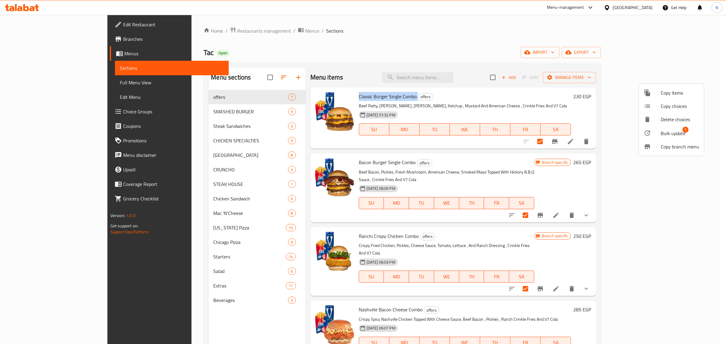
click at [670, 132] on span "Bulk update" at bounding box center [673, 133] width 25 height 7
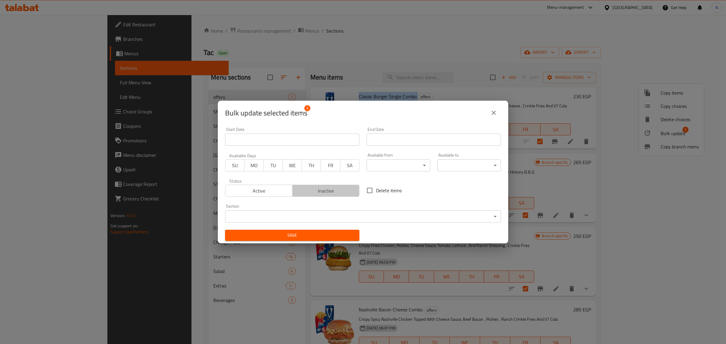
click at [332, 193] on span "Inactive" at bounding box center [326, 191] width 62 height 9
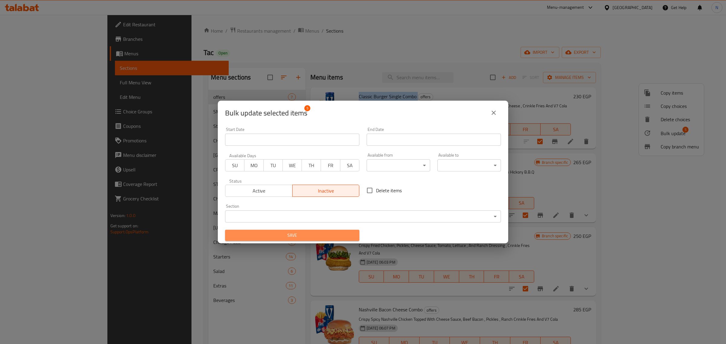
click at [308, 238] on span "Save" at bounding box center [292, 236] width 125 height 8
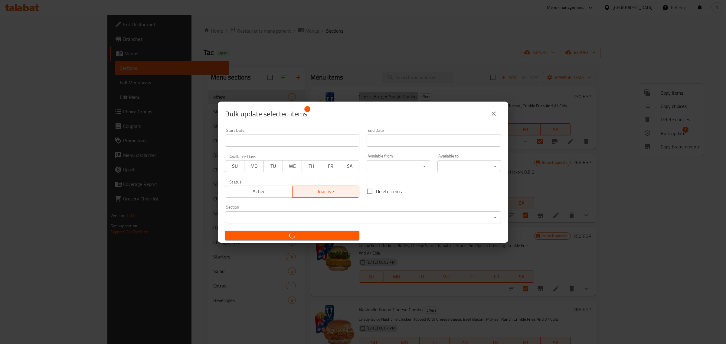
checkbox input "false"
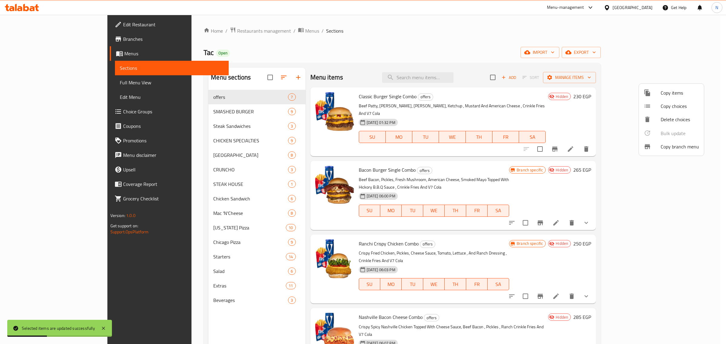
click at [450, 33] on div at bounding box center [363, 172] width 726 height 344
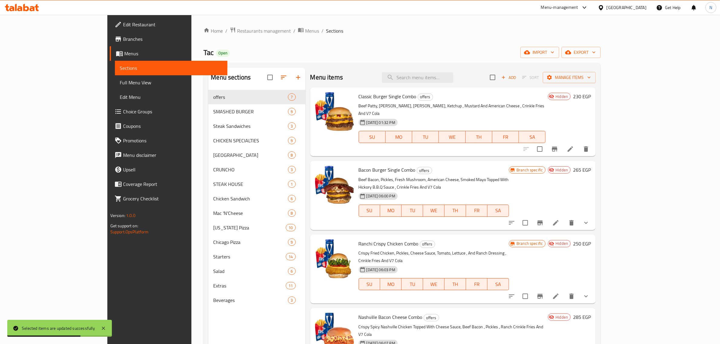
click at [361, 165] on span "Bacon Burger Single Combo" at bounding box center [387, 169] width 57 height 9
copy h6 "Bacon Burger Single Combo"
click at [365, 97] on span "Classic Burger Single Combo" at bounding box center [388, 96] width 58 height 9
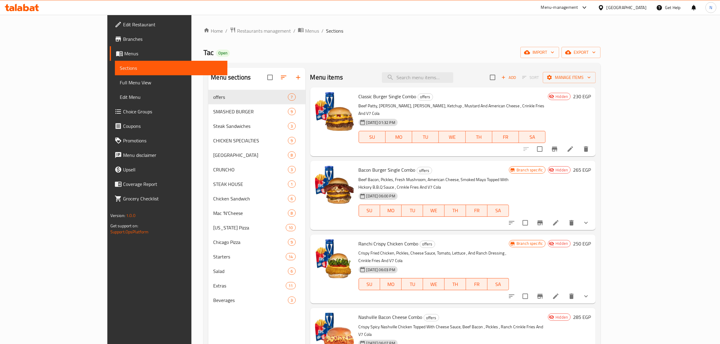
click at [365, 97] on span "Classic Burger Single Combo" at bounding box center [388, 96] width 58 height 9
copy h6 "Classic Burger Single Combo"
click at [359, 165] on span "Bacon Burger Single Combo" at bounding box center [387, 169] width 57 height 9
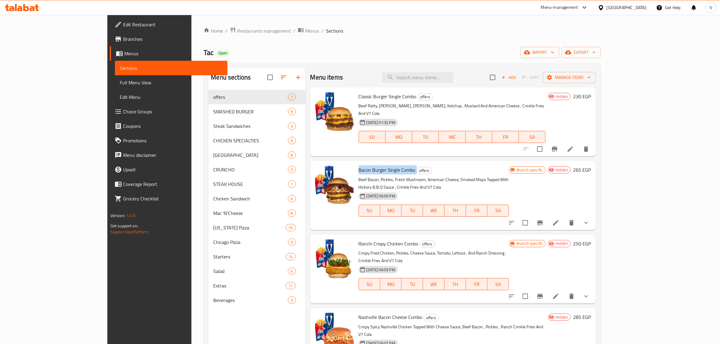
click at [359, 165] on span "Bacon Burger Single Combo" at bounding box center [387, 169] width 57 height 9
copy h6 "Bacon Burger Single Combo"
click at [359, 239] on span "Ranchi Crispy Chicken Combo" at bounding box center [389, 243] width 60 height 9
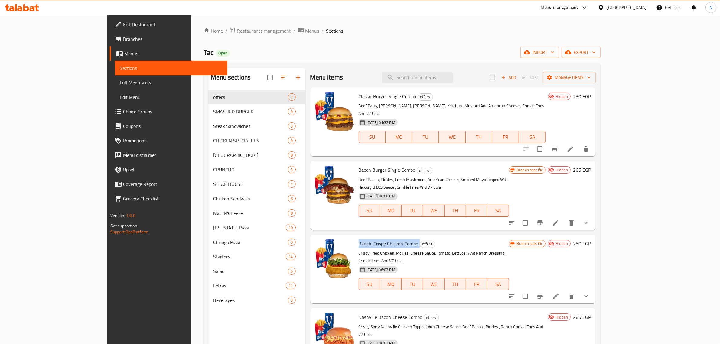
copy h6 "Ranchi Crispy Chicken Combo"
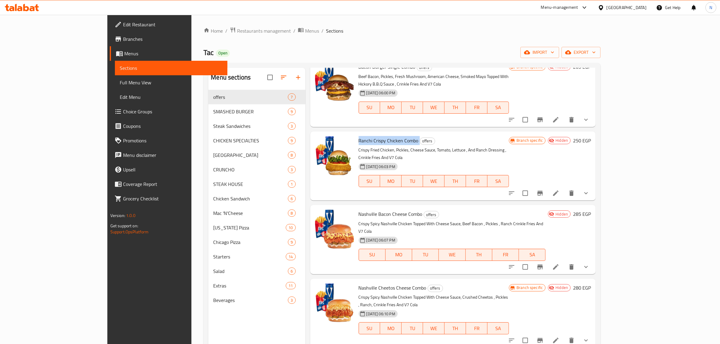
scroll to position [113, 0]
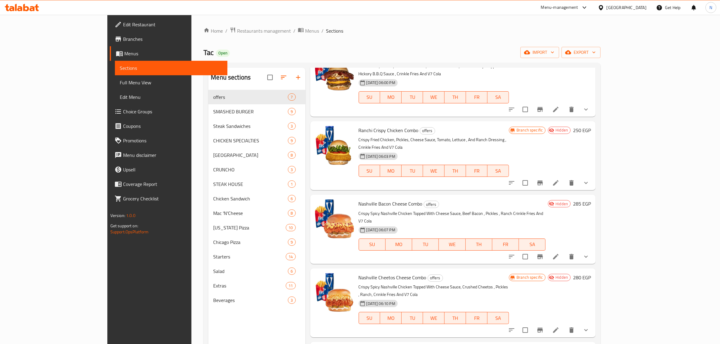
click at [360, 199] on span "Nashville Bacon Cheese Combo" at bounding box center [391, 203] width 64 height 9
copy h6 "Nashville Bacon Cheese Combo"
click at [361, 273] on span "Nashville Cheetos Cheese Combo" at bounding box center [393, 277] width 68 height 9
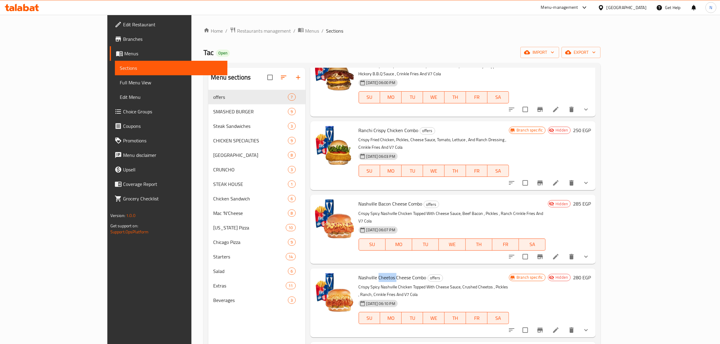
click at [361, 273] on span "Nashville Cheetos Cheese Combo" at bounding box center [393, 277] width 68 height 9
copy h6 "Nashville Cheetos Cheese Combo"
click at [123, 109] on span "Choice Groups" at bounding box center [173, 111] width 100 height 7
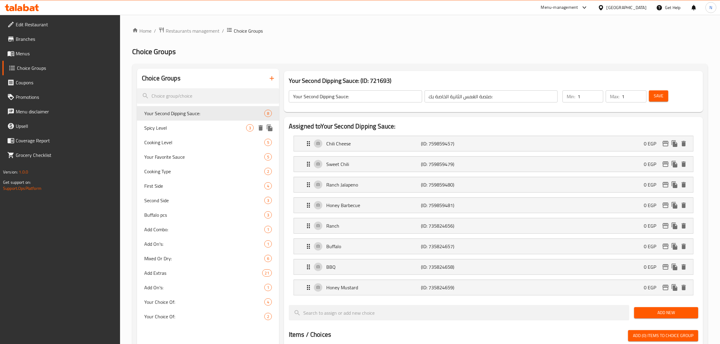
click at [178, 132] on span "Spicy Level" at bounding box center [195, 127] width 102 height 7
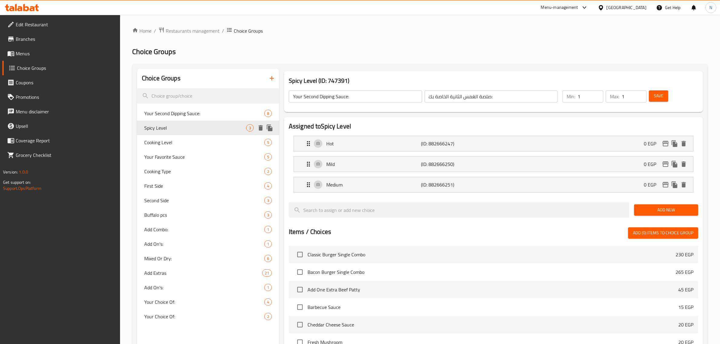
type input "Spicy Level"
type input "مستوى الحار"
click at [268, 130] on icon "duplicate" at bounding box center [270, 128] width 6 height 7
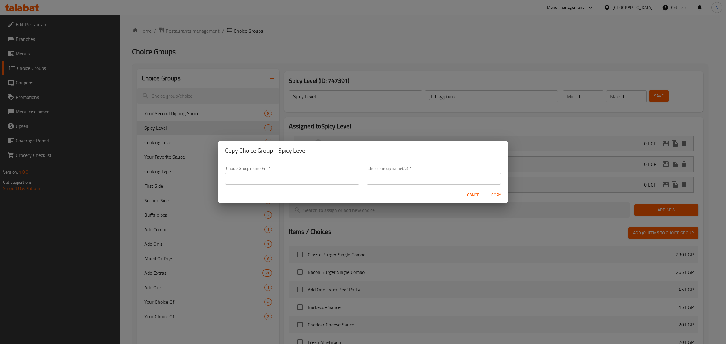
click at [303, 175] on input "text" at bounding box center [292, 179] width 134 height 12
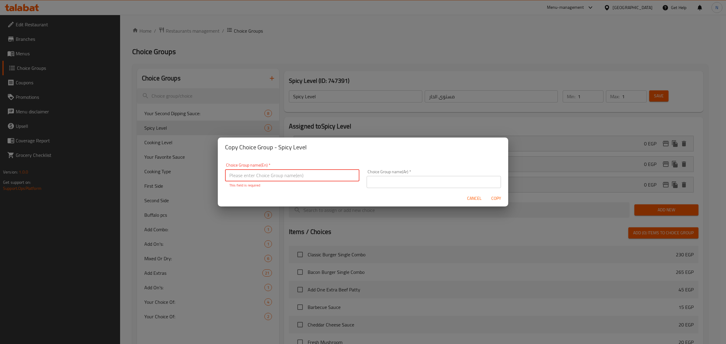
click at [298, 169] on div "Choice Group name(En)   * Choice Group name(En) * This field is required" at bounding box center [292, 175] width 134 height 25
click at [292, 180] on input "text" at bounding box center [292, 175] width 134 height 12
paste input "Nashville Sandwich Spic"
type input "Nashville Sandwich Spicy Level:"
click at [414, 175] on div "Choice Group name(Ar)   * Choice Group name(Ar) *" at bounding box center [434, 179] width 134 height 18
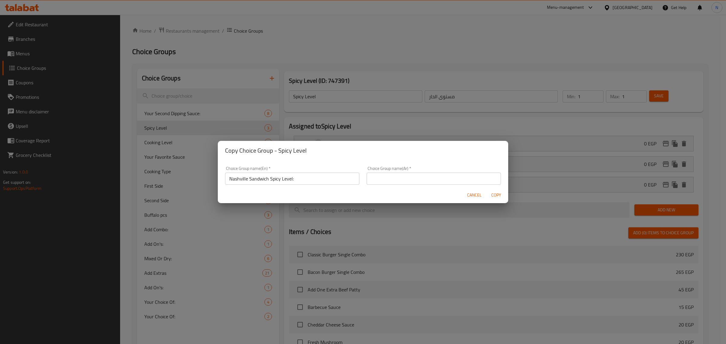
click at [413, 177] on input "text" at bounding box center [434, 179] width 134 height 12
type input "مستوى الحار لساندوتش ناشفيل:"
click at [498, 197] on span "Copy" at bounding box center [496, 195] width 15 height 8
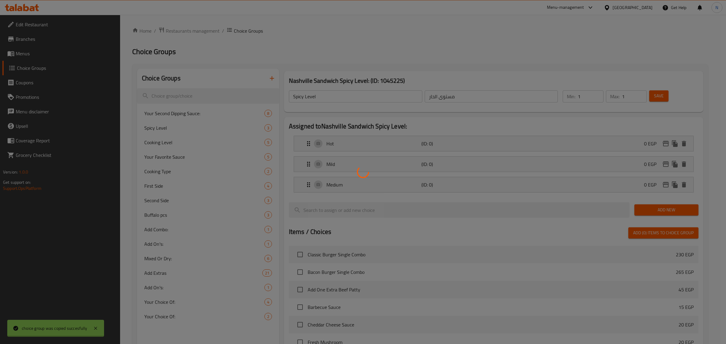
type input "Nashville Sandwich Spicy Level:"
type input "مستوى الحار لساندوتش ناشفيل:"
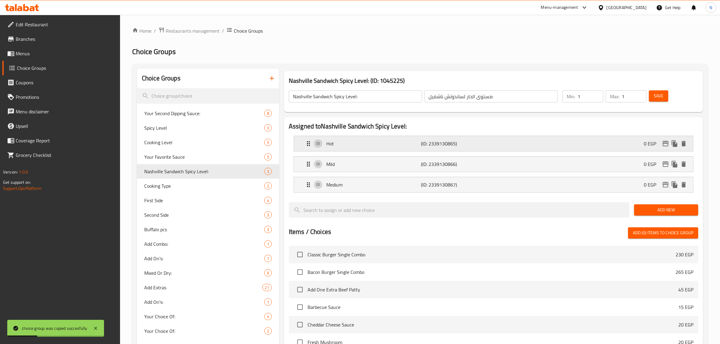
click at [501, 148] on div "Hot (ID: 2339130865) 0 EGP" at bounding box center [495, 143] width 381 height 15
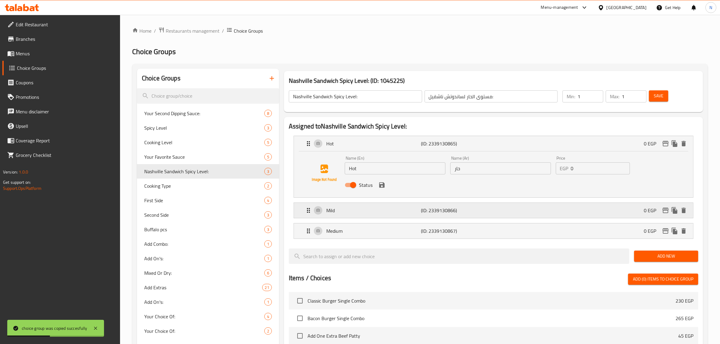
click at [483, 207] on div "Mild (ID: 2339130866) 0 EGP" at bounding box center [495, 210] width 381 height 15
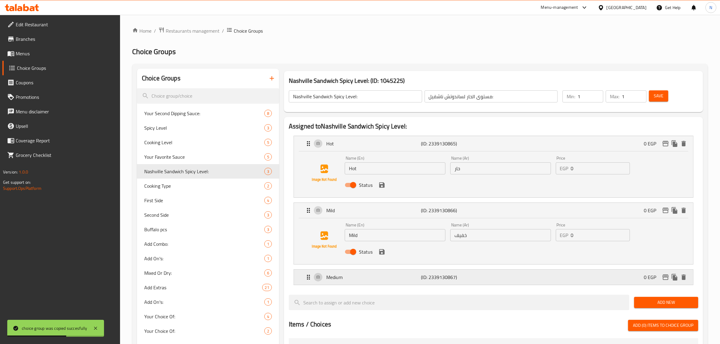
click at [486, 274] on div "Medium (ID: 2339130867) 0 EGP" at bounding box center [495, 277] width 381 height 15
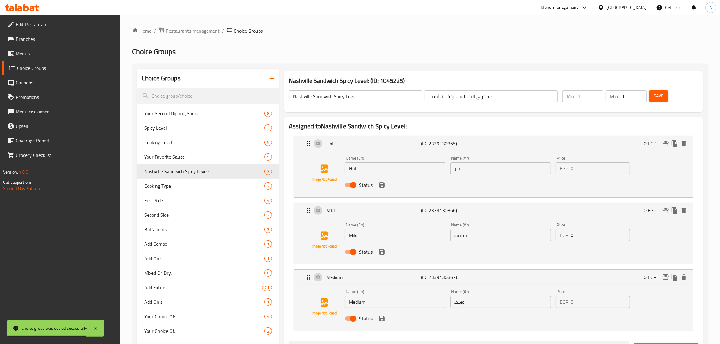
click at [658, 97] on span "Save" at bounding box center [659, 96] width 10 height 8
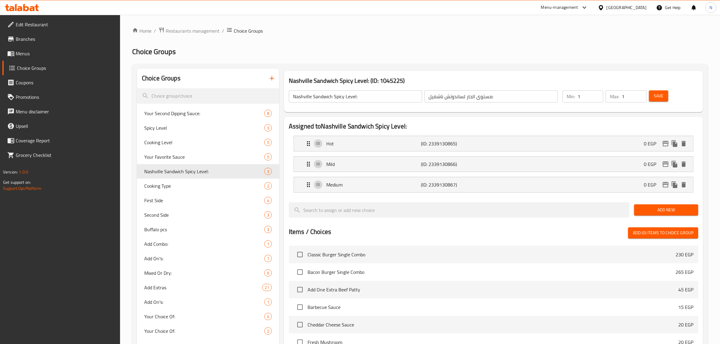
click at [26, 48] on link "Menus" at bounding box center [61, 53] width 118 height 15
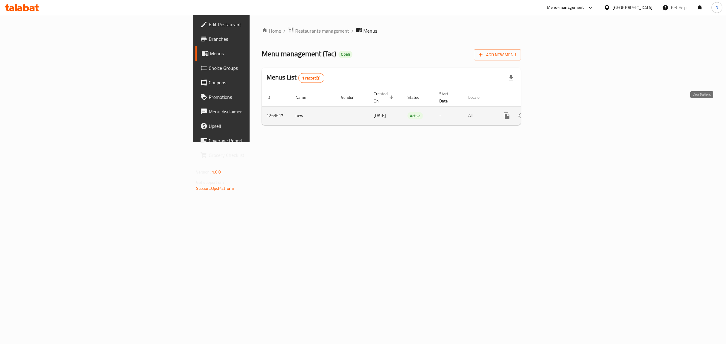
click at [554, 112] on icon "enhanced table" at bounding box center [549, 115] width 7 height 7
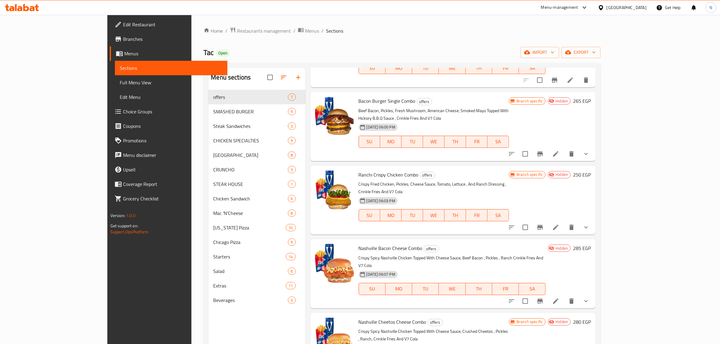
scroll to position [113, 0]
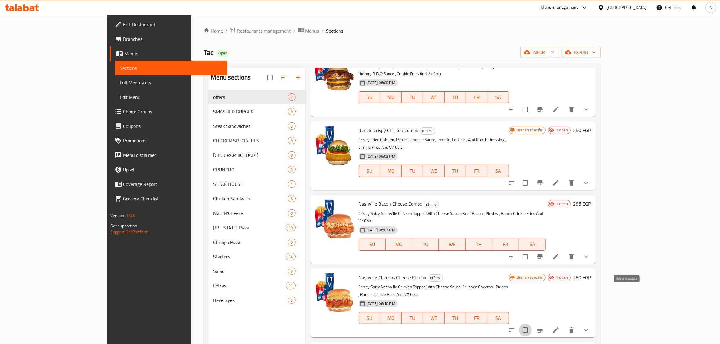
click at [532, 324] on input "checkbox" at bounding box center [525, 330] width 13 height 13
checkbox input "true"
click at [532, 250] on input "checkbox" at bounding box center [525, 256] width 13 height 13
checkbox input "true"
click at [532, 177] on input "checkbox" at bounding box center [525, 183] width 13 height 13
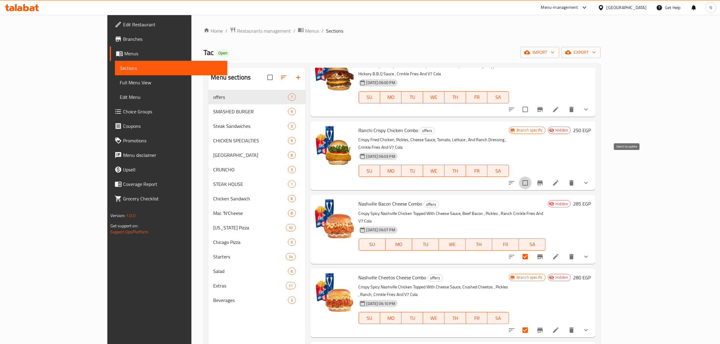
checkbox input "true"
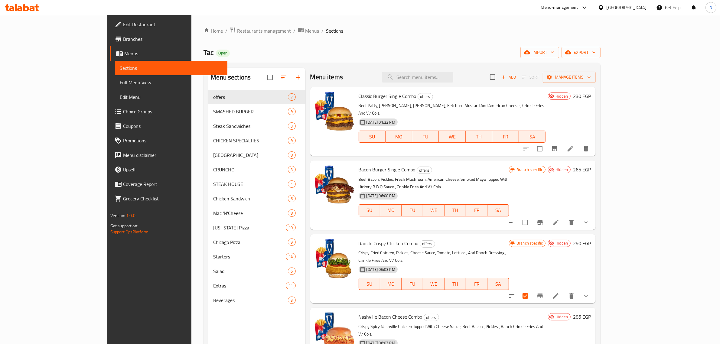
scroll to position [0, 0]
click at [532, 217] on input "checkbox" at bounding box center [525, 223] width 13 height 13
checkbox input "false"
click at [532, 290] on input "checkbox" at bounding box center [525, 296] width 13 height 13
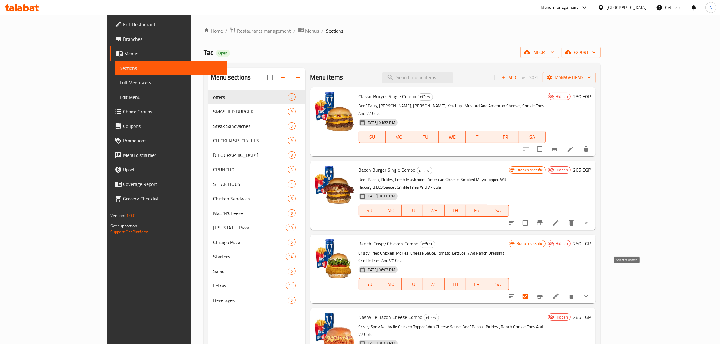
checkbox input "false"
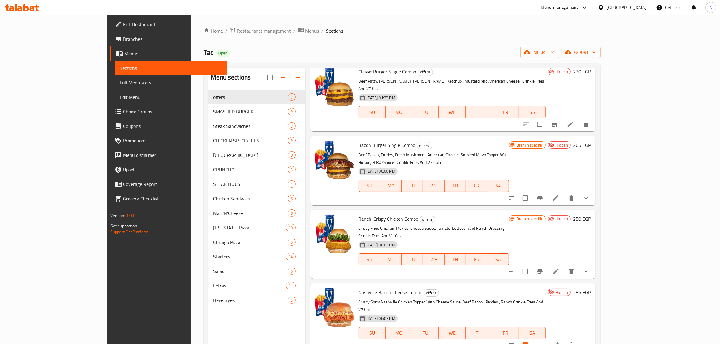
scroll to position [38, 0]
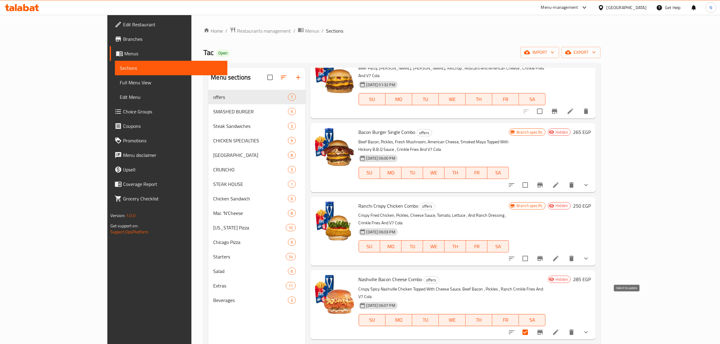
click at [532, 326] on input "checkbox" at bounding box center [525, 332] width 13 height 13
checkbox input "false"
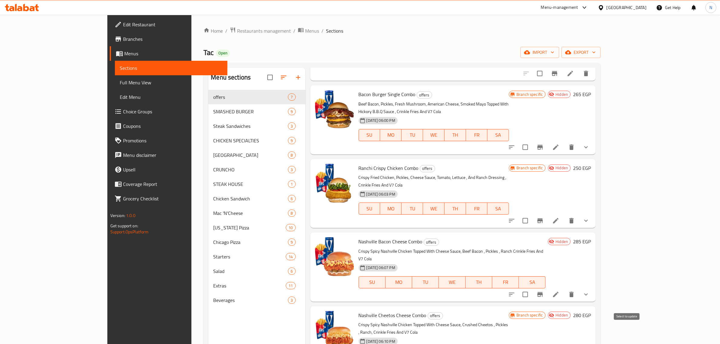
checkbox input "false"
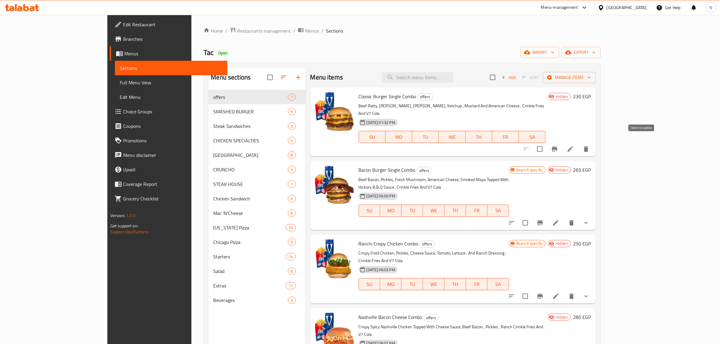
click at [546, 145] on input "checkbox" at bounding box center [539, 149] width 13 height 13
checkbox input "true"
click at [532, 217] on input "checkbox" at bounding box center [525, 223] width 13 height 13
checkbox input "true"
click at [532, 290] on input "checkbox" at bounding box center [525, 296] width 13 height 13
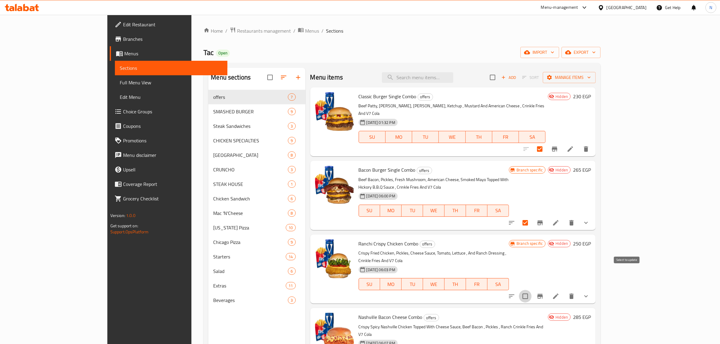
checkbox input "true"
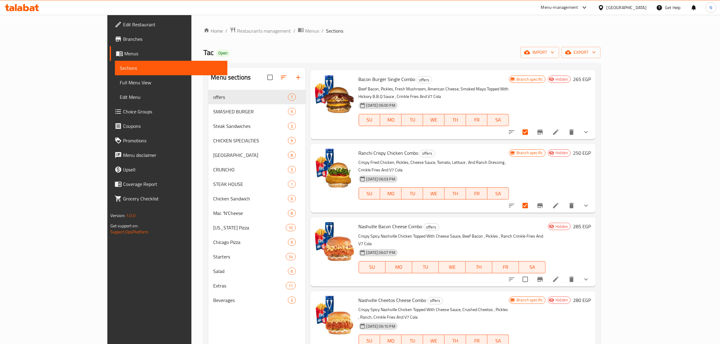
scroll to position [113, 0]
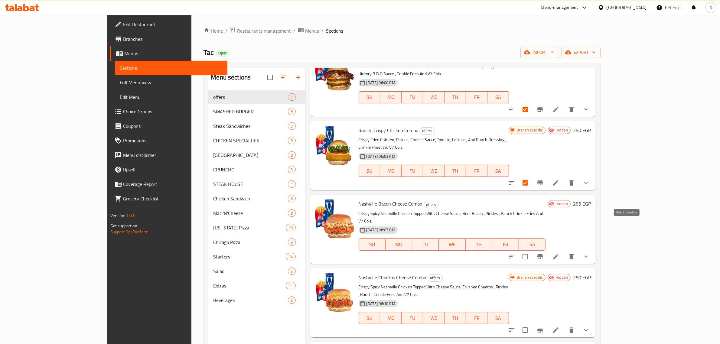
click at [532, 250] on input "checkbox" at bounding box center [525, 256] width 13 height 13
checkbox input "true"
click at [532, 324] on input "checkbox" at bounding box center [525, 330] width 13 height 13
checkbox input "true"
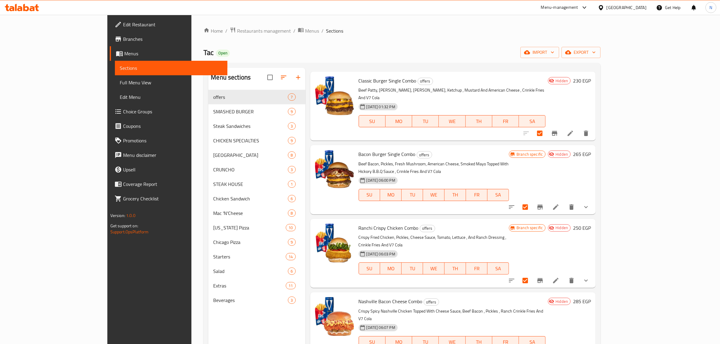
scroll to position [0, 0]
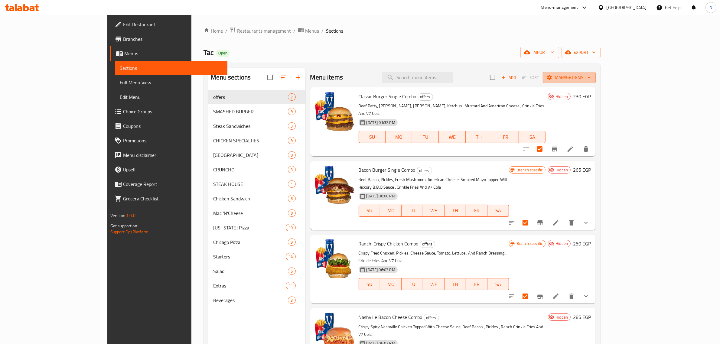
click at [591, 79] on span "Manage items" at bounding box center [569, 78] width 43 height 8
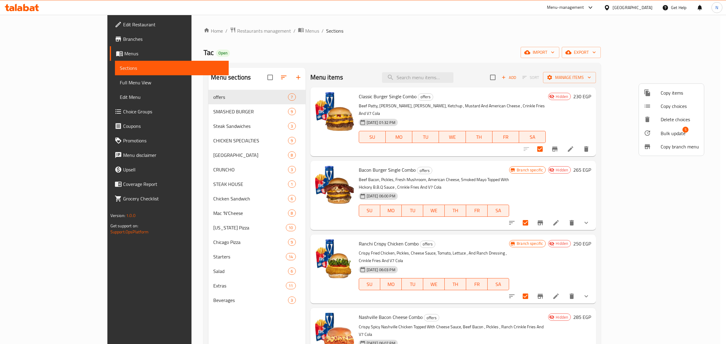
click at [678, 130] on span "Bulk update" at bounding box center [673, 133] width 25 height 7
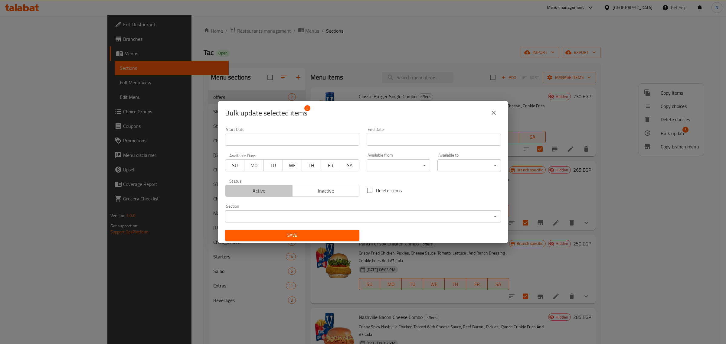
click at [276, 188] on span "Active" at bounding box center [259, 191] width 62 height 9
click at [309, 236] on span "Save" at bounding box center [292, 236] width 125 height 8
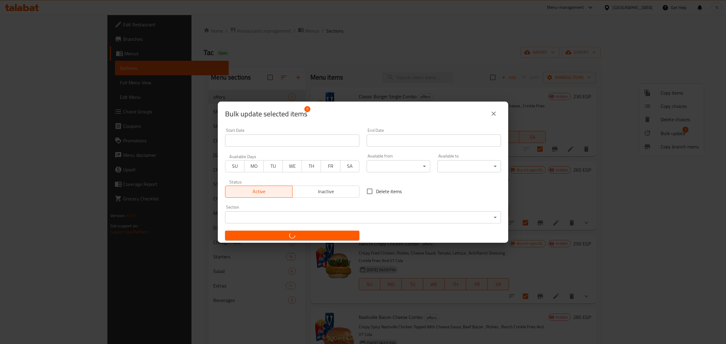
checkbox input "false"
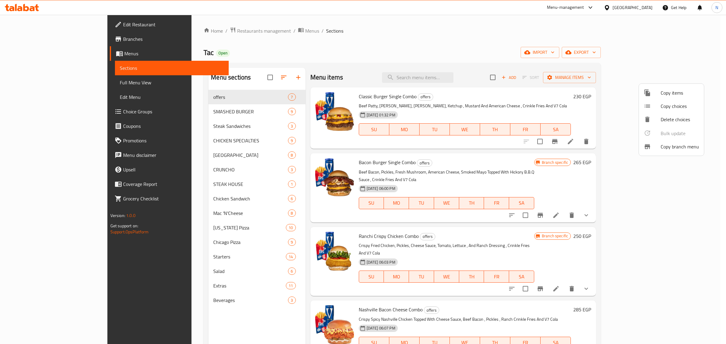
click at [496, 61] on div at bounding box center [363, 172] width 726 height 344
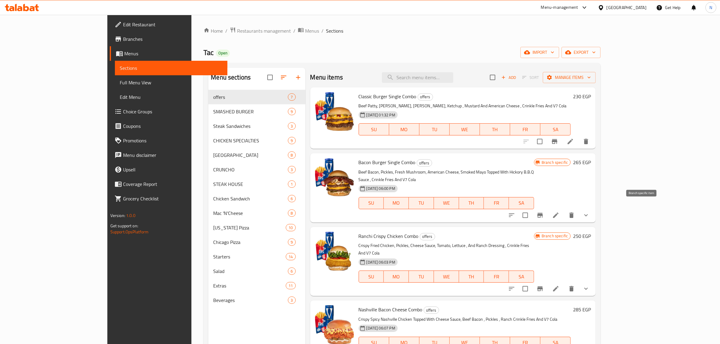
click at [543, 213] on icon "Branch-specific-item" at bounding box center [539, 215] width 5 height 5
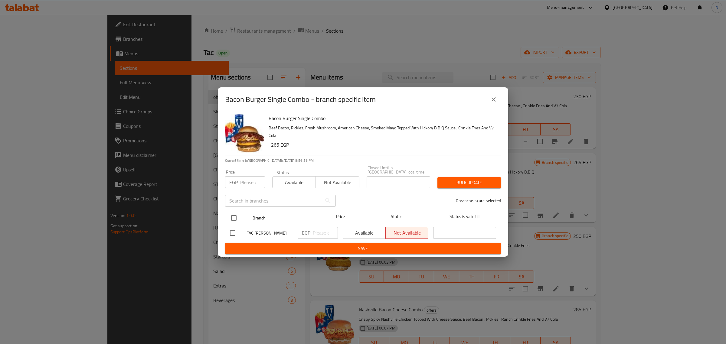
click at [230, 216] on input "checkbox" at bounding box center [233, 218] width 13 height 13
checkbox input "true"
click at [352, 229] on span "Available" at bounding box center [364, 233] width 38 height 9
click at [357, 245] on span "Save" at bounding box center [363, 249] width 266 height 8
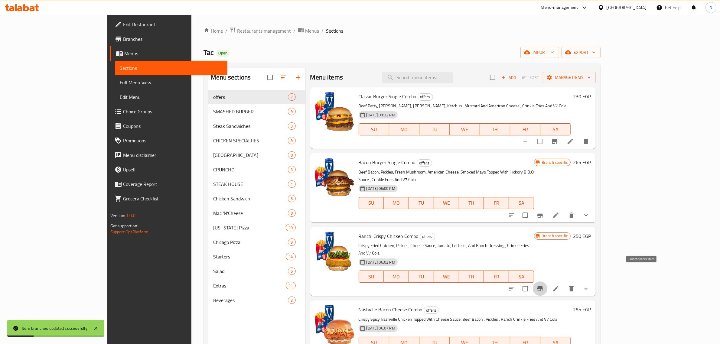
click at [544, 285] on icon "Branch-specific-item" at bounding box center [540, 288] width 7 height 7
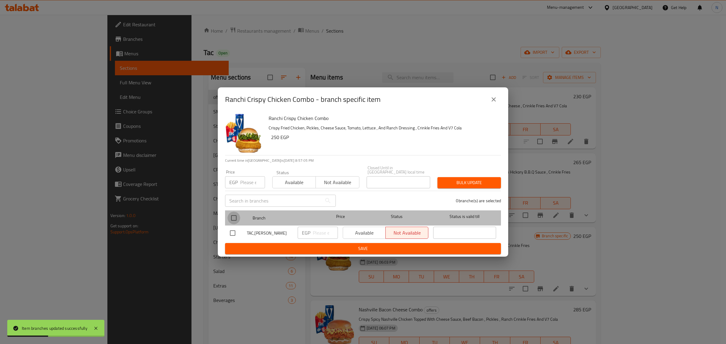
click at [235, 216] on input "checkbox" at bounding box center [233, 218] width 13 height 13
checkbox input "true"
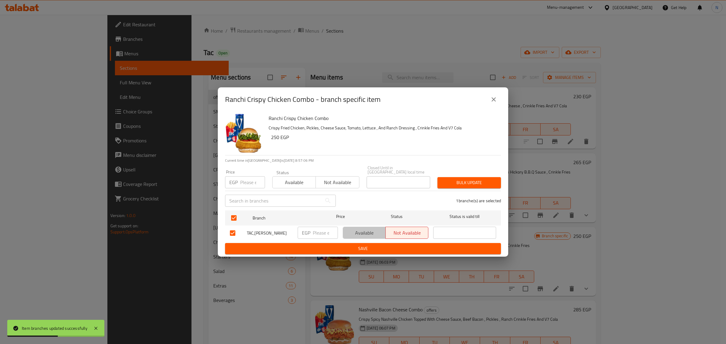
click at [367, 235] on span "Available" at bounding box center [364, 233] width 38 height 9
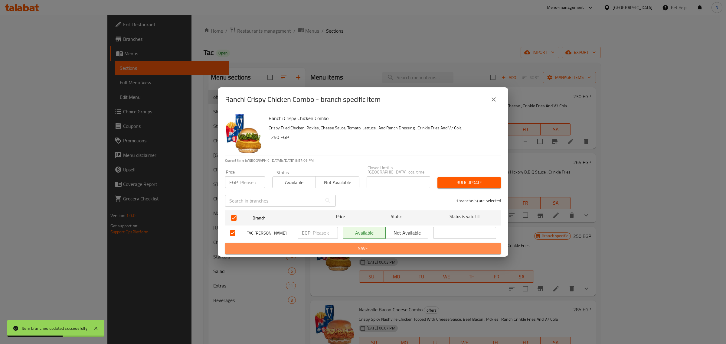
click at [368, 247] on span "Save" at bounding box center [363, 249] width 266 height 8
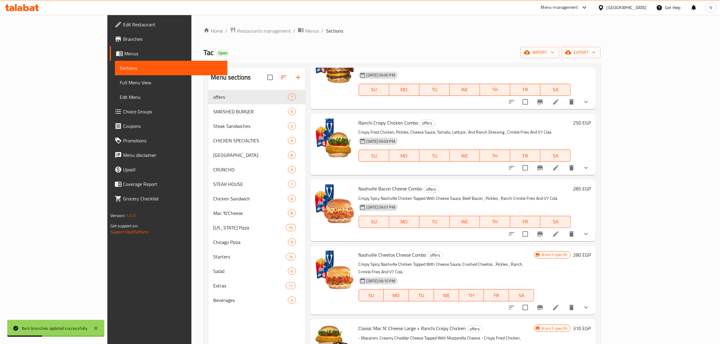
scroll to position [133, 0]
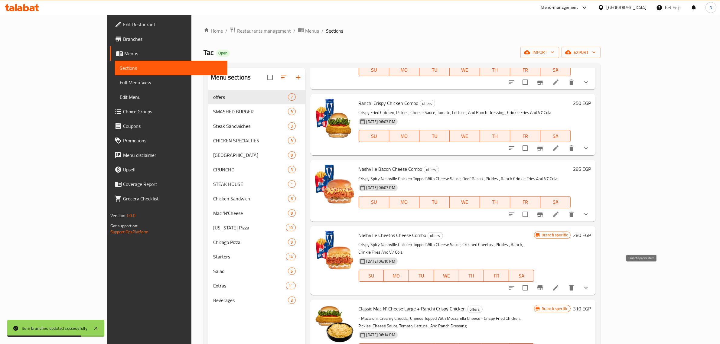
click at [543, 285] on icon "Branch-specific-item" at bounding box center [539, 287] width 5 height 5
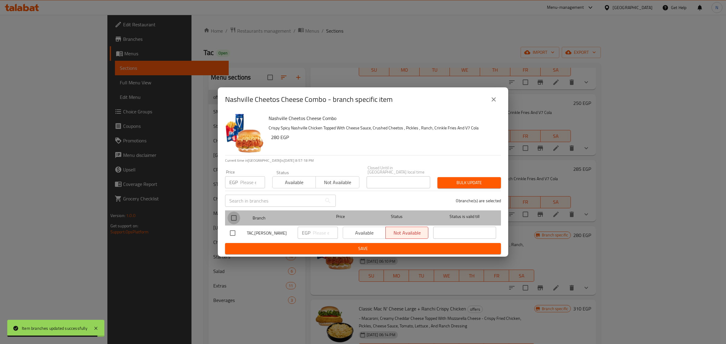
click at [235, 218] on input "checkbox" at bounding box center [233, 218] width 13 height 13
checkbox input "true"
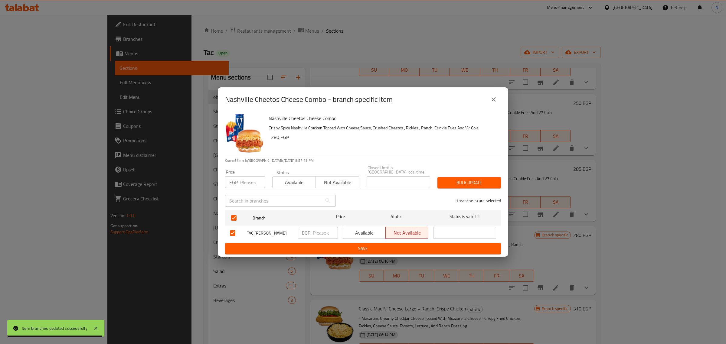
click at [359, 234] on span "Available" at bounding box center [364, 233] width 38 height 9
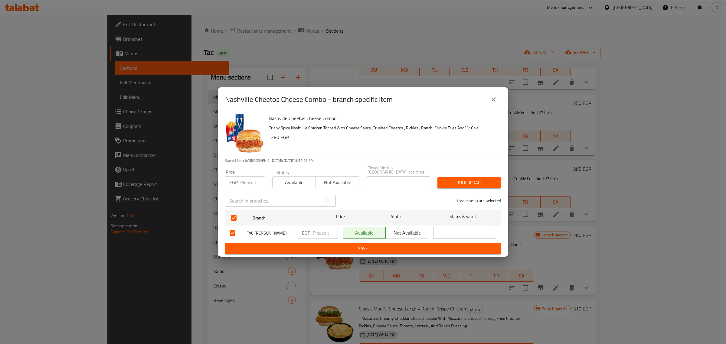
click at [362, 246] on span "Save" at bounding box center [363, 249] width 266 height 8
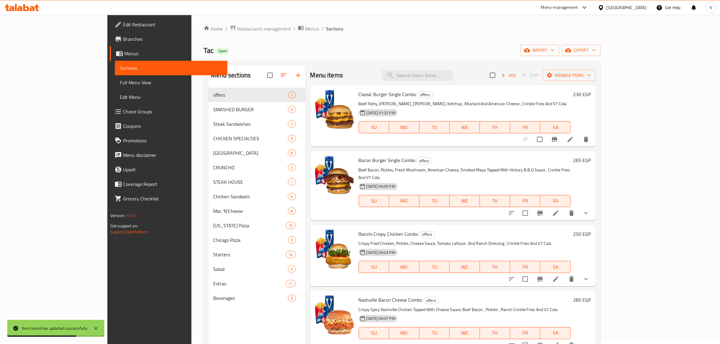
scroll to position [0, 0]
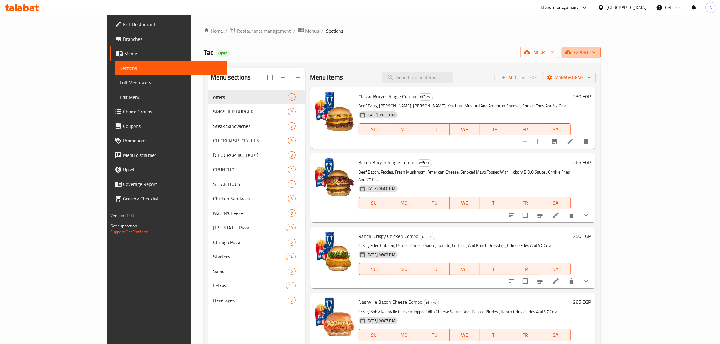
click at [596, 52] on span "export" at bounding box center [580, 53] width 29 height 8
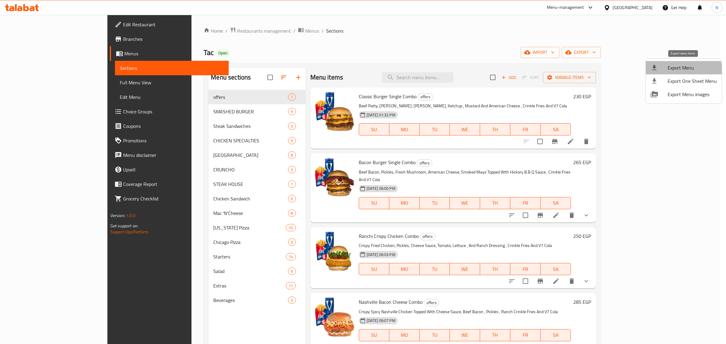
click at [682, 70] on span "Export Menu" at bounding box center [691, 67] width 49 height 7
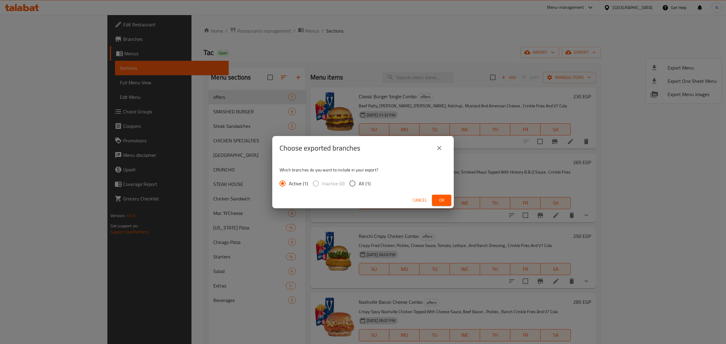
click at [357, 181] on input "All (1)" at bounding box center [352, 183] width 13 height 13
radio input "true"
click at [443, 205] on button "Ok" at bounding box center [441, 200] width 19 height 11
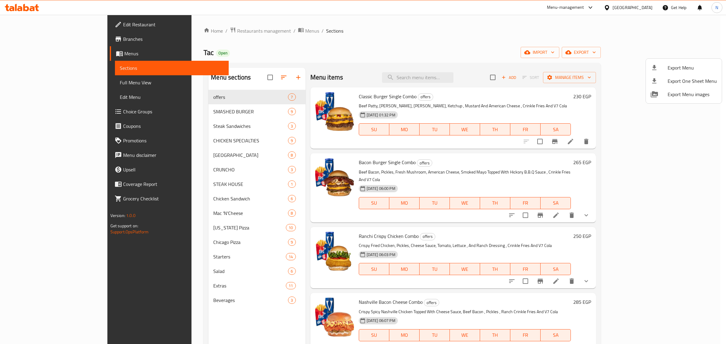
click at [51, 80] on div at bounding box center [363, 172] width 726 height 344
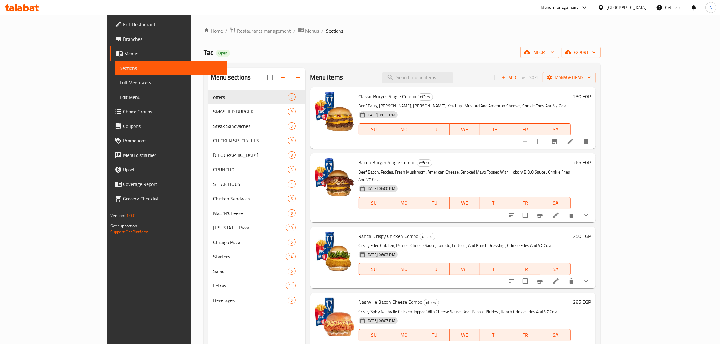
click at [120, 83] on span "Full Menu View" at bounding box center [171, 82] width 103 height 7
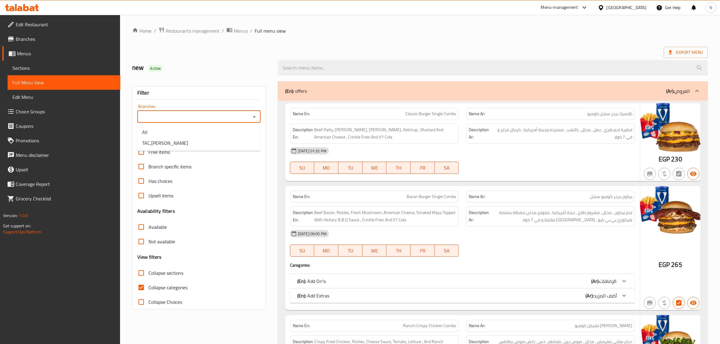
click at [243, 118] on input "Branches" at bounding box center [194, 117] width 110 height 8
click at [188, 142] on li "TAC,sidi gaber" at bounding box center [198, 143] width 123 height 11
type input "TAC,sidi gaber"
click at [142, 274] on input "Collapse sections" at bounding box center [141, 273] width 15 height 15
checkbox input "true"
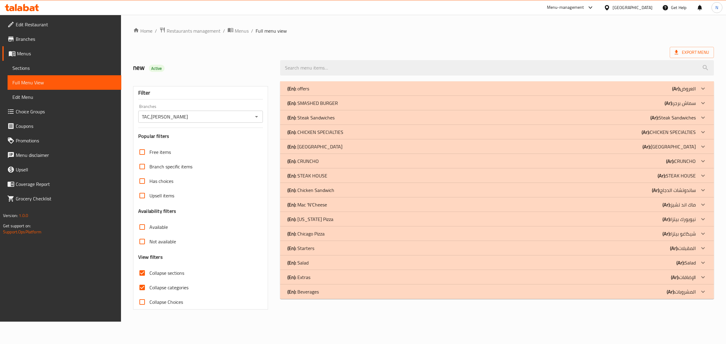
click at [142, 289] on input "Collapse categories" at bounding box center [142, 287] width 15 height 15
checkbox input "false"
click at [387, 91] on div "(En): offers (Ar): العروض" at bounding box center [491, 88] width 408 height 7
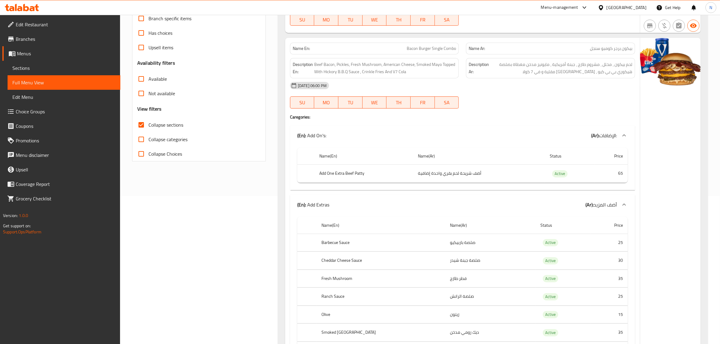
scroll to position [151, 0]
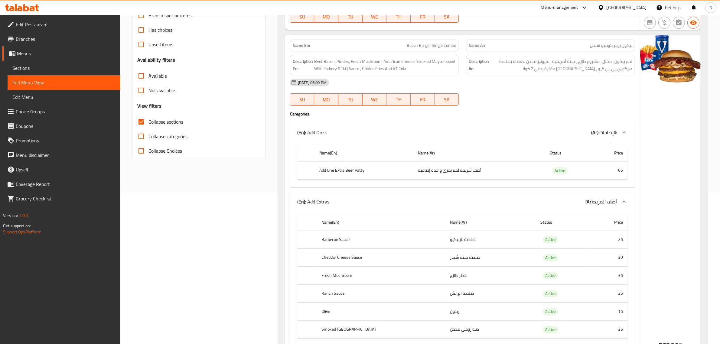
click at [54, 67] on span "Sections" at bounding box center [63, 67] width 103 height 7
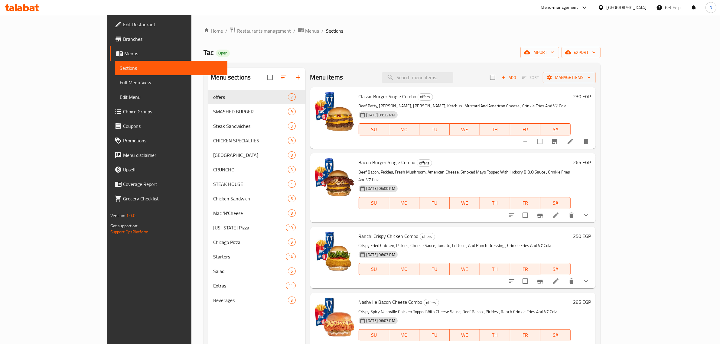
click at [359, 94] on span "Classic Burger Single Combo" at bounding box center [388, 96] width 58 height 9
copy h6 "Classic Burger Single Combo"
click at [453, 78] on input "search" at bounding box center [417, 77] width 71 height 11
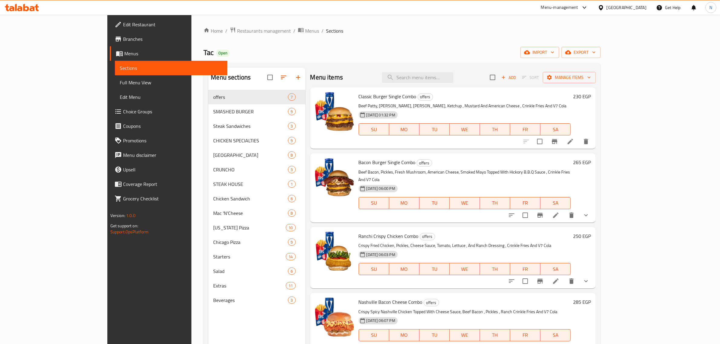
paste input "Classic Burger Single Combo"
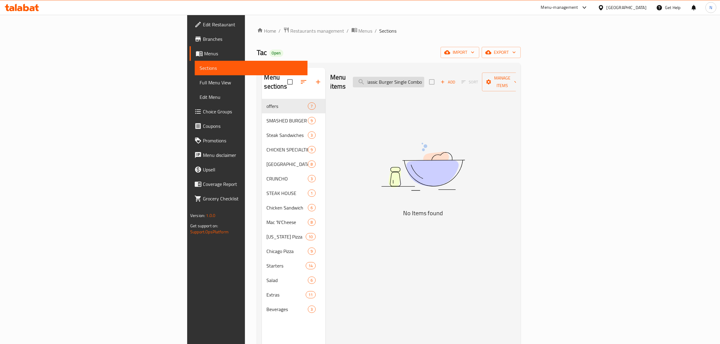
click at [424, 82] on input "Classic Burger Single Combo" at bounding box center [388, 82] width 71 height 11
type input "Classic Burger Single Combo"
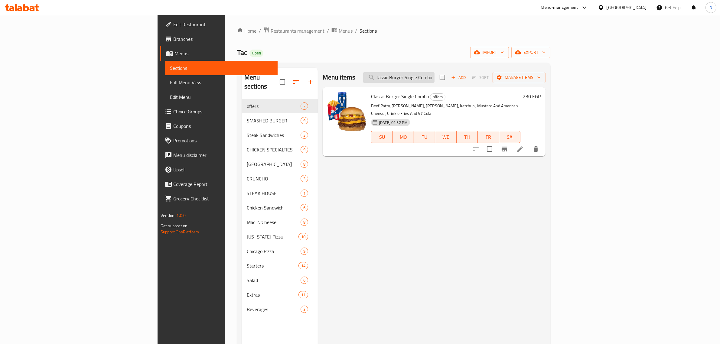
click at [435, 82] on input "Classic Burger Single Combo" at bounding box center [398, 77] width 71 height 11
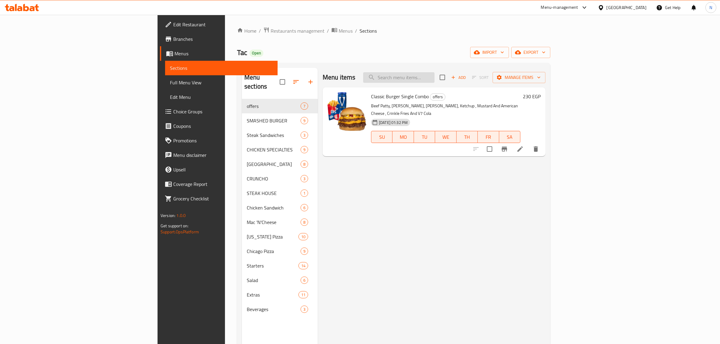
scroll to position [0, 0]
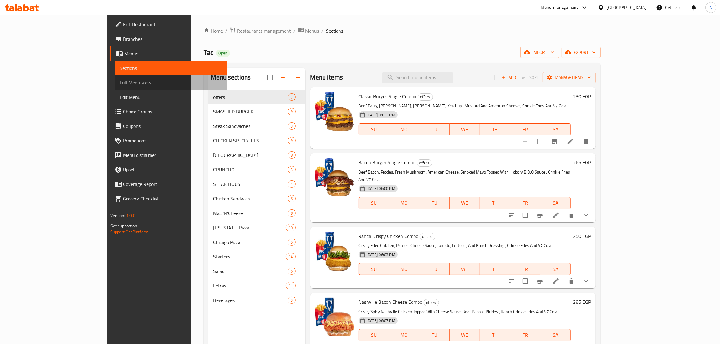
click at [120, 79] on span "Full Menu View" at bounding box center [171, 82] width 103 height 7
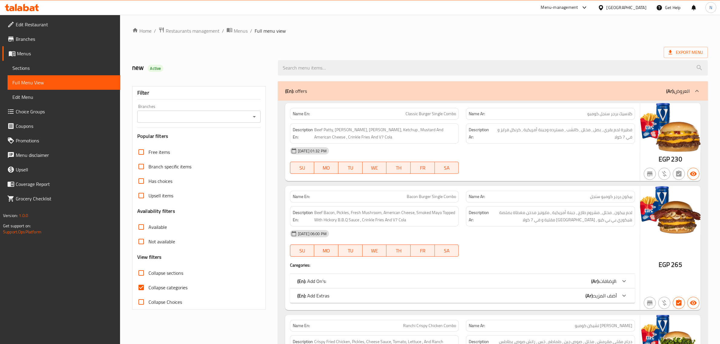
click at [168, 274] on span "Collapse sections" at bounding box center [165, 272] width 35 height 7
click at [148, 274] on input "Collapse sections" at bounding box center [141, 273] width 15 height 15
checkbox input "true"
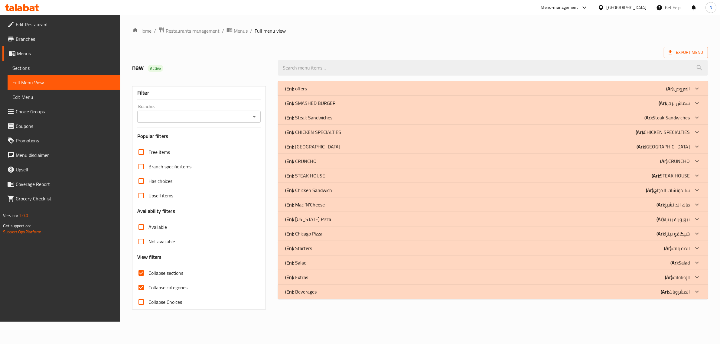
click at [162, 288] on span "Collapse categories" at bounding box center [167, 287] width 39 height 7
click at [148, 288] on input "Collapse categories" at bounding box center [141, 287] width 15 height 15
checkbox input "false"
click at [437, 86] on div "(En): offers (Ar): العروض" at bounding box center [491, 88] width 408 height 7
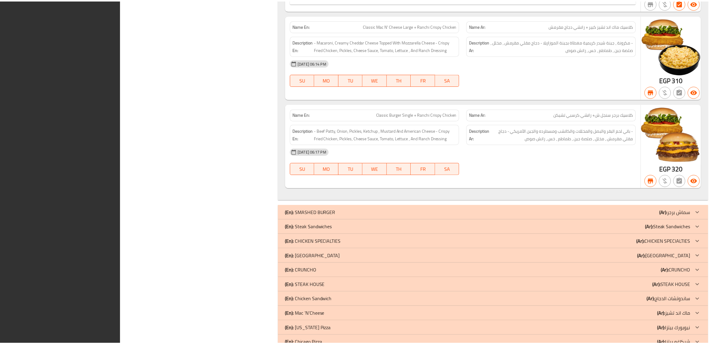
scroll to position [2653, 0]
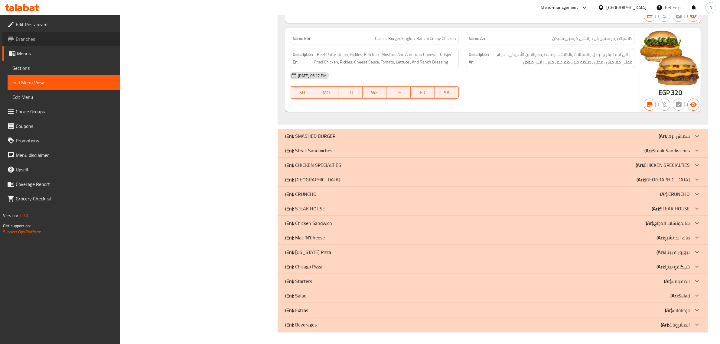
click at [35, 39] on span "Branches" at bounding box center [66, 38] width 100 height 7
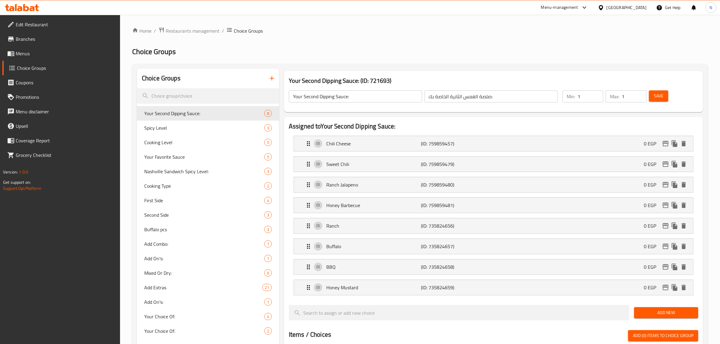
click at [182, 31] on div at bounding box center [360, 172] width 720 height 344
click at [188, 31] on span "Restaurants management" at bounding box center [193, 30] width 54 height 7
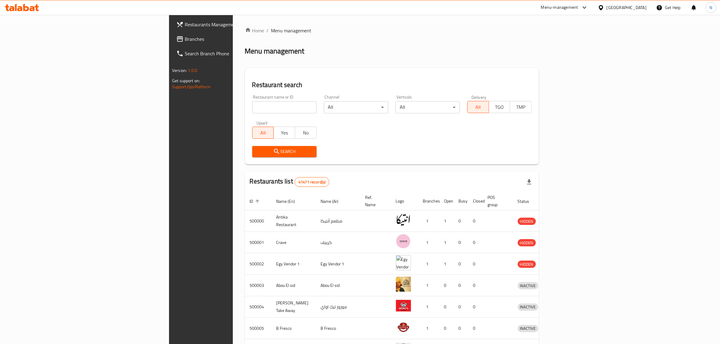
click at [252, 106] on input "search" at bounding box center [284, 107] width 64 height 12
paste input "686957"
type input "686957"
click button "Search" at bounding box center [284, 151] width 64 height 11
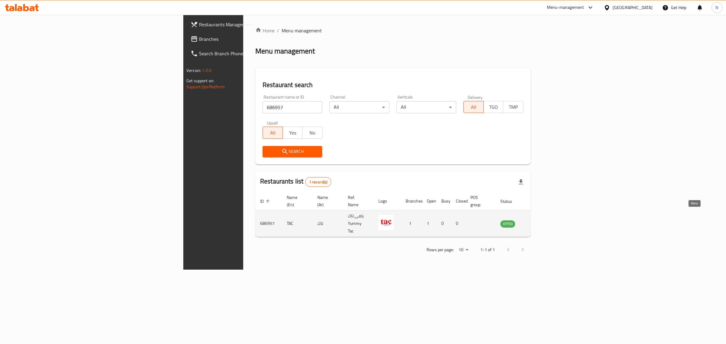
click at [539, 220] on icon "enhanced table" at bounding box center [535, 223] width 7 height 7
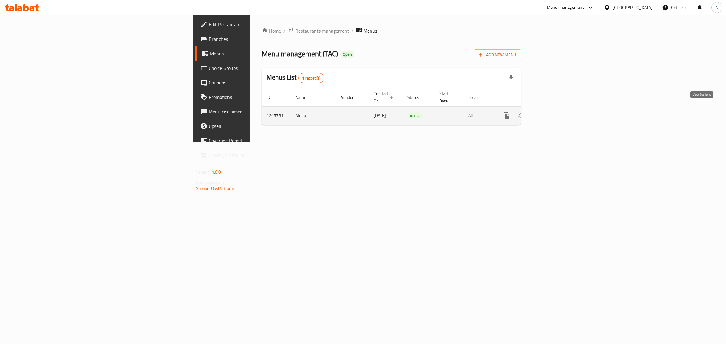
click at [554, 113] on icon "enhanced table" at bounding box center [549, 115] width 7 height 7
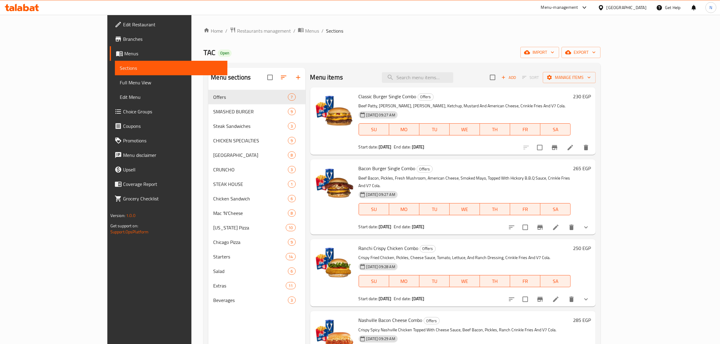
click at [120, 85] on span "Full Menu View" at bounding box center [171, 82] width 103 height 7
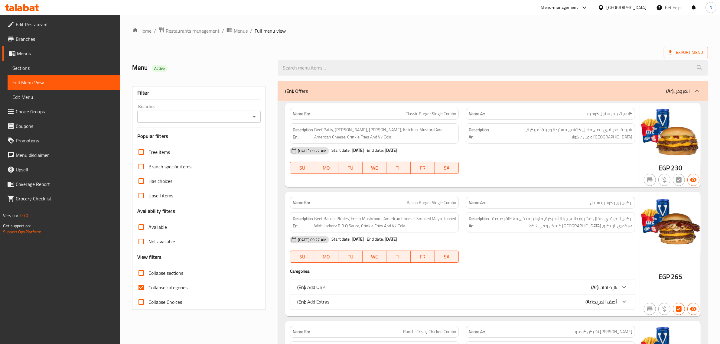
click at [419, 116] on span "Classic Burger Single Combo" at bounding box center [431, 114] width 51 height 6
copy span "Classic Burger Single Combo"
click at [427, 50] on div "Export Menu" at bounding box center [420, 52] width 576 height 11
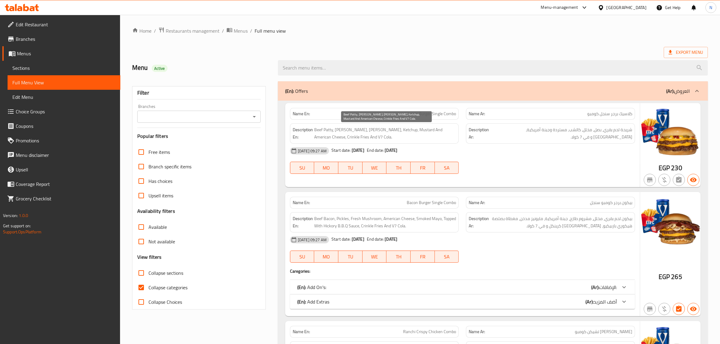
click at [350, 132] on span "Beef Patty, Onion, Pickles, Ketchup, Mustard And American Cheese, Crinkle Fries…" at bounding box center [385, 133] width 142 height 15
copy span "Beef Patty, Onion, Pickles, Ketchup, Mustard And American Cheese, Crinkle Fries…"
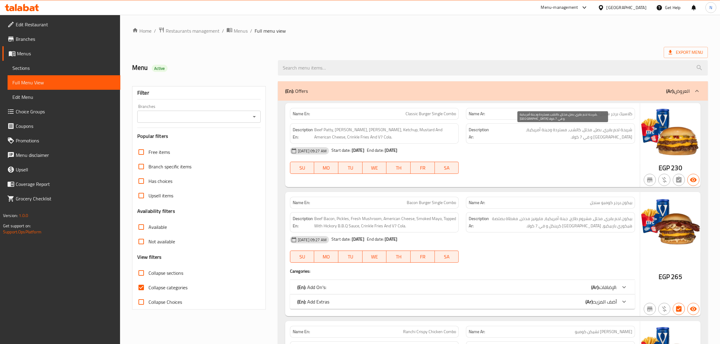
click at [558, 130] on span "شريحة لحم بقري، بصل، مخلل، كاتشب، مستردة وجبنة أمريكية، بطاطس كرينكل و في 7 كول…" at bounding box center [562, 133] width 141 height 15
click at [558, 130] on span "شريحة لحم بقري، بصل، مخلل، كاتشب، مستردة وجبنة أمريكية، [GEOGRAPHIC_DATA] و في …" at bounding box center [562, 133] width 141 height 15
copy div "شريحة لحم بقري، بصل، مخلل، كاتشب، مستردة وجبنة أمريكية، بطاطس كرينكل و في 7 كول…"
click at [235, 119] on input "Branches" at bounding box center [194, 117] width 110 height 8
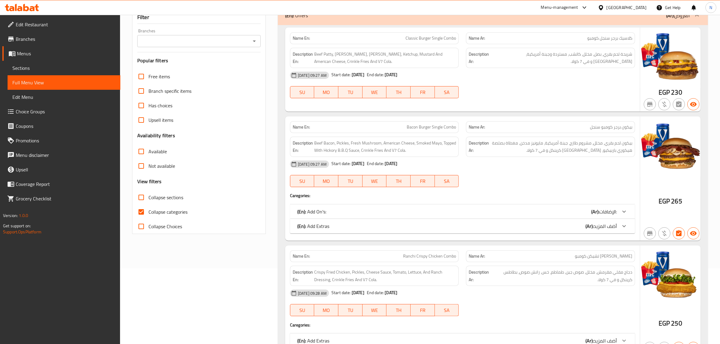
scroll to position [113, 0]
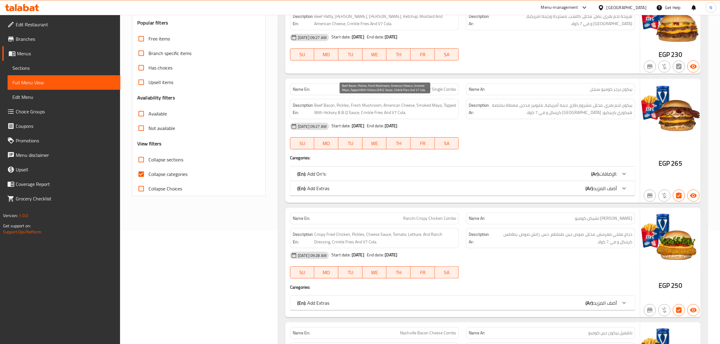
click at [377, 110] on span "Beef Bacon, Pickles, Fresh Mushroom, American Cheese, Smoked Mayo, Topped With …" at bounding box center [385, 109] width 142 height 15
copy span "Beef Bacon, Pickles, Fresh Mushroom, American Cheese, Smoked Mayo, Topped With …"
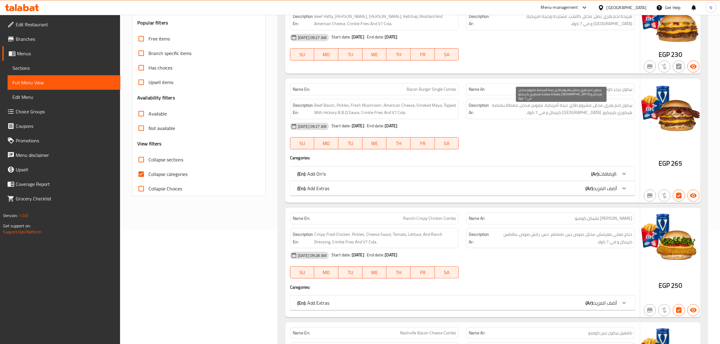
click at [527, 105] on span "بيكون لحم بقري، مخلل، مشروم طازج، جبنة أمريكية، مايونيز مدخن، مغطاة بصلصة هيكور…" at bounding box center [561, 109] width 142 height 15
copy div "بيكون لحم بقري، مخلل، مشروم طازج، جبنة أمريكية، مايونيز مدخن، مغطاة بصلصة هيكور…"
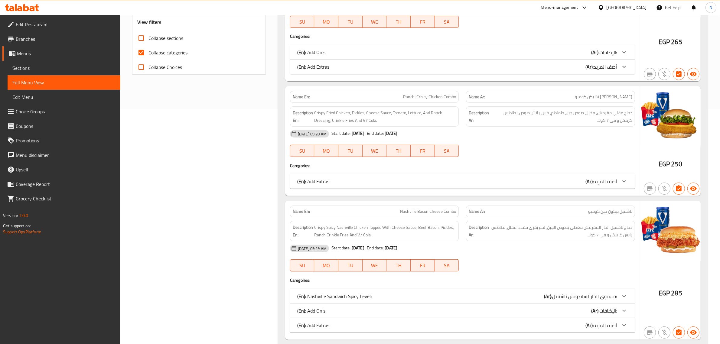
scroll to position [265, 0]
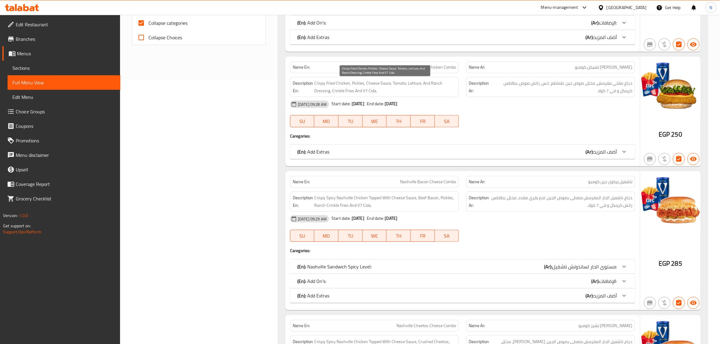
click at [408, 83] on span "Crispy Fried Chicken, Pickles, Cheese Sauce, Tomato, Lettuce, And Ranch Dressin…" at bounding box center [385, 87] width 142 height 15
copy span "Crispy Fried Chicken, Pickles, Cheese Sauce, Tomato, Lettuce, And Ranch Dressin…"
click at [544, 79] on div "Description Ar: دجاج مقلي مقرمش، مخلل، صوص جبن، طماطم، خس، رانش صوص، بطاطس كرين…" at bounding box center [550, 87] width 169 height 20
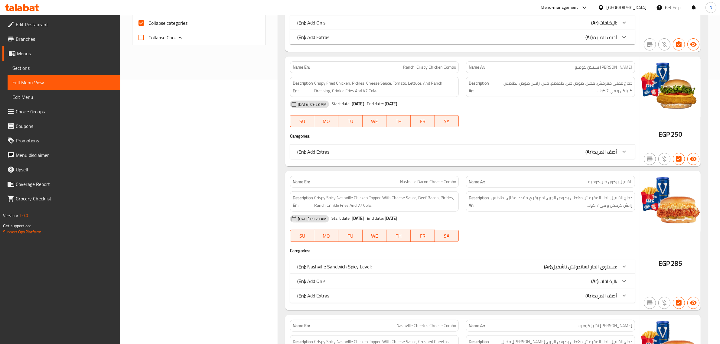
click at [526, 88] on span "دجاج مقلي مقرمش، مخلل، صوص جبن، طماطم، خس، رانش صوص، بطاطس كرينكل و في 7 كولا." at bounding box center [562, 87] width 140 height 15
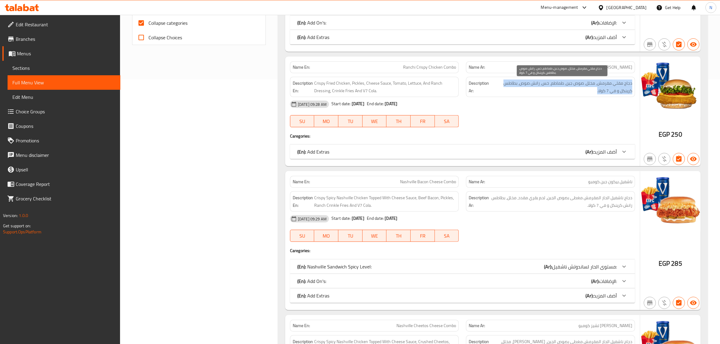
click at [526, 88] on span "دجاج مقلي مقرمش، مخلل، صوص جبن، طماطم، خس، رانش صوص، بطاطس كرينكل و في 7 كولا." at bounding box center [562, 87] width 140 height 15
copy div "دجاج مقلي مقرمش، مخلل، صوص جبن، طماطم، خس، رانش صوص، بطاطس كرينكل و في 7 كولا."
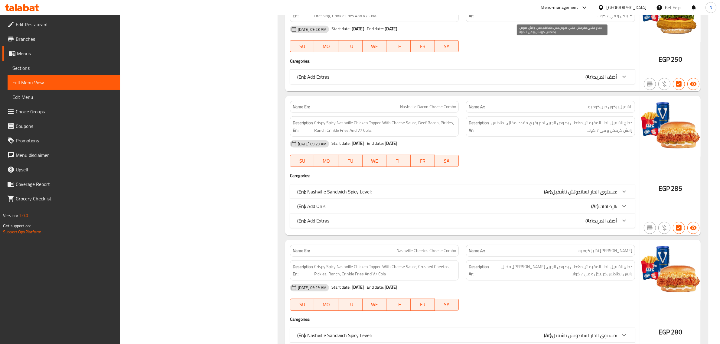
scroll to position [378, 0]
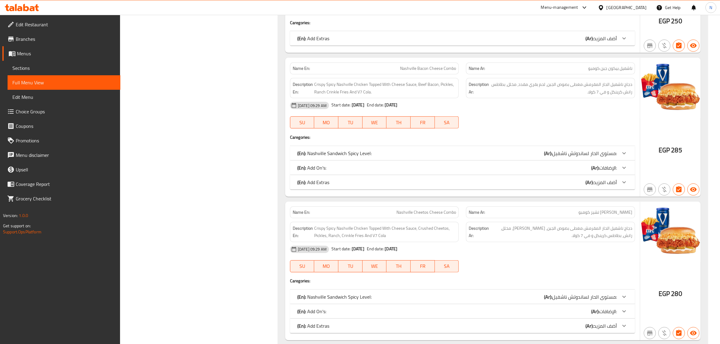
click at [366, 87] on span "Crispy Spicy Nashville Chicken Topped With Cheese Sauce, Beef Bacon, Pickles, R…" at bounding box center [385, 88] width 142 height 15
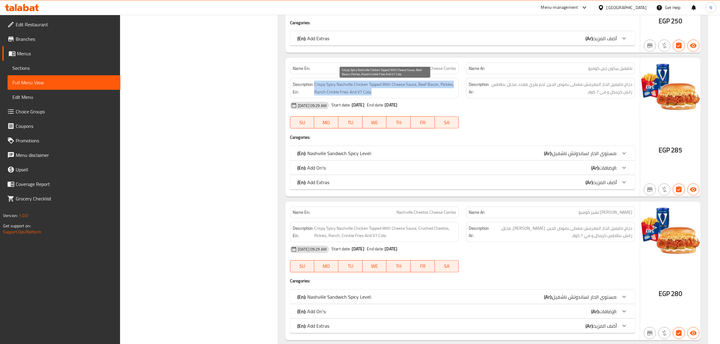
click at [366, 87] on span "Crispy Spicy Nashville Chicken Topped With Cheese Sauce, Beef Bacon, Pickles, R…" at bounding box center [385, 88] width 142 height 15
copy span "Crispy Spicy Nashville Chicken Topped With Cheese Sauce, Beef Bacon, Pickles, R…"
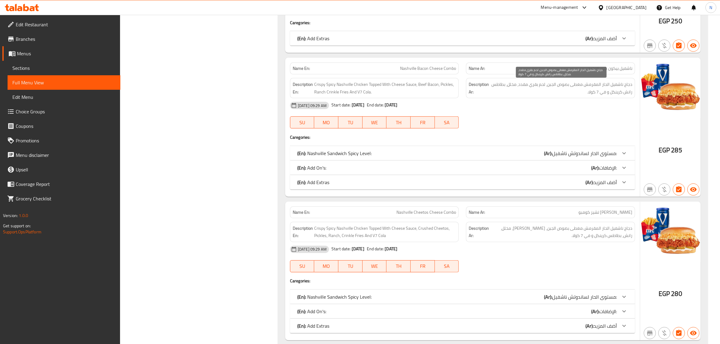
click at [530, 88] on span "دجاج ناشفيل الحار المقرمش مغطى بصوص الجبن، لحم بقري مقدد، مخلل، بطاطس رانش كرين…" at bounding box center [561, 88] width 142 height 15
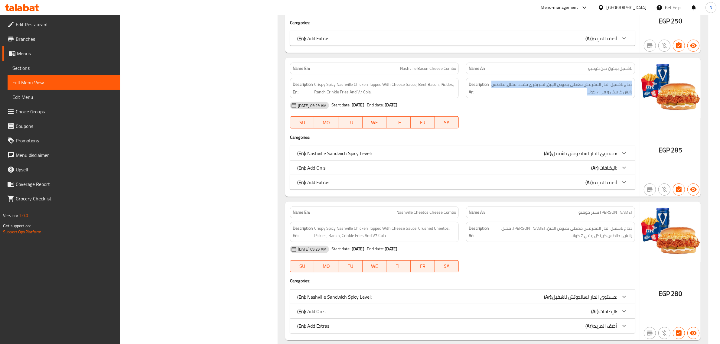
copy div "دجاج ناشفيل الحار المقرمش مغطى بصوص الجبن، لحم بقري مقدد، مخلل، بطاطس رانش كرين…"
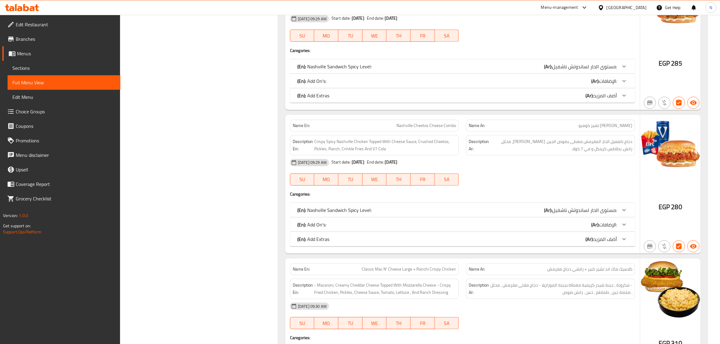
scroll to position [491, 0]
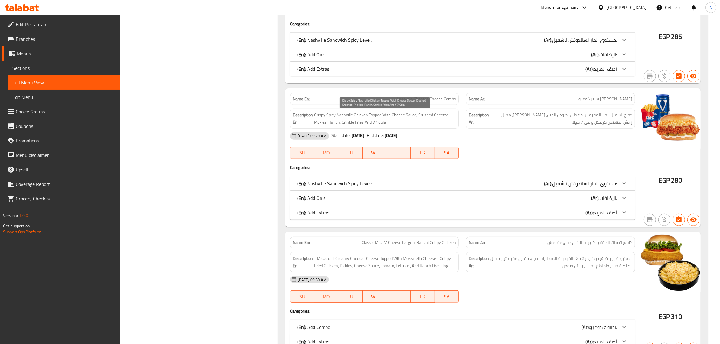
click at [350, 122] on span "Crispy Spicy Nashville Chicken Topped With Cheese Sauce, Crushed Cheetos, Pickl…" at bounding box center [385, 118] width 142 height 15
copy span "Crispy Spicy Nashville Chicken Topped With Cheese Sauce, Crushed Cheetos, Pickl…"
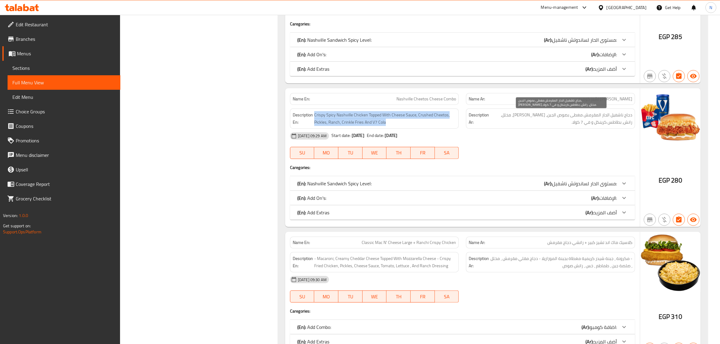
click at [514, 116] on span "دجاج ناشفيل الحار المقرمش مغطى بصوص الجبن، شيتوس مطحون، مخلل، رانش، بطاطس كرينك…" at bounding box center [561, 118] width 142 height 15
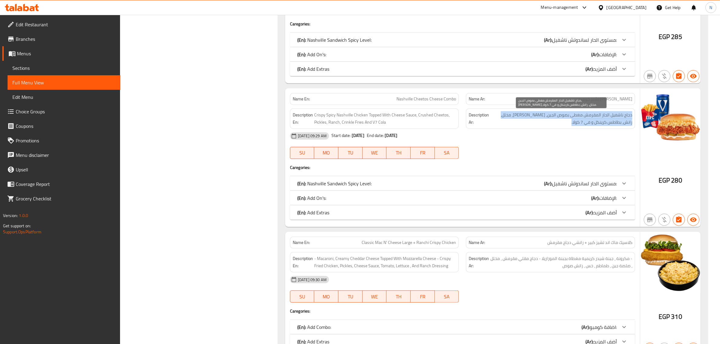
click at [514, 116] on span "دجاج ناشفيل الحار المقرمش مغطى بصوص الجبن، شيتوس مطحون، مخلل، رانش، بطاطس كرينك…" at bounding box center [561, 118] width 142 height 15
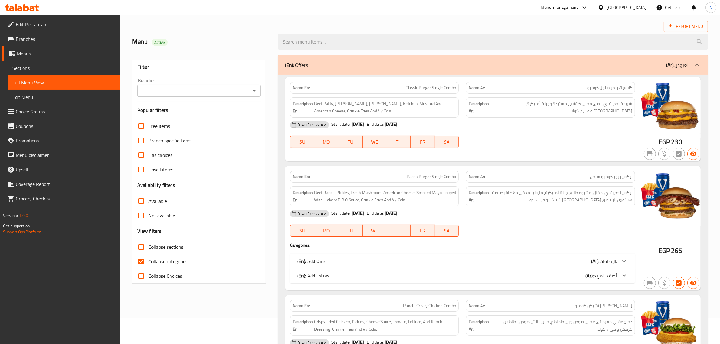
scroll to position [0, 0]
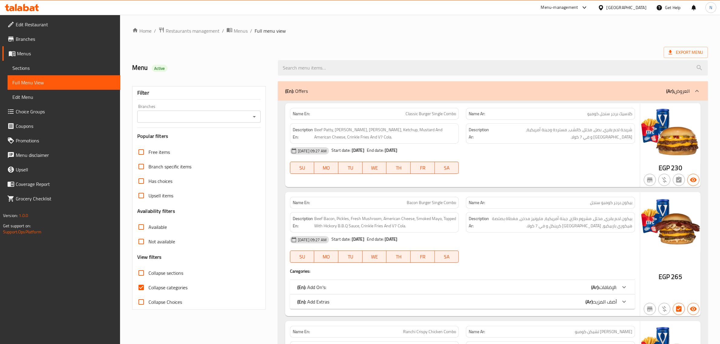
click at [424, 129] on span "Beef [PERSON_NAME], [PERSON_NAME], [PERSON_NAME], Ketchup, Mustard And American…" at bounding box center [385, 133] width 142 height 15
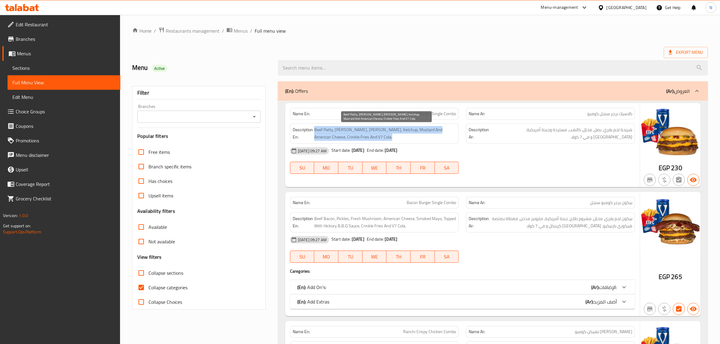
click at [424, 129] on span "Beef [PERSON_NAME], [PERSON_NAME], [PERSON_NAME], Ketchup, Mustard And American…" at bounding box center [385, 133] width 142 height 15
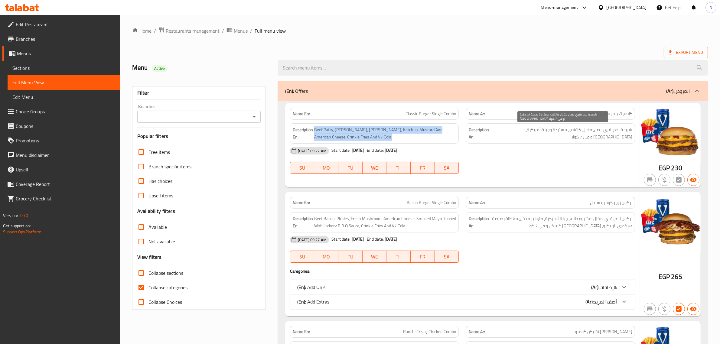
click at [515, 132] on span "شريحة لحم بقري، بصل، مخلل، كاتشب، مستردة وجبنة أمريكية، بطاطس كرينكل و في 7 كول…" at bounding box center [562, 133] width 141 height 15
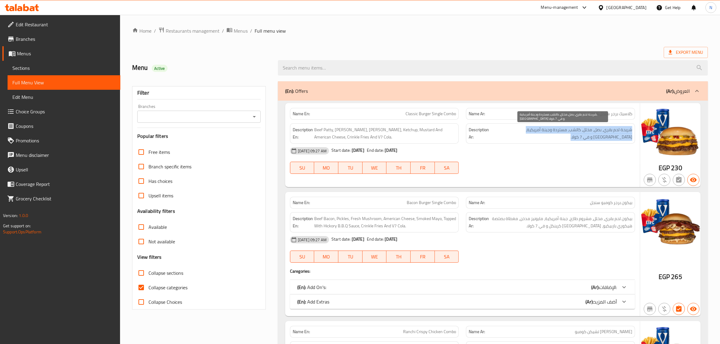
click at [515, 132] on span "شريحة لحم بقري، بصل، مخلل، كاتشب، مستردة وجبنة أمريكية، بطاطس كرينكل و في 7 كول…" at bounding box center [562, 133] width 141 height 15
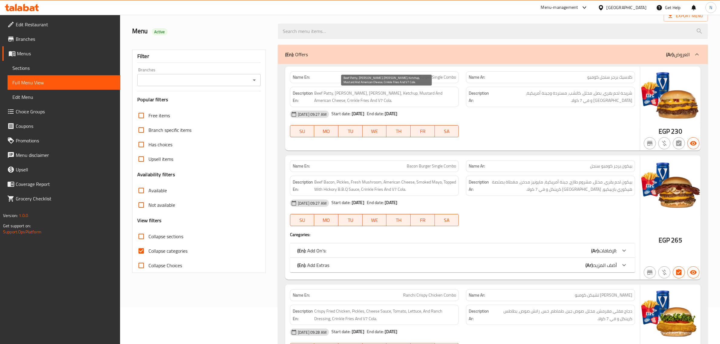
scroll to position [76, 0]
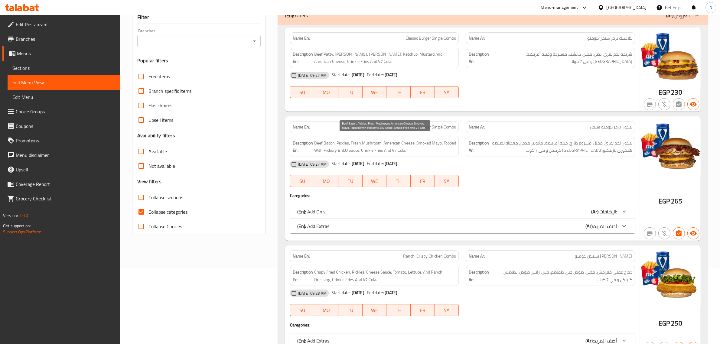
click at [366, 148] on span "Beef Bacon, Pickles, Fresh Mushroom, American Cheese, Smoked Mayo, Topped With …" at bounding box center [385, 146] width 142 height 15
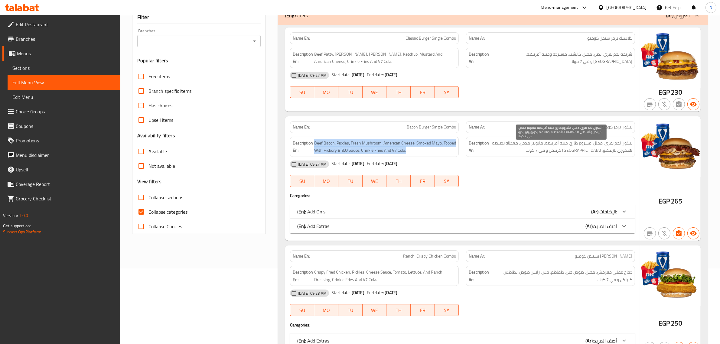
click at [519, 145] on span "بيكون لحم بقري، مخلل، مشروم طازج، جبنة أمريكية، مايونيز مدخن، مغطاة بصلصة هيكور…" at bounding box center [561, 146] width 142 height 15
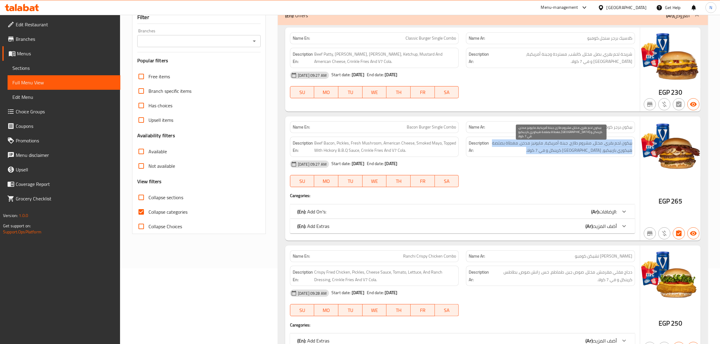
click at [519, 145] on span "بيكون لحم بقري، مخلل، مشروم طازج، جبنة أمريكية، مايونيز مدخن، مغطاة بصلصة هيكور…" at bounding box center [561, 146] width 142 height 15
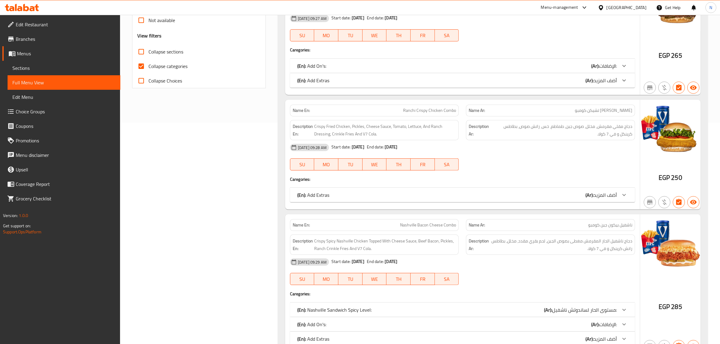
scroll to position [227, 0]
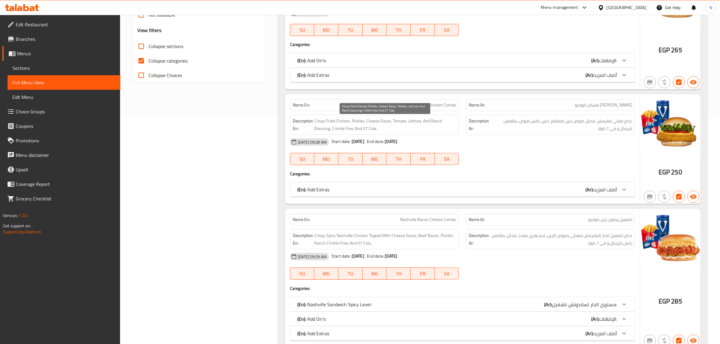
click at [393, 124] on span "Crispy Fried Chicken, Pickles, Cheese Sauce, Tomato, Lettuce, And Ranch Dressin…" at bounding box center [385, 124] width 142 height 15
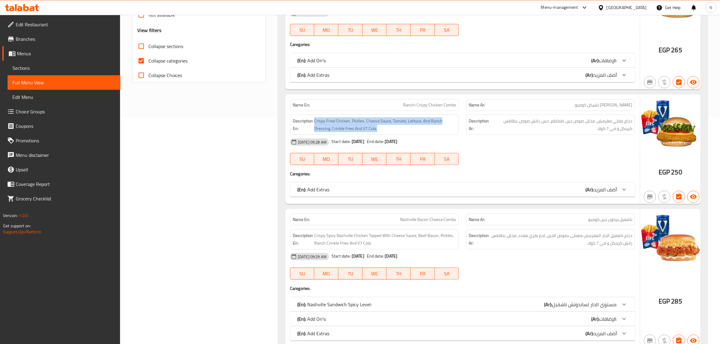
click at [519, 120] on span "دجاج مقلي مقرمش، مخلل، صوص جبن، طماطم، خس، رانش صوص، بطاطس كرينكل و في 7 كولا." at bounding box center [562, 124] width 140 height 15
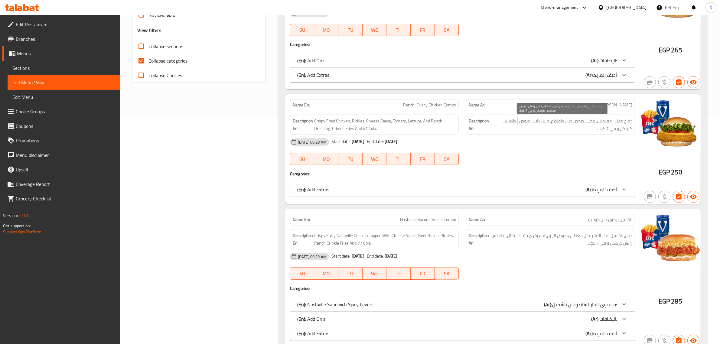
click at [519, 120] on span "دجاج مقلي مقرمش، مخلل، صوص جبن، طماطم، خس، رانش صوص، بطاطس كرينكل و في 7 كولا." at bounding box center [562, 124] width 140 height 15
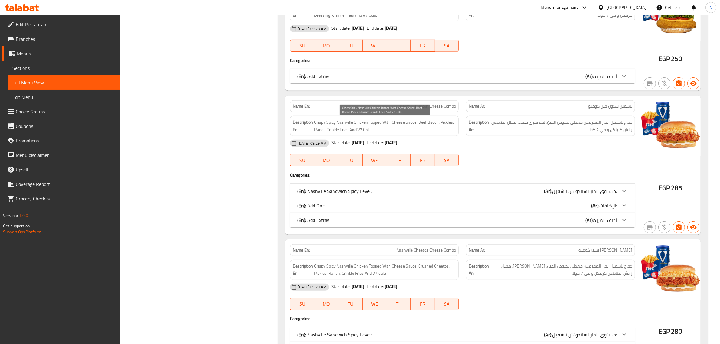
click at [357, 129] on span "Crispy Spicy Nashville Chicken Topped With Cheese Sauce, Beef Bacon, Pickles, R…" at bounding box center [385, 126] width 142 height 15
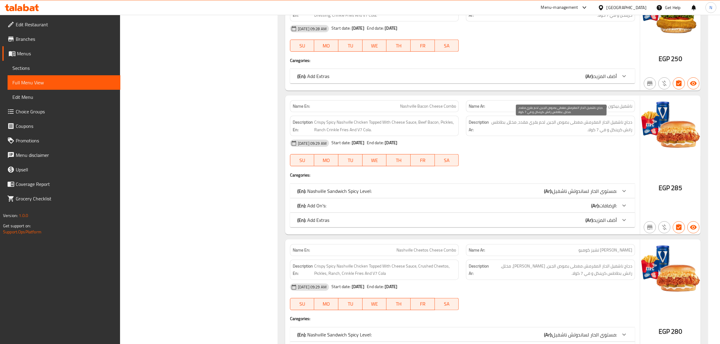
click at [540, 123] on span "دجاج ناشفيل الحار المقرمش مغطى بصوص الجبن، لحم بقري مقدد، مخلل، بطاطس رانش كرين…" at bounding box center [561, 126] width 142 height 15
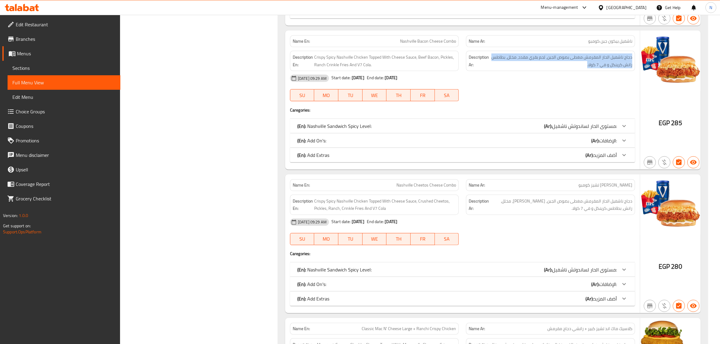
scroll to position [416, 0]
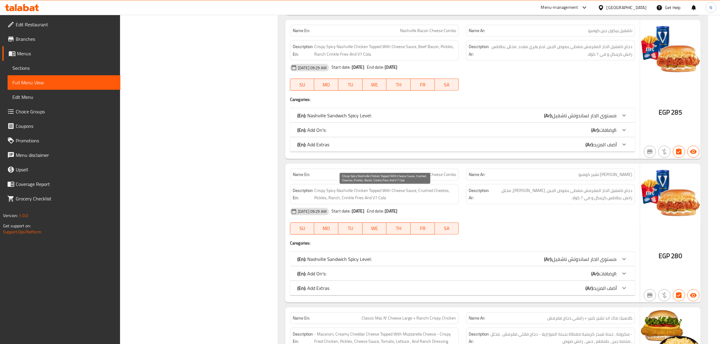
click at [375, 193] on span "Crispy Spicy Nashville Chicken Topped With Cheese Sauce, Crushed Cheetos, Pickl…" at bounding box center [385, 194] width 142 height 15
click at [525, 191] on span "دجاج ناشفيل الحار المقرمش مغطى بصوص الجبن، شيتوس مطحون، مخلل، رانش، بطاطس كرينك…" at bounding box center [561, 194] width 142 height 15
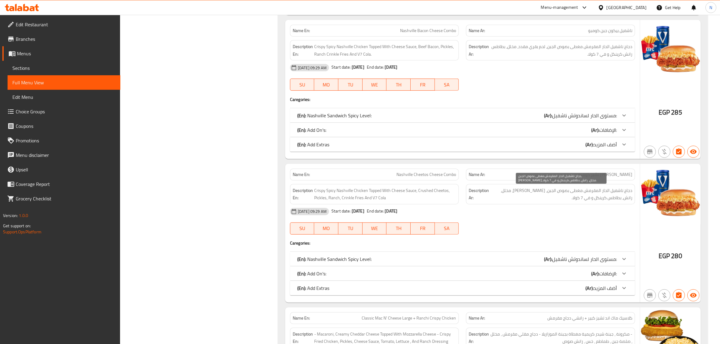
click at [525, 191] on span "دجاج ناشفيل الحار المقرمش مغطى بصوص الجبن، شيتوس مطحون، مخلل، رانش، بطاطس كرينك…" at bounding box center [561, 194] width 142 height 15
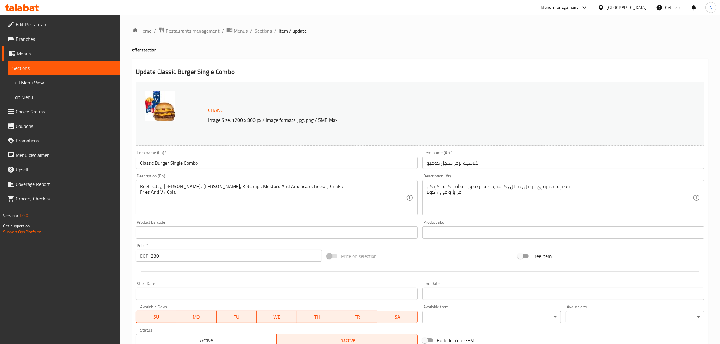
click at [204, 166] on input "Classic Burger Single Combo" at bounding box center [277, 163] width 282 height 12
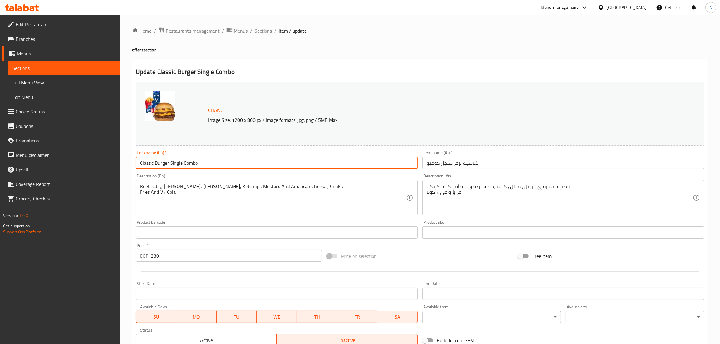
click at [204, 166] on input "Classic Burger Single Combo" at bounding box center [277, 163] width 282 height 12
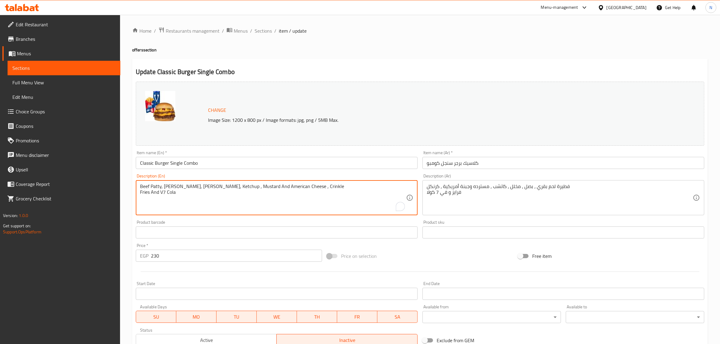
paste textarea ", Mustard And American Cheese, Crinkle Fries And V7 Cola."
type textarea "Beef Patty, [PERSON_NAME], [PERSON_NAME], Ketchup, Mustard And American Cheese,…"
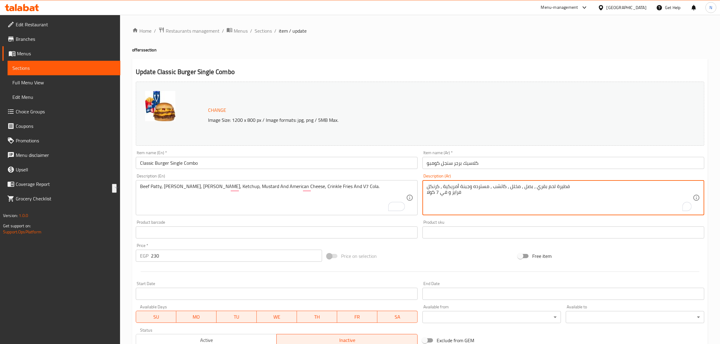
paste textarea "شريحة لحم بقري، بصل، مخلل، كاتشب، مستردة وجبنة أمريكية، [GEOGRAPHIC_DATA] و في …"
type textarea "شريحة لحم بقري، بصل، مخلل، كاتشب، مستردة وجبنة أمريكية، [GEOGRAPHIC_DATA] و في …"
click at [430, 56] on div "Home / Restaurants management / Menus / Sections / item / update offers section…" at bounding box center [420, 225] width 576 height 397
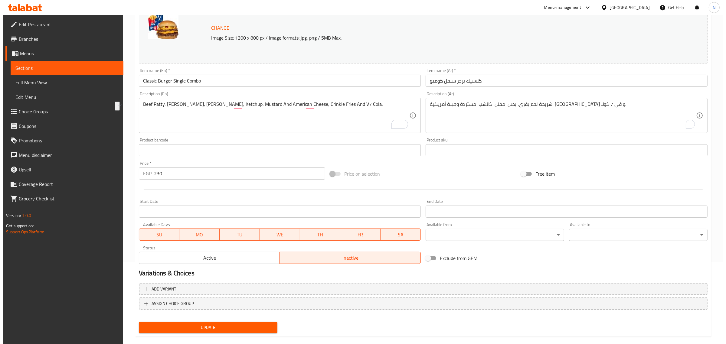
scroll to position [91, 0]
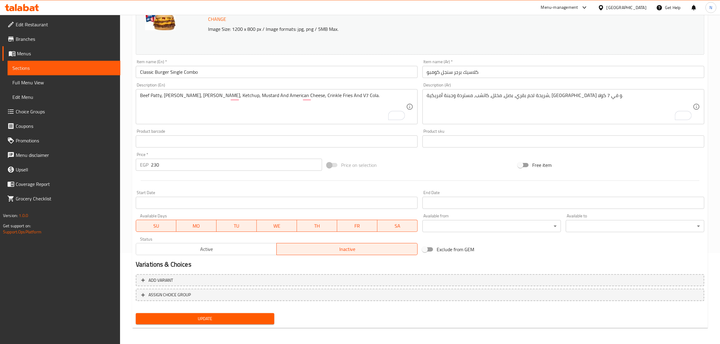
click at [269, 208] on input "Start Date" at bounding box center [277, 203] width 282 height 12
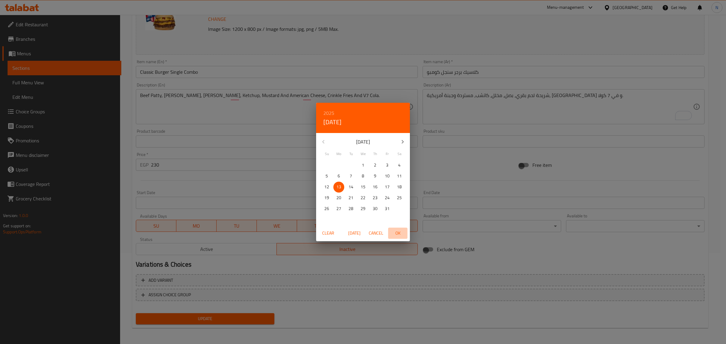
click at [401, 233] on span "OK" at bounding box center [397, 234] width 15 height 8
type input "[DATE]"
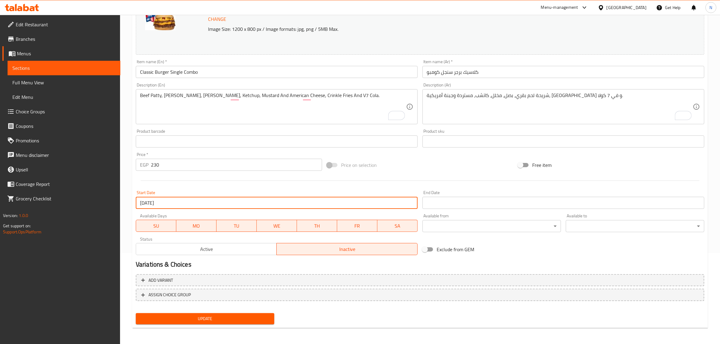
click at [452, 201] on input "Start Date" at bounding box center [563, 203] width 282 height 12
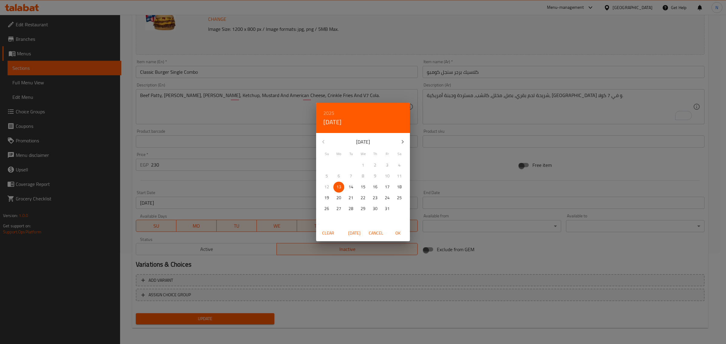
click at [329, 114] on h6 "2025" at bounding box center [328, 113] width 11 height 8
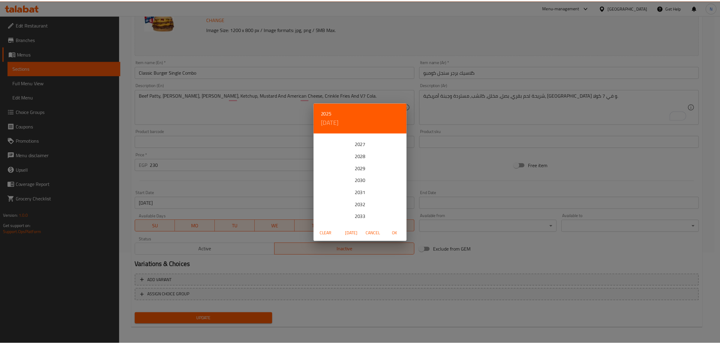
scroll to position [38, 0]
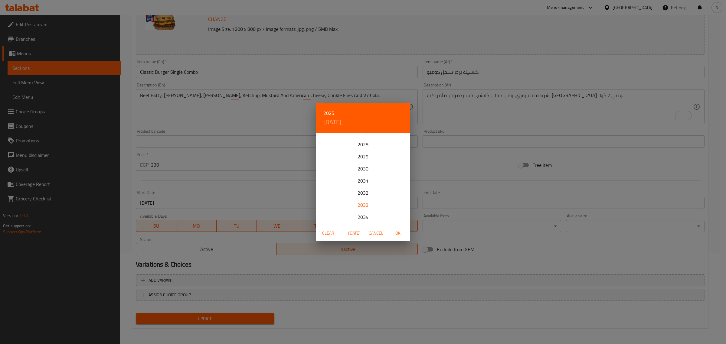
click at [360, 202] on div "2033" at bounding box center [363, 205] width 94 height 12
click at [386, 195] on p "21" at bounding box center [387, 198] width 5 height 8
click at [397, 234] on span "OK" at bounding box center [397, 234] width 15 height 8
type input "[DATE]"
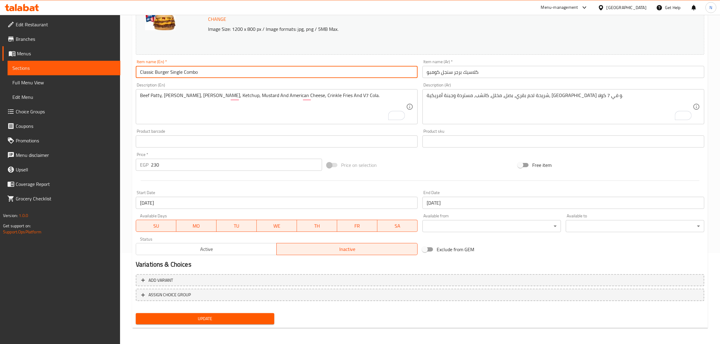
click at [333, 78] on input "Classic Burger Single Combo" at bounding box center [277, 72] width 282 height 12
click at [136, 313] on button "Update" at bounding box center [205, 318] width 139 height 11
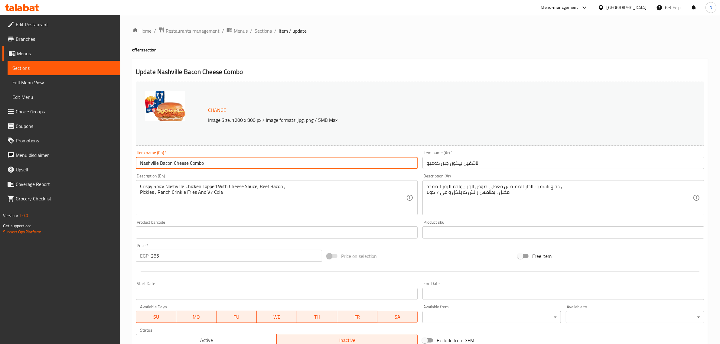
click at [215, 164] on input "Nashville Bacon Cheese Combo" at bounding box center [277, 163] width 282 height 12
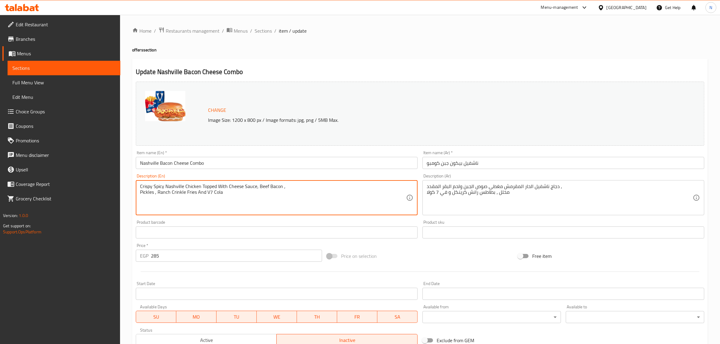
paste textarea ", Pickles, Ranch Crinkle Fries And V7 Cola."
type textarea "Crispy Spicy Nashville Chicken Topped With Cheese Sauce, Beef Bacon, Pickles, R…"
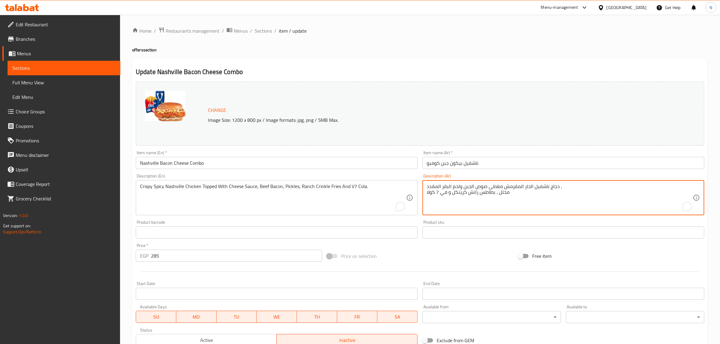
paste textarea "صوص الجبن، لحم بقري مقدد، مخلل، بطاطس رانش كرينكل و في 7 كولا."
type textarea "دجاج ناشفيل الحار المقرمش مغطى بصوص الجبن، لحم بقري مقدد، مخلل، بطاطس رانش كرين…"
click at [247, 292] on input "Start Date" at bounding box center [277, 294] width 282 height 12
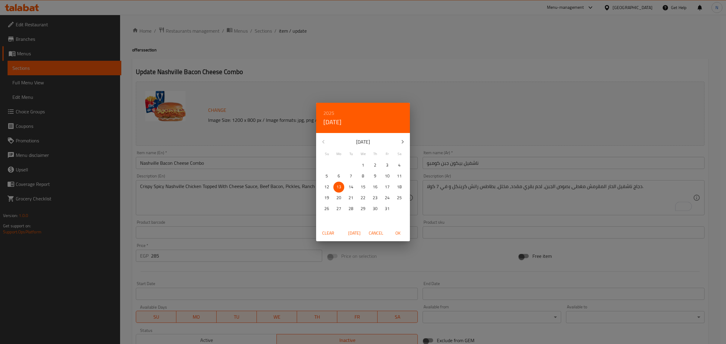
click at [398, 233] on span "OK" at bounding box center [397, 234] width 15 height 8
type input "[DATE]"
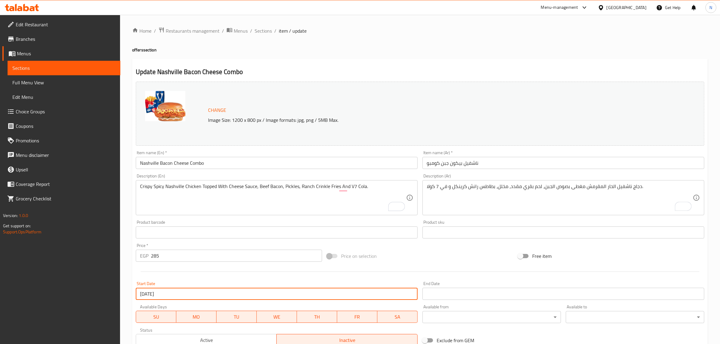
click at [458, 290] on input "Start Date" at bounding box center [563, 294] width 282 height 12
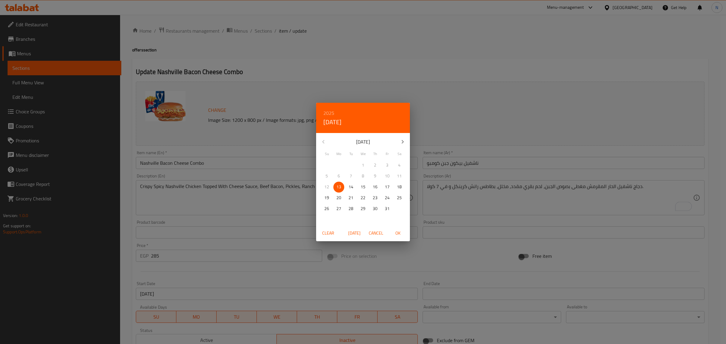
click at [326, 110] on h6 "2025" at bounding box center [328, 113] width 11 height 8
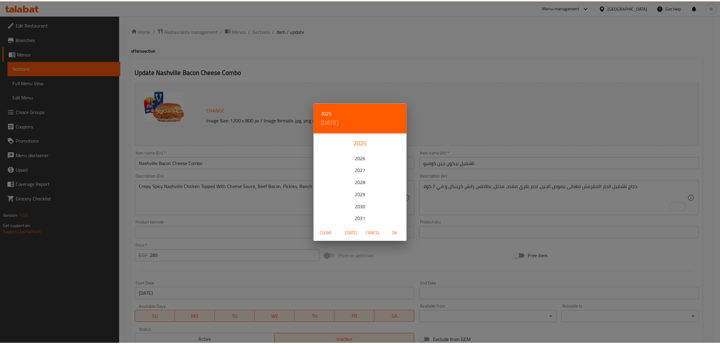
scroll to position [38, 0]
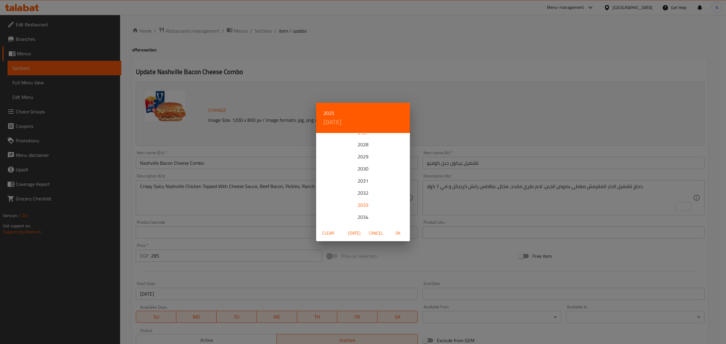
click at [359, 203] on div "2033" at bounding box center [363, 205] width 94 height 12
click at [383, 200] on span "21" at bounding box center [387, 198] width 11 height 8
click at [398, 230] on span "OK" at bounding box center [397, 234] width 15 height 8
type input "[DATE]"
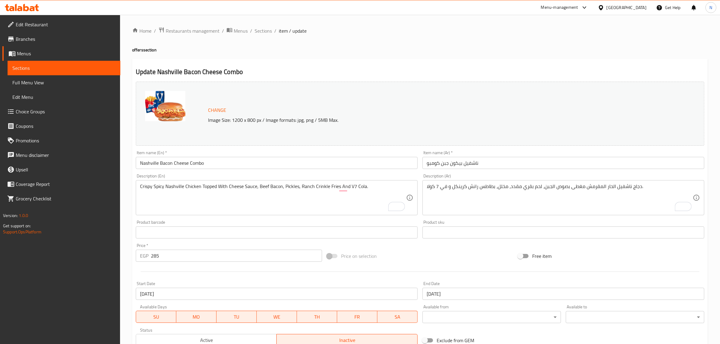
click at [361, 52] on h4 "offers section" at bounding box center [420, 50] width 576 height 6
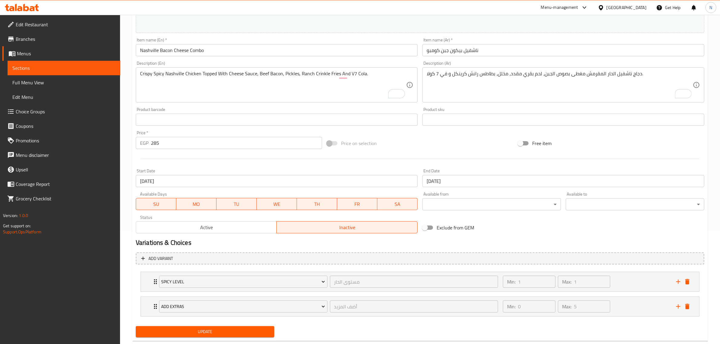
scroll to position [113, 0]
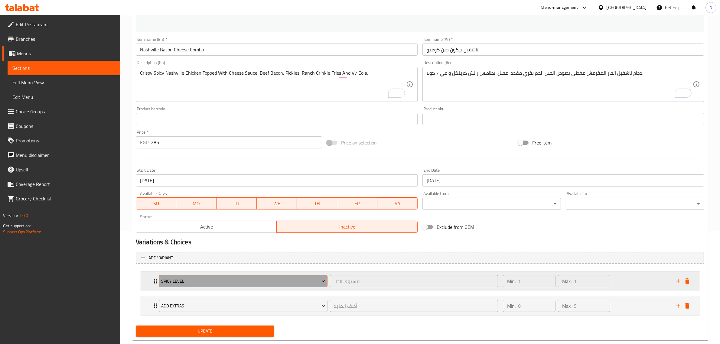
click at [229, 279] on span "Spicy Level" at bounding box center [243, 282] width 164 height 8
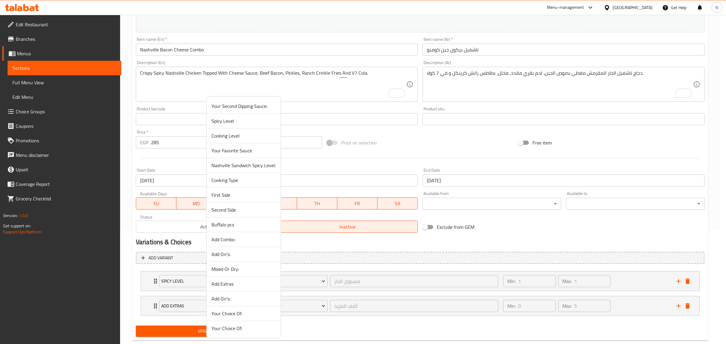
click at [246, 168] on span "Nashville Sandwich Spicy Level:" at bounding box center [243, 165] width 64 height 7
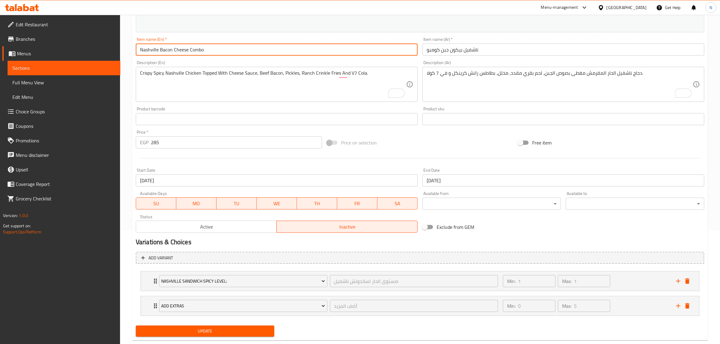
click at [261, 53] on input "Nashville Bacon Cheese Combo" at bounding box center [277, 50] width 282 height 12
click at [136, 326] on button "Update" at bounding box center [205, 331] width 139 height 11
click at [630, 281] on div "Min: 1 ​ Max: 1 ​" at bounding box center [585, 281] width 173 height 19
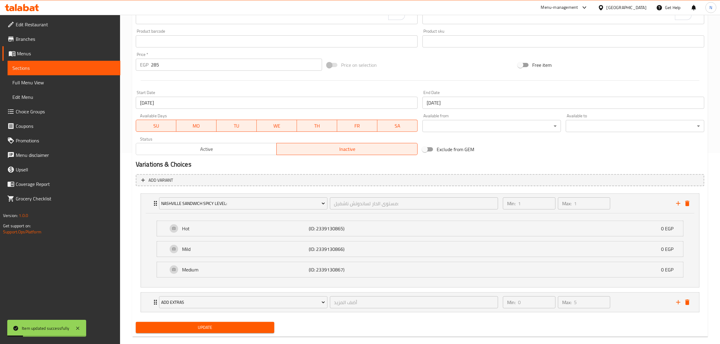
scroll to position [201, 0]
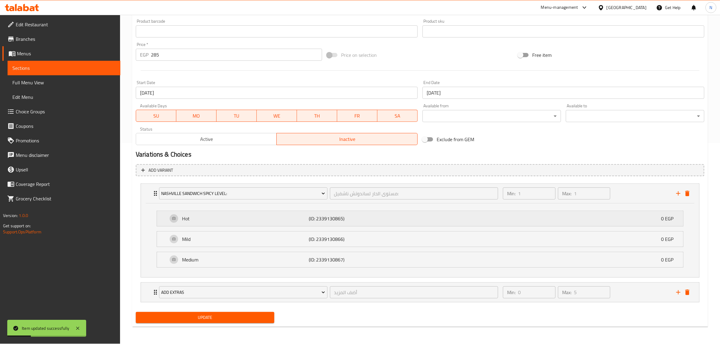
click at [462, 224] on div "Hot (ID: 2339130865) 0 EGP" at bounding box center [422, 218] width 508 height 15
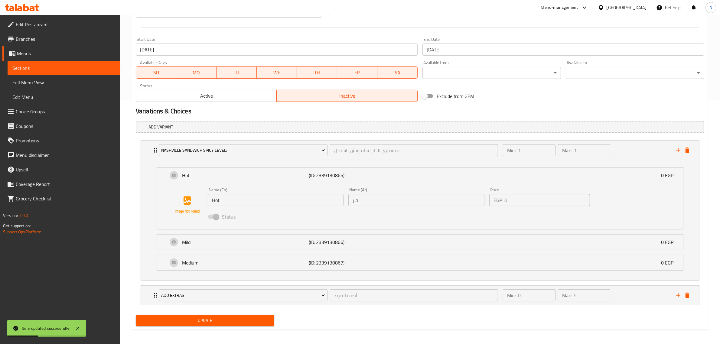
scroll to position [247, 0]
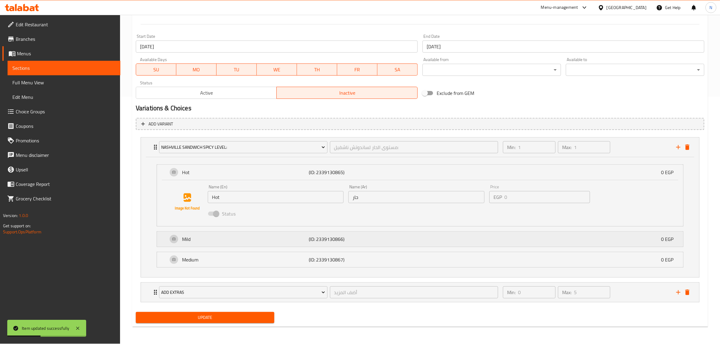
click at [432, 241] on div "Mild (ID: 2339130866) 0 EGP" at bounding box center [422, 239] width 508 height 15
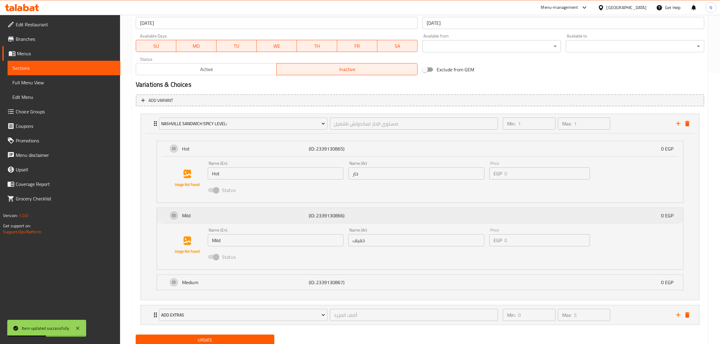
scroll to position [294, 0]
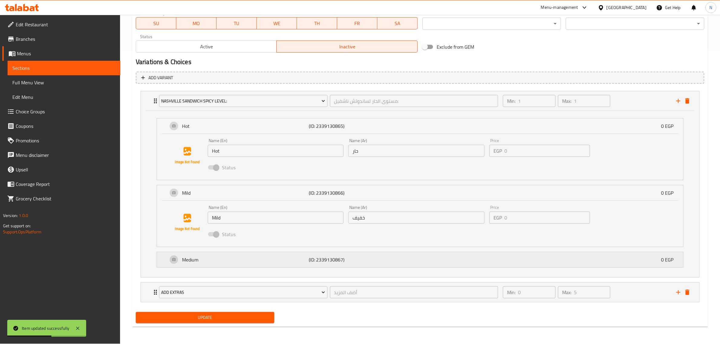
click at [424, 264] on div "Medium (ID: 2339130867) 0 EGP" at bounding box center [422, 259] width 508 height 15
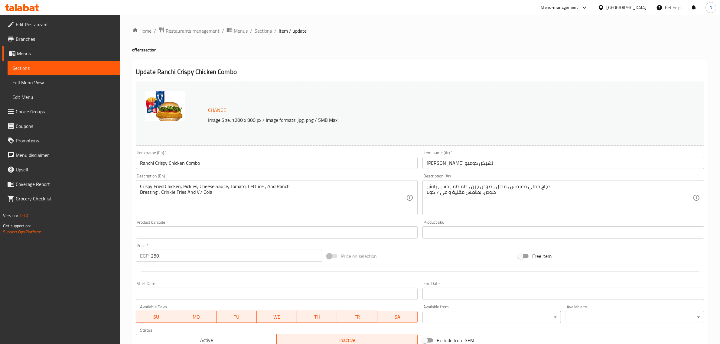
click at [231, 165] on input "Ranchi Crispy Chicken Combo" at bounding box center [277, 163] width 282 height 12
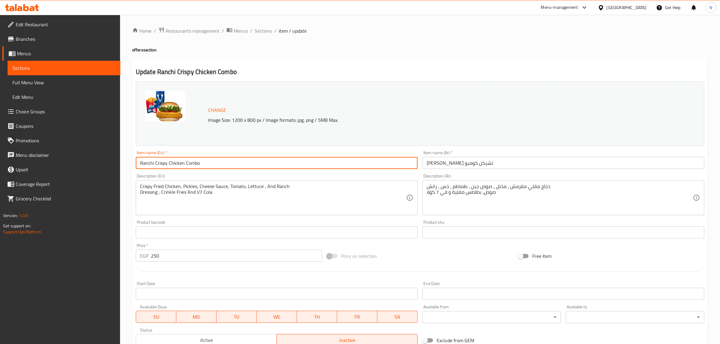
click at [231, 165] on input "Ranchi Crispy Chicken Combo" at bounding box center [277, 163] width 282 height 12
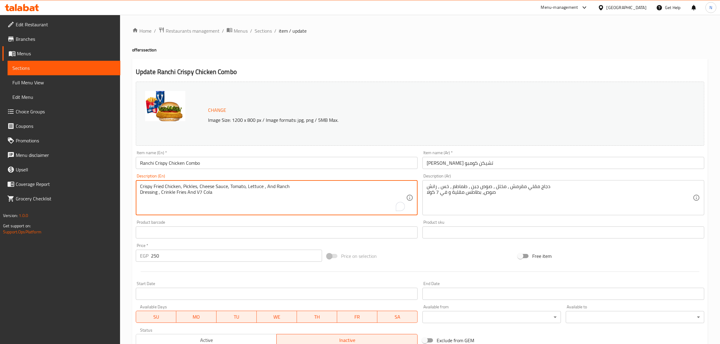
paste textarea ", And Ranch Dressing, Crinkle Fries And V7 Cola."
type textarea "Crispy Fried Chicken, Pickles, Cheese Sauce, Tomato, Lettuce, And Ranch Dressin…"
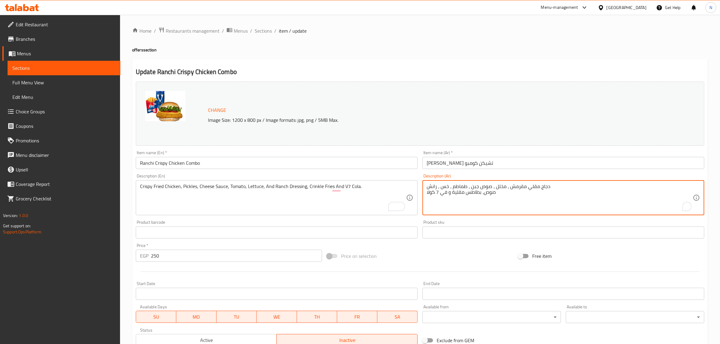
paste textarea "، مخلل، صوص جبن، طماطم، خس، رانش صوص، بطاطس كرينكل و في 7 كولا."
type textarea "دجاج مقلي مقرمش، مخلل، صوص جبن، طماطم، خس، رانش صوص، بطاطس كرينكل و في 7 كولا."
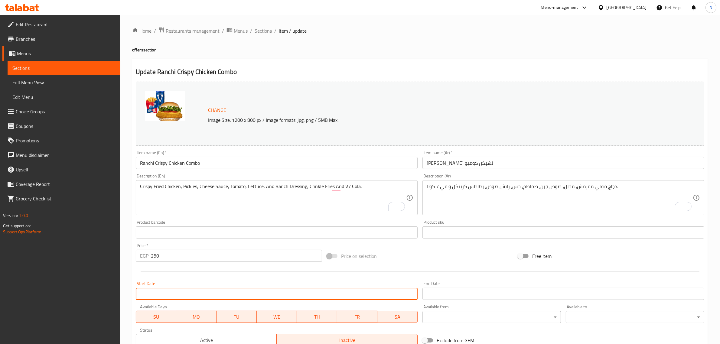
click at [210, 293] on input "Start Date" at bounding box center [277, 294] width 282 height 12
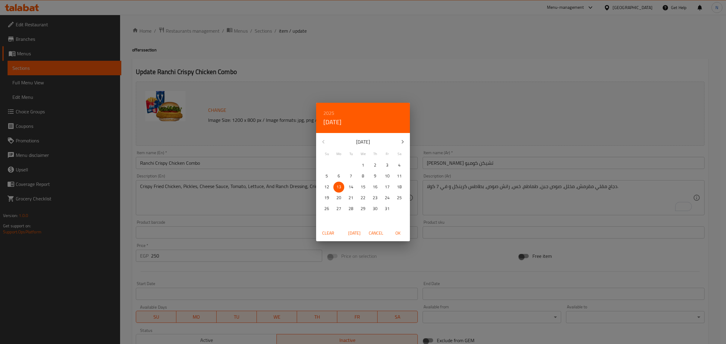
click at [402, 232] on span "OK" at bounding box center [397, 234] width 15 height 8
type input "[DATE]"
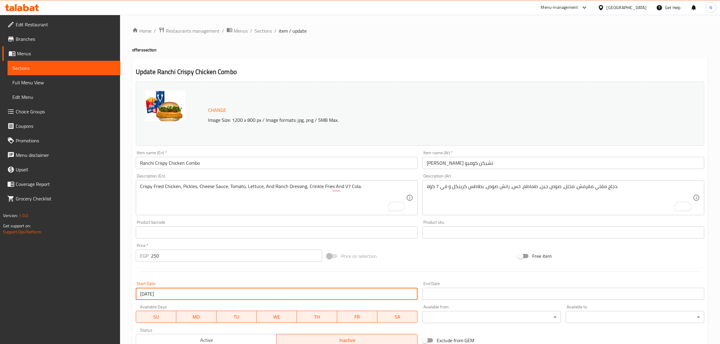
click at [449, 297] on input "Start Date" at bounding box center [563, 294] width 282 height 12
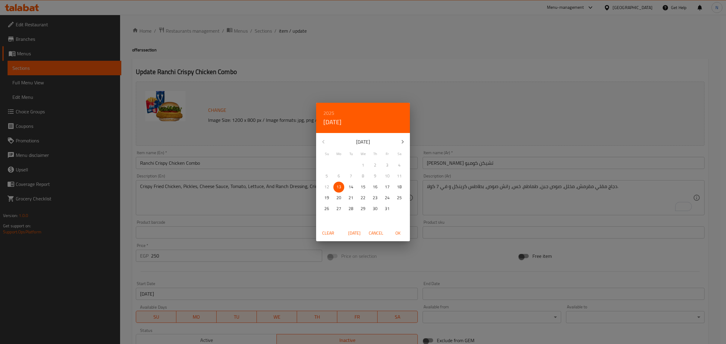
click at [328, 112] on h6 "2025" at bounding box center [328, 113] width 11 height 8
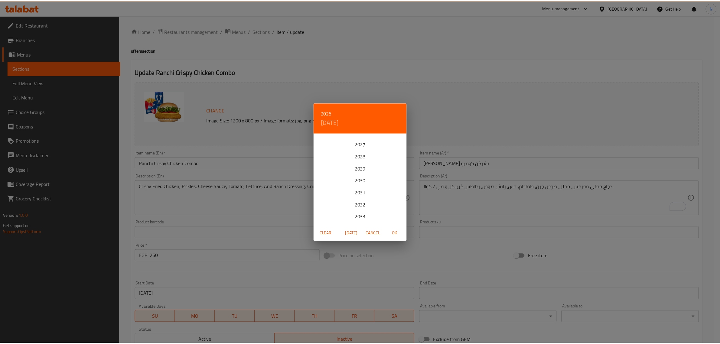
scroll to position [38, 0]
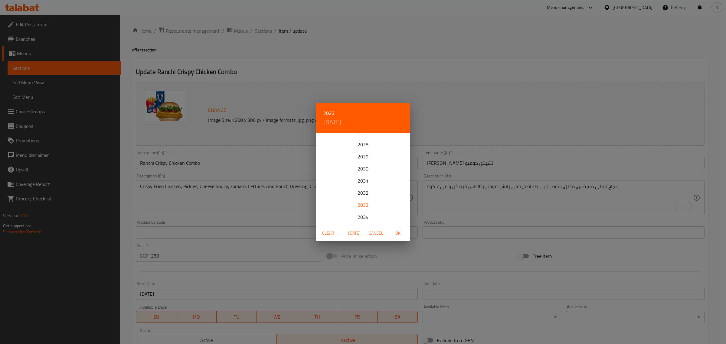
click at [357, 202] on div "2033" at bounding box center [363, 205] width 94 height 12
click at [386, 200] on p "21" at bounding box center [387, 198] width 5 height 8
click at [398, 233] on span "OK" at bounding box center [397, 234] width 15 height 8
type input "[DATE]"
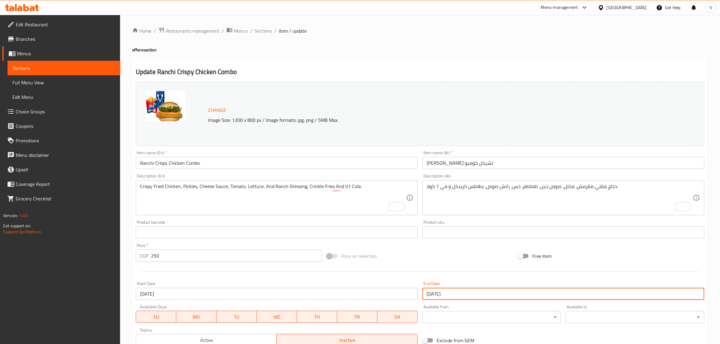
click at [349, 164] on input "Ranchi Crispy Chicken Combo" at bounding box center [277, 163] width 282 height 12
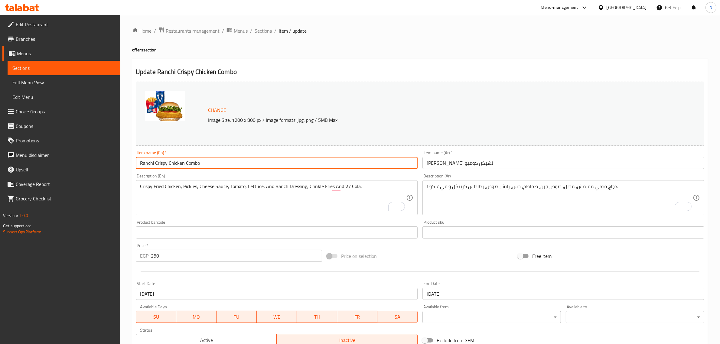
click at [349, 164] on input "Ranchi Crispy Chicken Combo" at bounding box center [277, 163] width 282 height 12
click at [207, 162] on input "Ranchi Crispy Chicken Combo" at bounding box center [277, 163] width 282 height 12
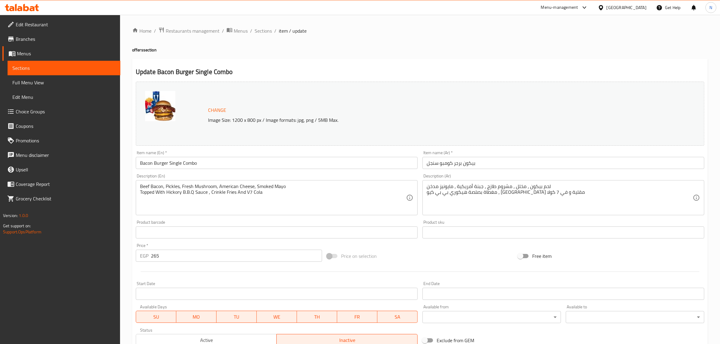
click at [206, 162] on input "Bacon Burger Single Combo" at bounding box center [277, 163] width 282 height 12
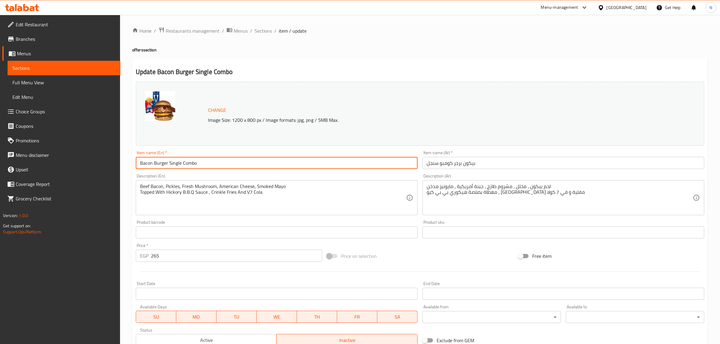
click at [206, 162] on input "Bacon Burger Single Combo" at bounding box center [277, 163] width 282 height 12
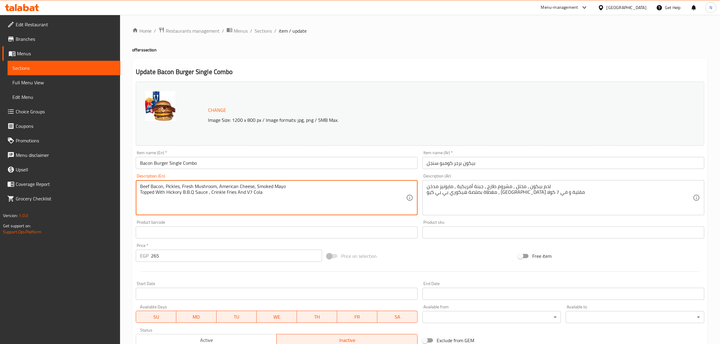
paste textarea ", Topped With Hickory B.B.Q Sauce, Crinkle Fries And V7 Cola."
type textarea "Beef Bacon, Pickles, Fresh Mushroom, American Cheese, Smoked Mayo, Topped With …"
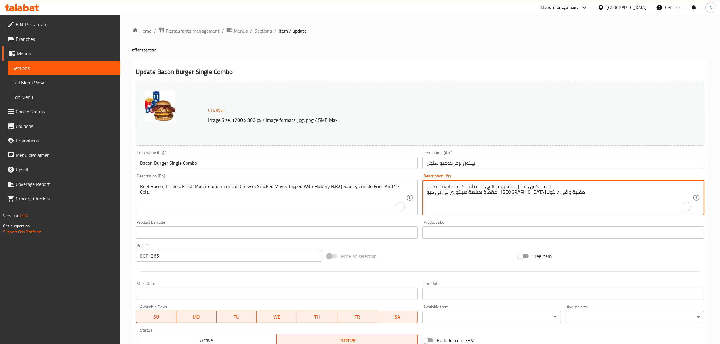
paste textarea "بيكون لحم بقري، مخلل، مشروم طازج، جبنة أمريكية، مايونيز مدخن، مغطاة بصلصة هيكور…"
type textarea "بيكون لحم بقري، مخلل، مشروم طازج، جبنة أمريكية، مايونيز مدخن، مغطاة بصلصة هيكور…"
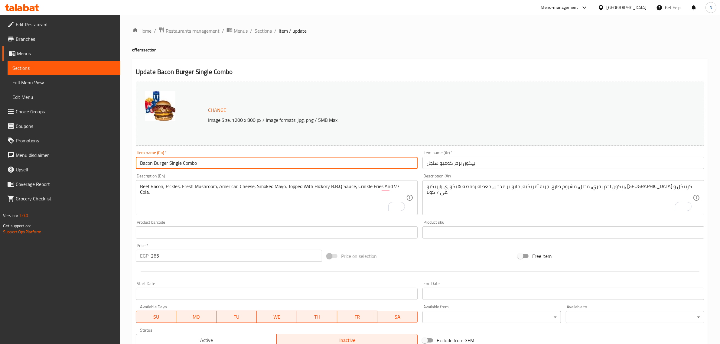
click at [257, 167] on input "Bacon Burger Single Combo" at bounding box center [277, 163] width 282 height 12
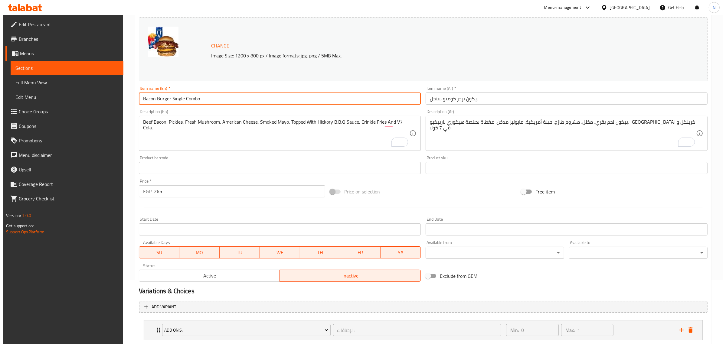
scroll to position [38, 0]
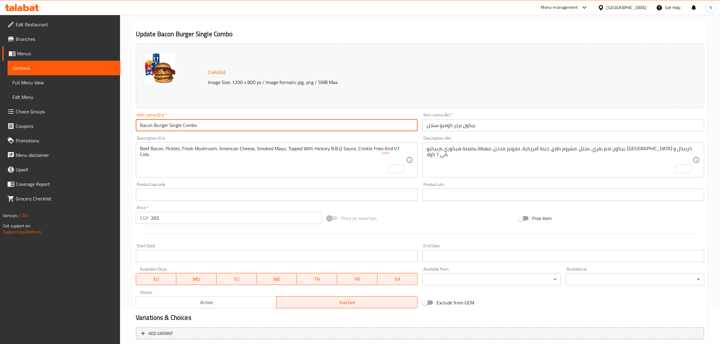
click at [239, 253] on input "Start Date" at bounding box center [277, 256] width 282 height 12
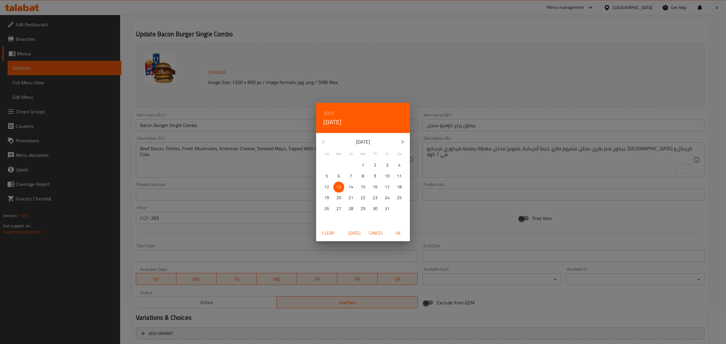
click at [398, 233] on span "OK" at bounding box center [397, 234] width 15 height 8
type input "[DATE]"
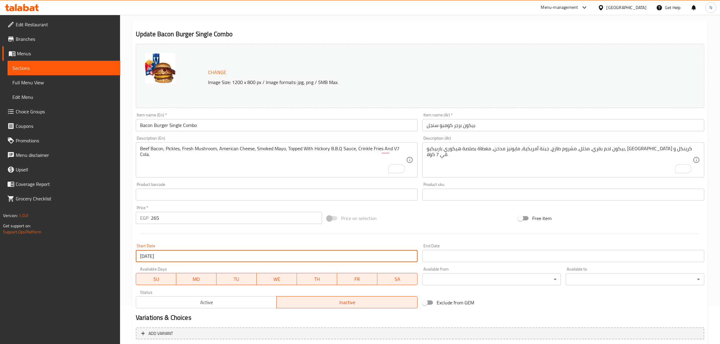
click at [448, 255] on input "Start Date" at bounding box center [563, 256] width 282 height 12
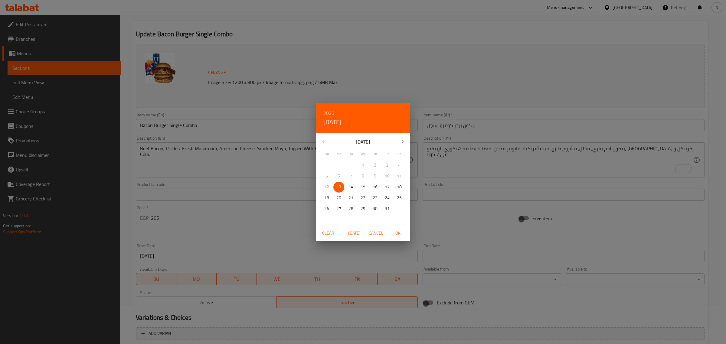
click at [325, 113] on h6 "2025" at bounding box center [328, 113] width 11 height 8
click at [362, 205] on div "2033" at bounding box center [363, 205] width 94 height 12
click at [388, 199] on p "21" at bounding box center [387, 198] width 5 height 8
click at [398, 230] on span "OK" at bounding box center [397, 234] width 15 height 8
type input "[DATE]"
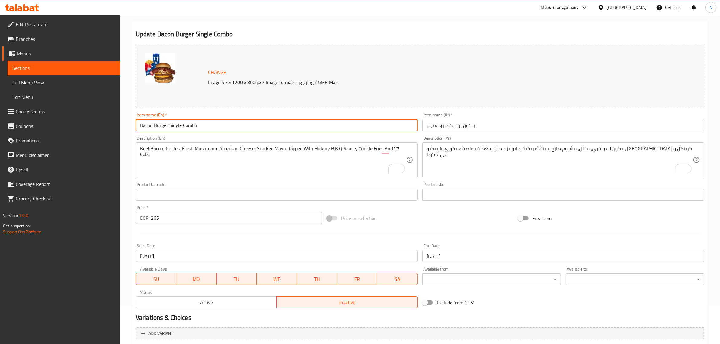
click at [357, 128] on input "Bacon Burger Single Combo" at bounding box center [277, 125] width 282 height 12
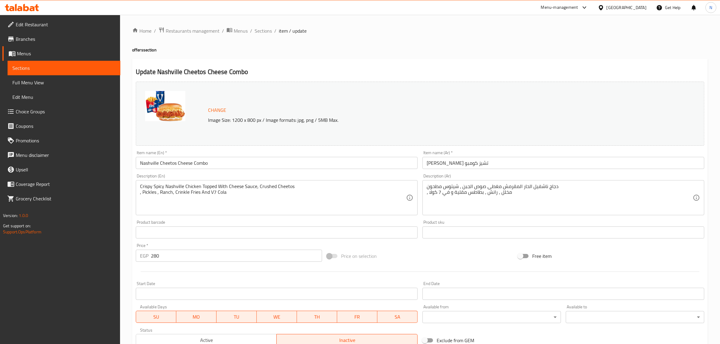
click at [236, 167] on input "Nashville Cheetos Cheese Combo" at bounding box center [277, 163] width 282 height 12
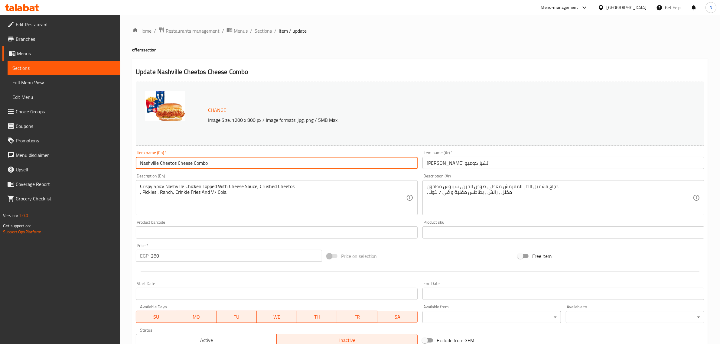
click at [236, 167] on input "Nashville Cheetos Cheese Combo" at bounding box center [277, 163] width 282 height 12
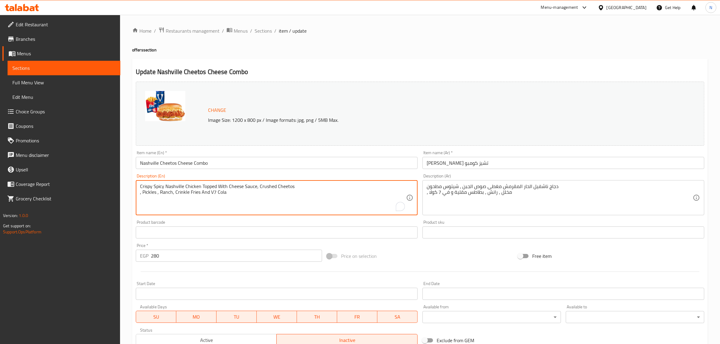
paste textarea ", Pickles"
type textarea "Crispy Spicy Nashville Chicken Topped With Cheese Sauce, Crushed Cheetos, Pickl…"
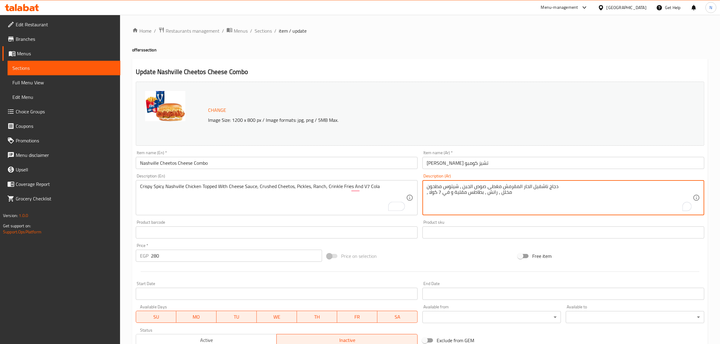
paste textarea "صوص الجبن، [PERSON_NAME]، مخلل، [PERSON_NAME]، بطاطس كرينكل و في 7 كولا."
type textarea "دجاج ناشفيل الحار المقرمش مغطى بصوص الجبن، [PERSON_NAME]، مخلل، رانش، بطاطس كري…"
click at [361, 52] on h4 "offers section" at bounding box center [420, 50] width 576 height 6
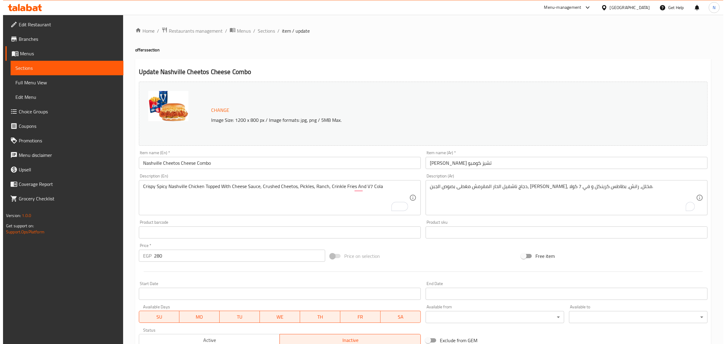
scroll to position [76, 0]
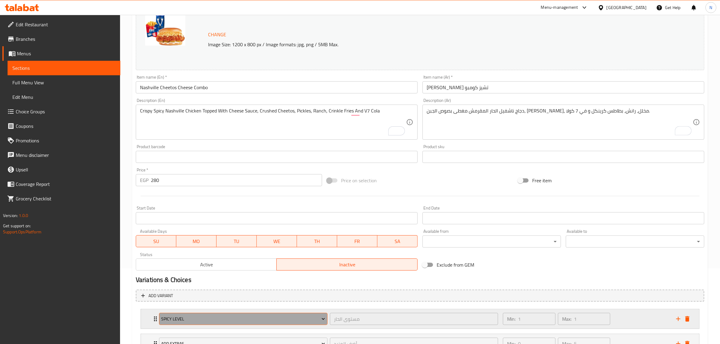
click at [226, 317] on span "Spicy Level" at bounding box center [243, 319] width 164 height 8
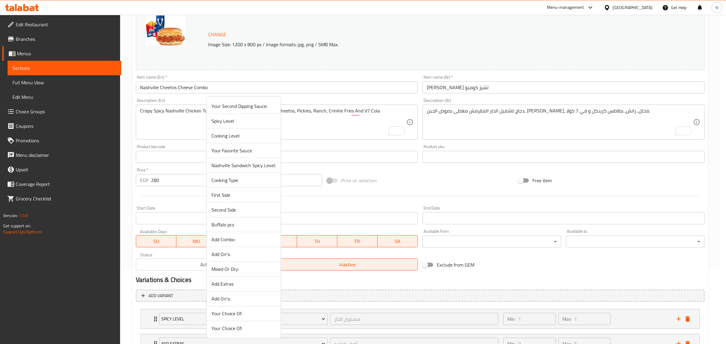
click at [254, 162] on span "Nashville Sandwich Spicy Level:" at bounding box center [243, 165] width 64 height 7
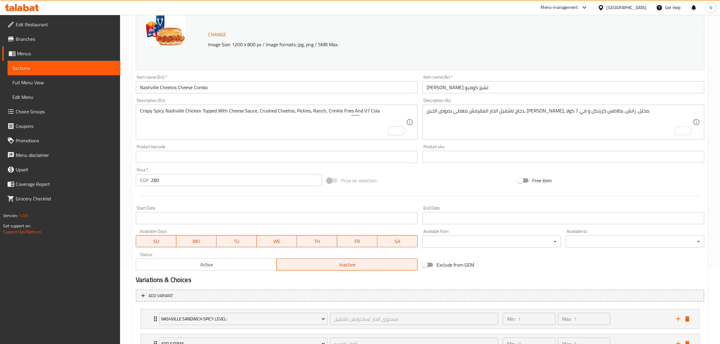
click at [228, 226] on div "Start Date Start Date" at bounding box center [276, 215] width 287 height 23
click at [228, 217] on input "Start Date" at bounding box center [277, 218] width 282 height 12
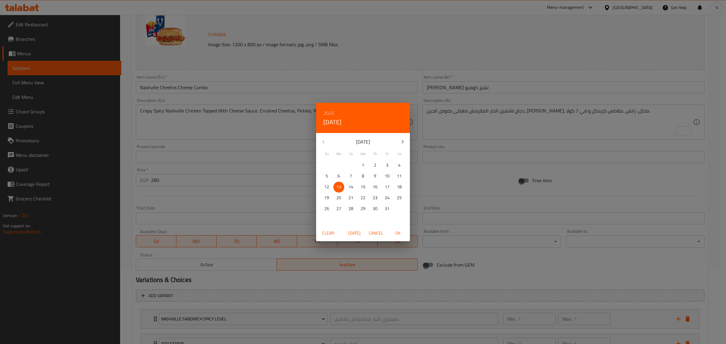
click at [395, 232] on span "OK" at bounding box center [397, 234] width 15 height 8
type input "[DATE]"
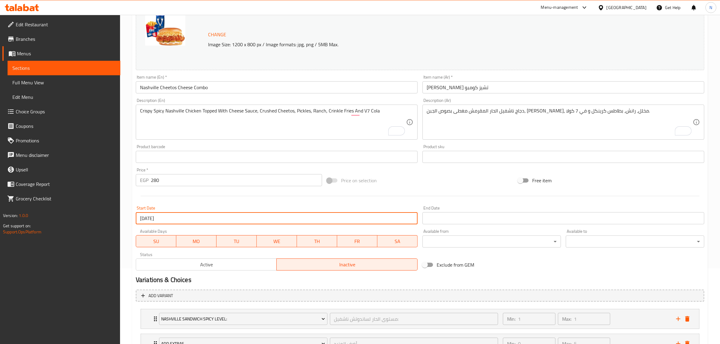
click at [445, 220] on input "Start Date" at bounding box center [563, 218] width 282 height 12
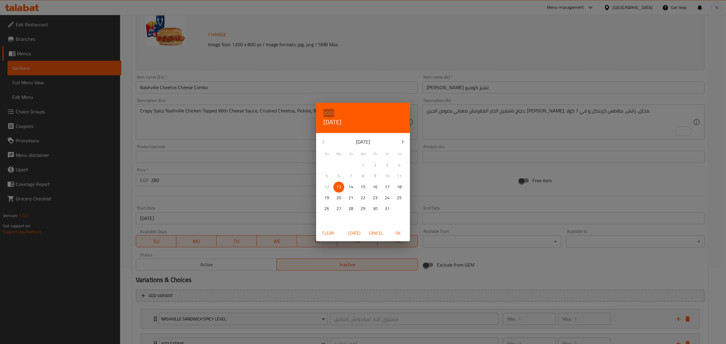
click at [332, 112] on h6 "2025" at bounding box center [328, 113] width 11 height 8
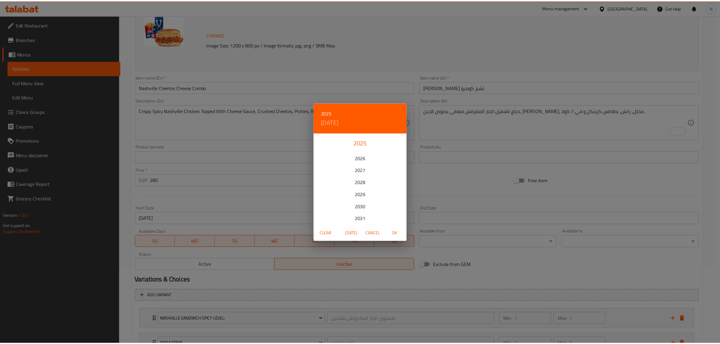
scroll to position [38, 0]
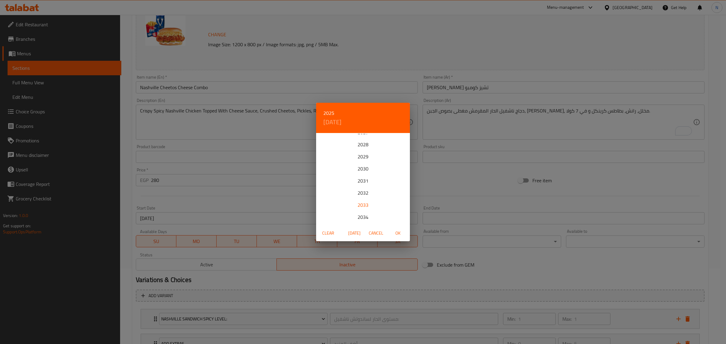
click at [362, 203] on div "2033" at bounding box center [363, 205] width 94 height 12
click at [383, 200] on span "21" at bounding box center [387, 198] width 11 height 8
click at [396, 231] on span "OK" at bounding box center [397, 234] width 15 height 8
type input "21-10-2033"
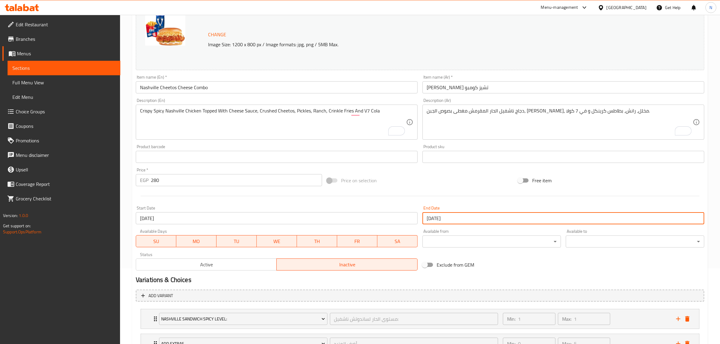
click at [306, 86] on input "Nashville Cheetos Cheese Combo" at bounding box center [277, 87] width 282 height 12
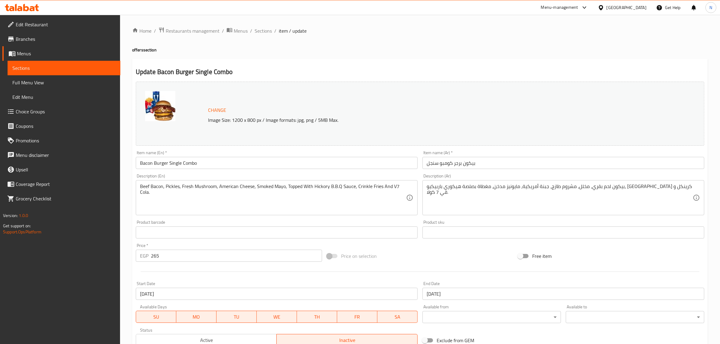
click at [326, 51] on h4 "offers section" at bounding box center [420, 50] width 576 height 6
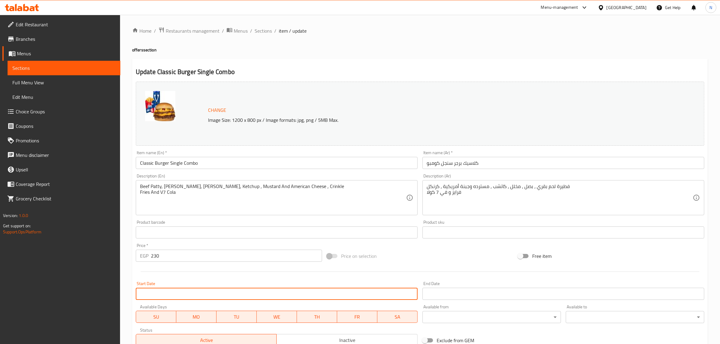
click at [261, 292] on input "Start Date" at bounding box center [277, 294] width 282 height 12
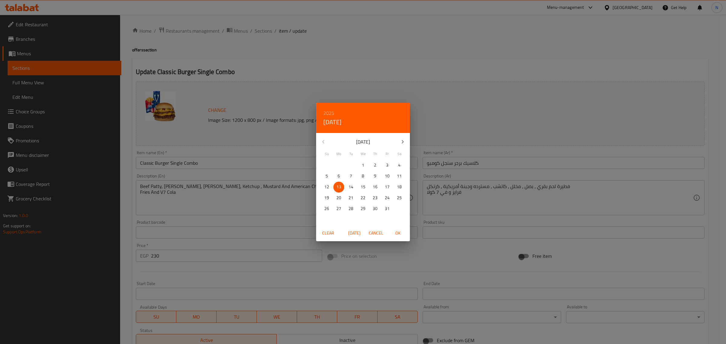
click at [366, 47] on div "2025 Mon, Oct [DATE] Mo Tu We Th Fr Sa 28 29 30 1 2 3 4 5 6 7 8 9 10 11 12 13 1…" at bounding box center [363, 172] width 726 height 344
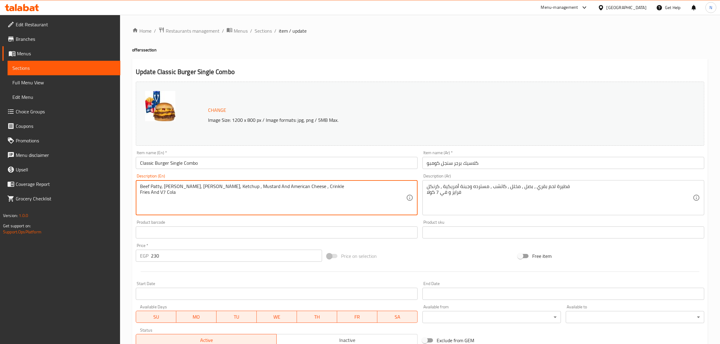
paste textarea ", Mustard And American Cheese, Crinkle Fries And V7 Cola."
type textarea "Beef Patty, [PERSON_NAME], [PERSON_NAME], Ketchup, Mustard And American Cheese,…"
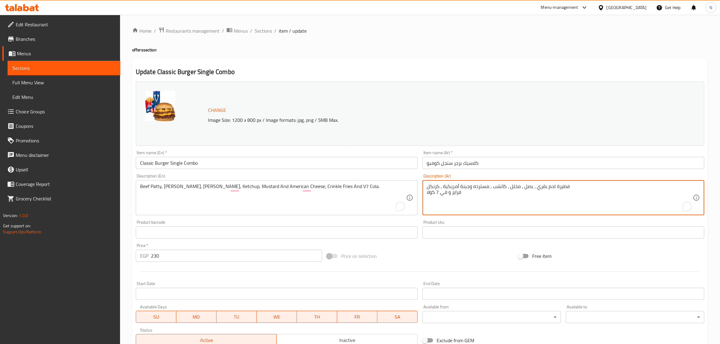
paste textarea "شريحة لحم بقري، بصل، مخلل، كاتشب، مستردة وجبنة أمريكية، [GEOGRAPHIC_DATA] و في …"
type textarea "شريحة لحم بقري، بصل، مخلل، كاتشب، مستردة وجبنة أمريكية، [GEOGRAPHIC_DATA] و في …"
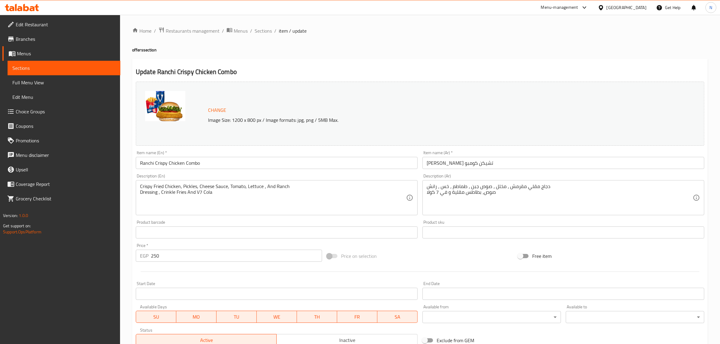
click at [235, 165] on input "Ranchi Crispy Chicken Combo" at bounding box center [277, 163] width 282 height 12
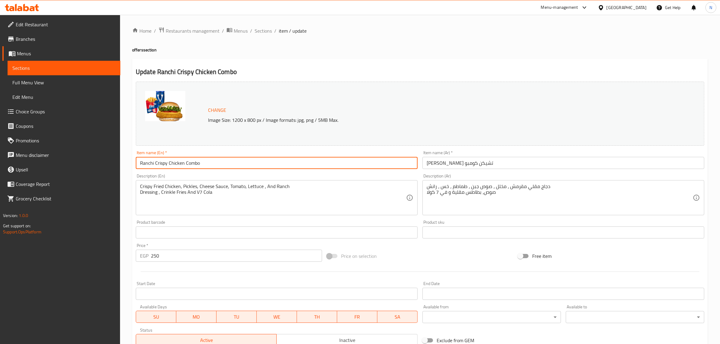
click at [235, 165] on input "Ranchi Crispy Chicken Combo" at bounding box center [277, 163] width 282 height 12
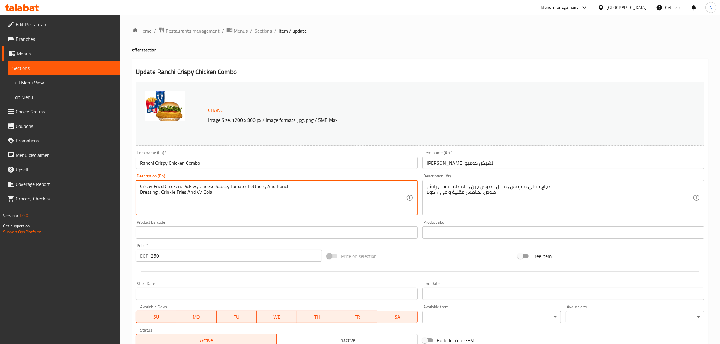
paste textarea ", And Ranch Dressing, Crinkle Fries And V7 Cola."
type textarea "Crispy Fried Chicken, Pickles, Cheese Sauce, Tomato, Lettuce, And Ranch Dressin…"
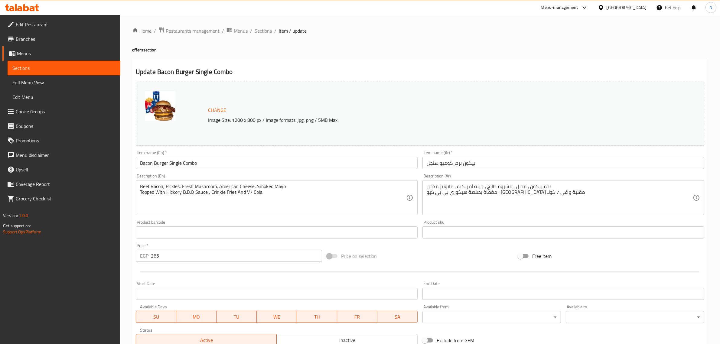
click at [201, 164] on input "Bacon Burger Single Combo" at bounding box center [277, 163] width 282 height 12
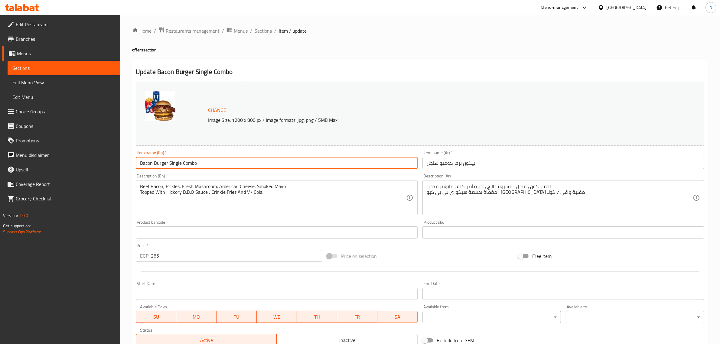
click at [201, 164] on input "Bacon Burger Single Combo" at bounding box center [277, 163] width 282 height 12
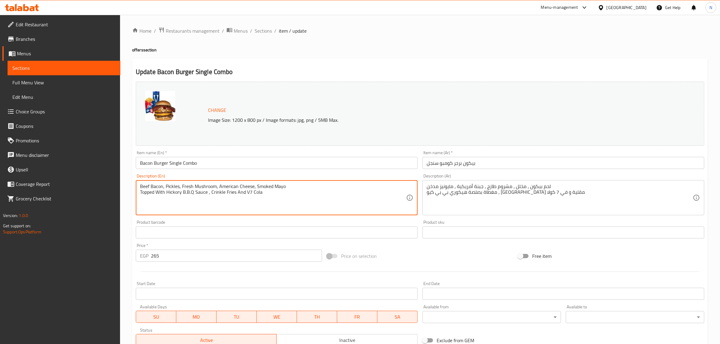
paste textarea ", Topped With Hickory B.B.Q Sauce, Crinkle Fries And V7 Cola."
type textarea "Beef Bacon, Pickles, Fresh Mushroom, American Cheese, Smoked Mayo, Topped With …"
paste textarea ", Pickles"
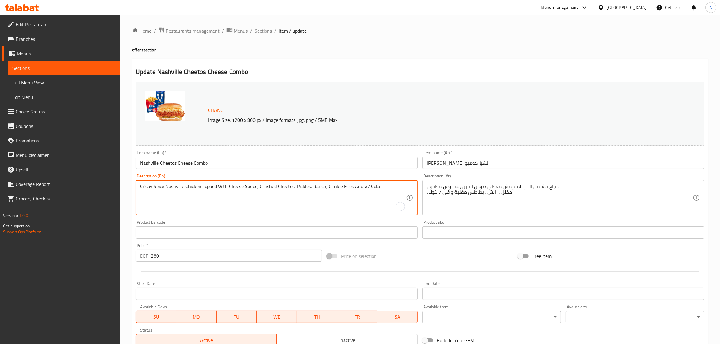
type textarea "Crispy Spicy Nashville Chicken Topped With Cheese Sauce, Crushed Cheetos, Pickl…"
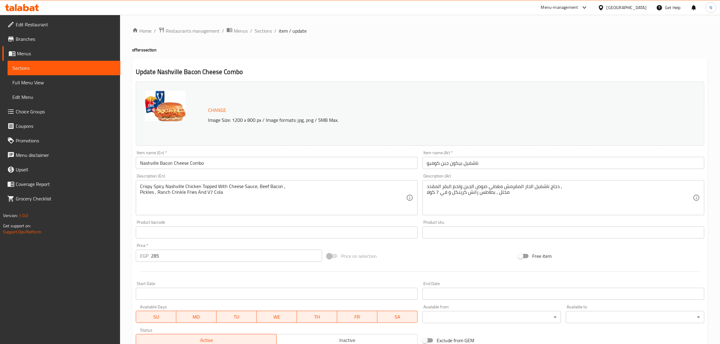
click at [228, 162] on input "Nashville Bacon Cheese Combo" at bounding box center [277, 163] width 282 height 12
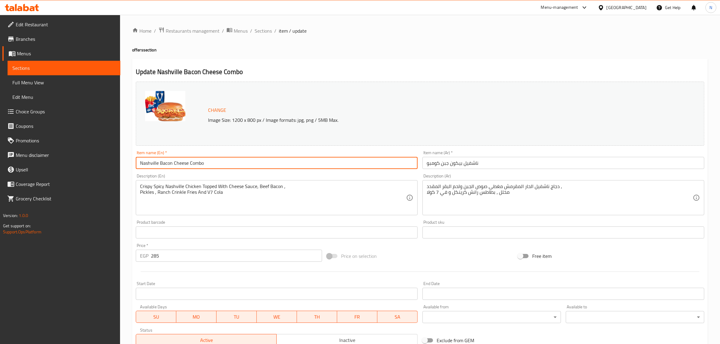
click at [228, 162] on input "Nashville Bacon Cheese Combo" at bounding box center [277, 163] width 282 height 12
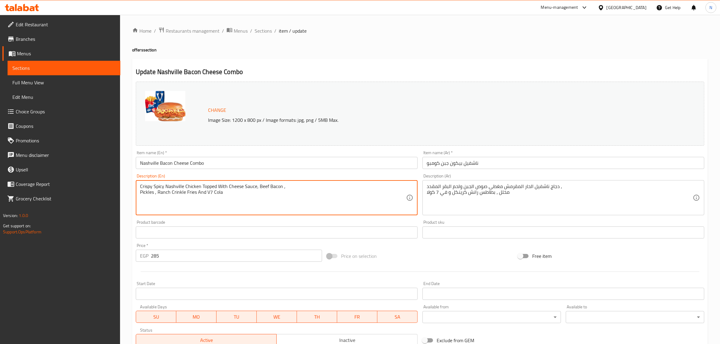
paste textarea ", Pickles, Ranch Crinkle Fries And V7 Cola."
type textarea "Crispy Spicy Nashville Chicken Topped With Cheese Sauce, Beef Bacon, Pickles, R…"
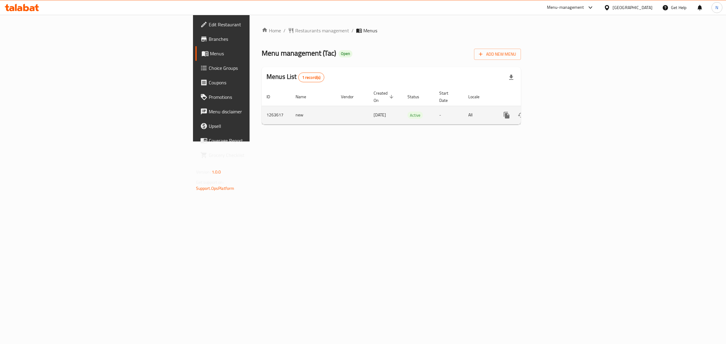
click at [554, 112] on icon "enhanced table" at bounding box center [549, 115] width 7 height 7
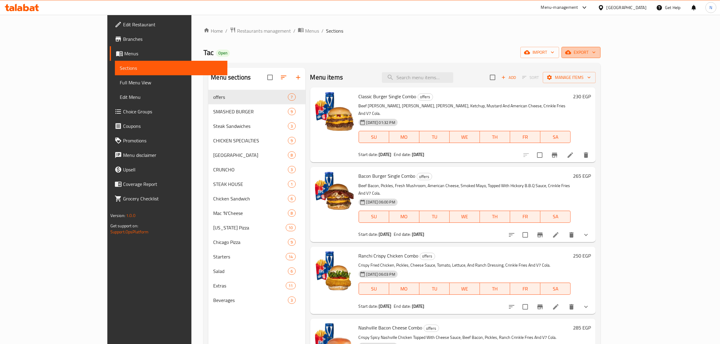
click at [596, 54] on span "export" at bounding box center [580, 53] width 29 height 8
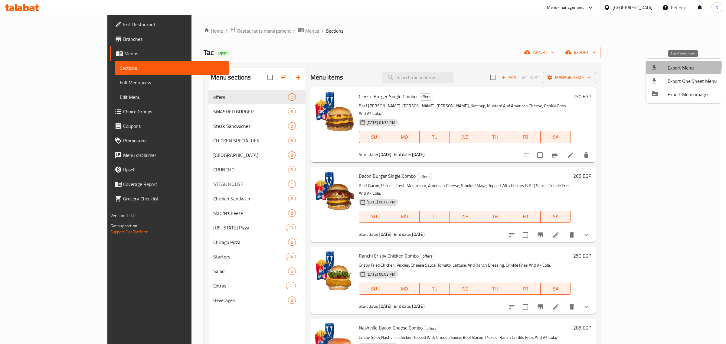
click at [680, 66] on span "Export Menu" at bounding box center [691, 67] width 49 height 7
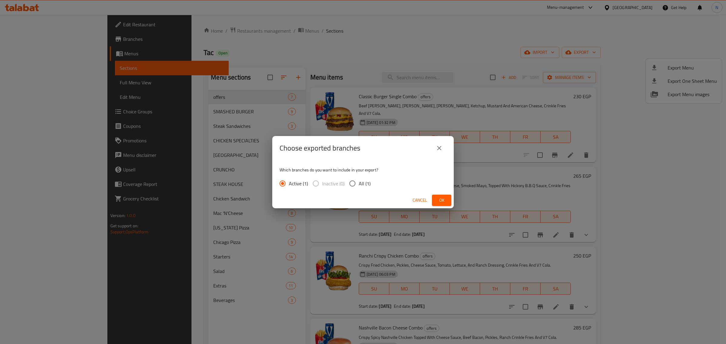
click at [362, 186] on span "All (1)" at bounding box center [365, 183] width 12 height 7
click at [359, 186] on input "All (1)" at bounding box center [352, 183] width 13 height 13
radio input "true"
click at [438, 199] on span "Ok" at bounding box center [442, 201] width 10 height 8
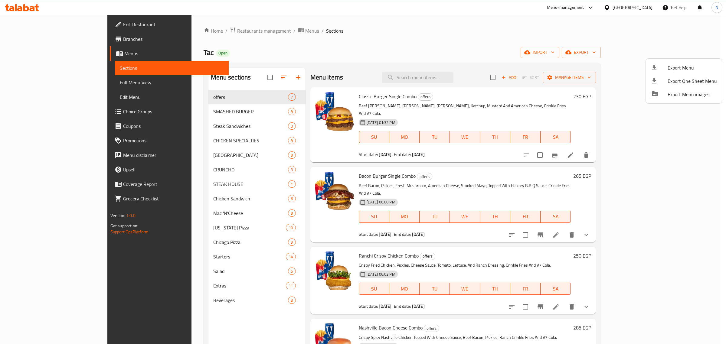
drag, startPoint x: 399, startPoint y: 48, endPoint x: 406, endPoint y: 91, distance: 43.1
click at [399, 48] on div at bounding box center [363, 172] width 726 height 344
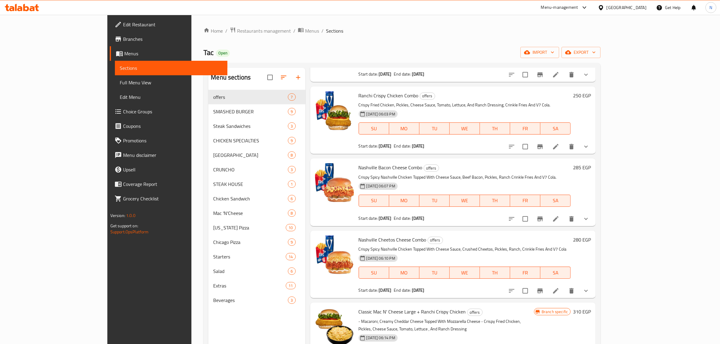
scroll to position [163, 0]
